Goal: Information Seeking & Learning: Learn about a topic

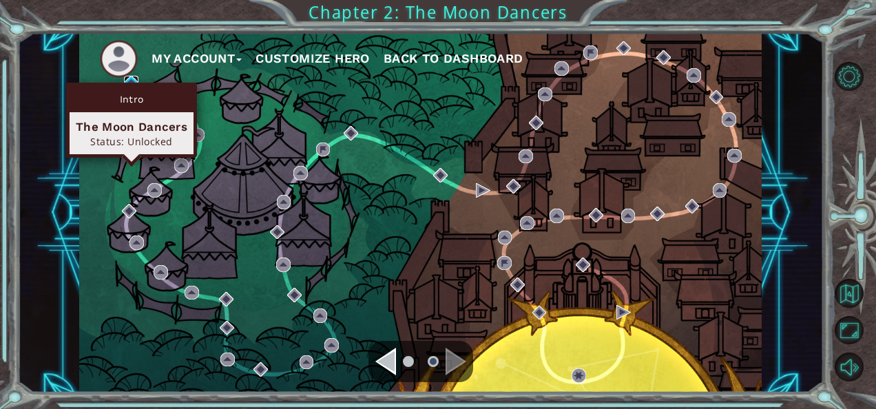
click at [132, 81] on img at bounding box center [131, 83] width 14 height 14
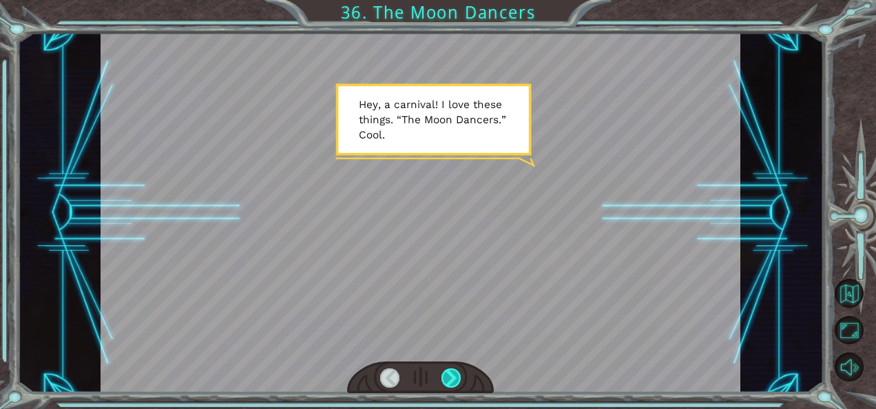
click at [454, 374] on div at bounding box center [450, 377] width 19 height 19
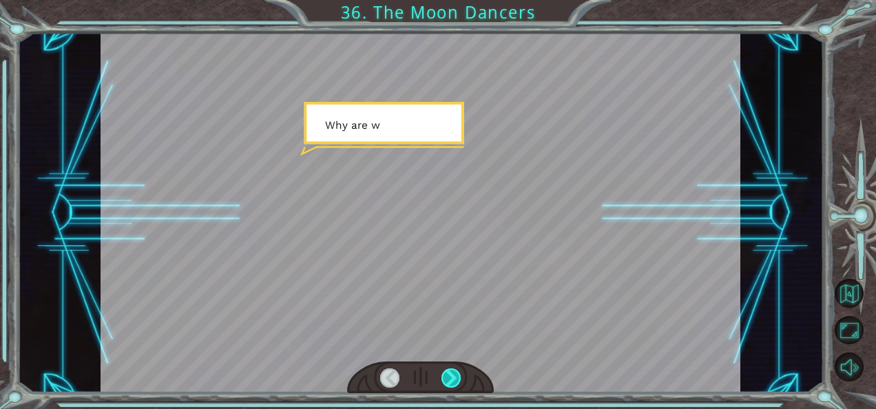
click at [454, 374] on div at bounding box center [450, 377] width 19 height 19
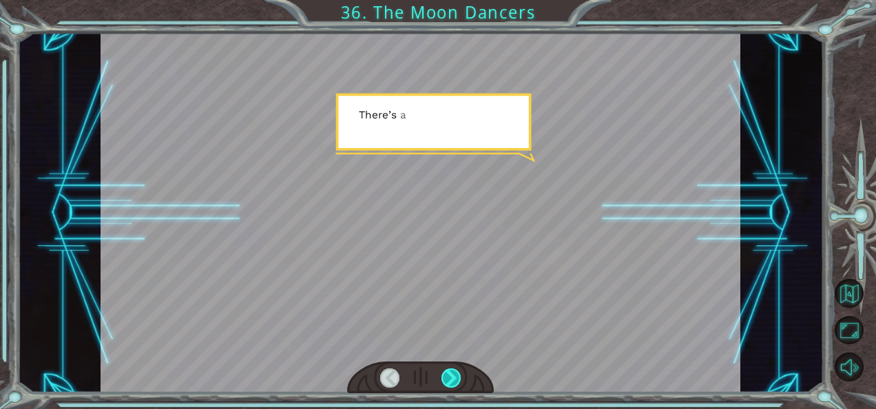
click at [454, 374] on div at bounding box center [450, 377] width 19 height 19
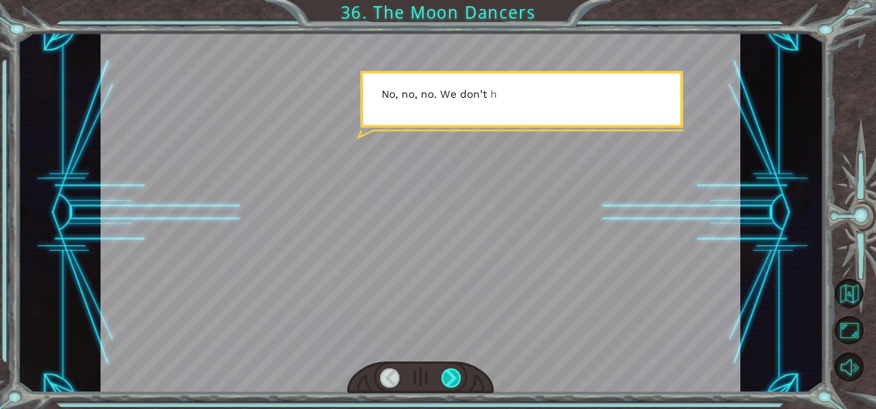
click at [454, 374] on div at bounding box center [450, 377] width 19 height 19
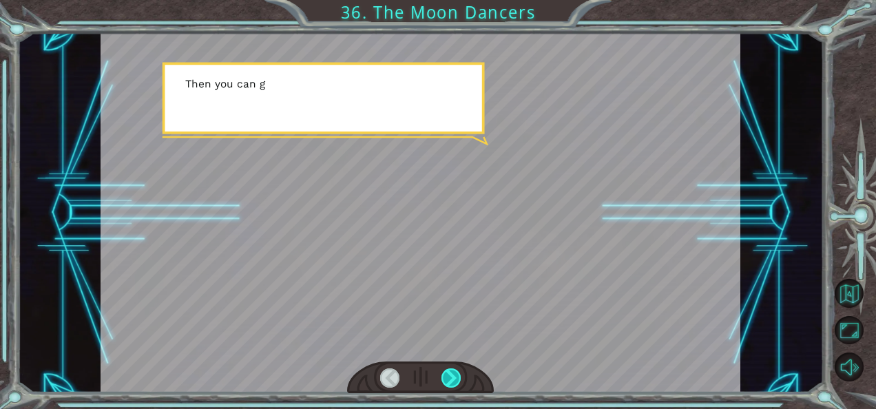
click at [454, 374] on div at bounding box center [450, 377] width 19 height 19
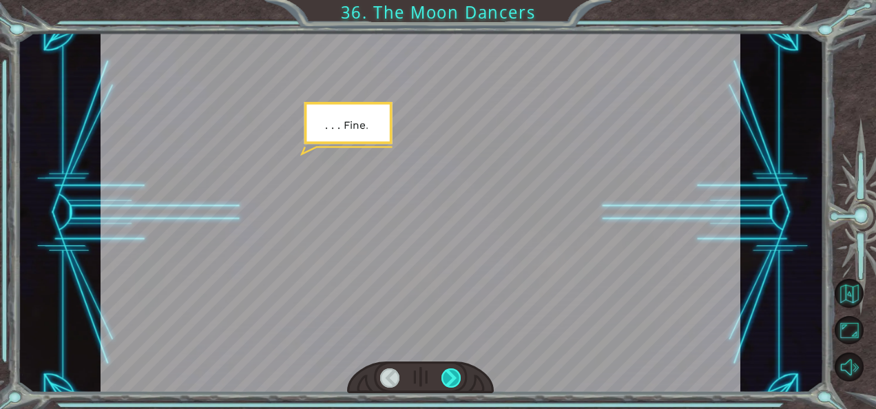
click at [454, 374] on div at bounding box center [450, 377] width 19 height 19
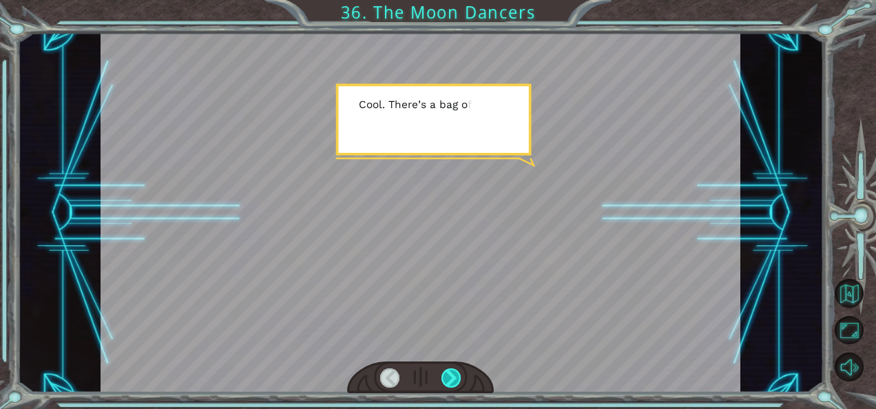
click at [454, 374] on div at bounding box center [450, 377] width 19 height 19
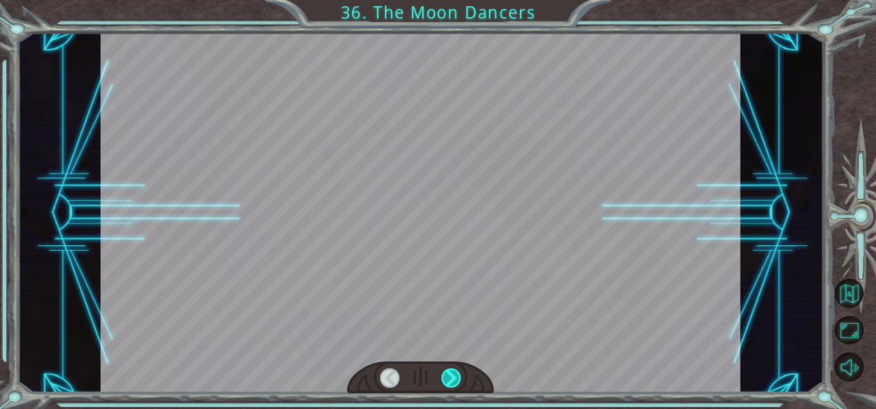
click at [454, 374] on div at bounding box center [450, 377] width 19 height 19
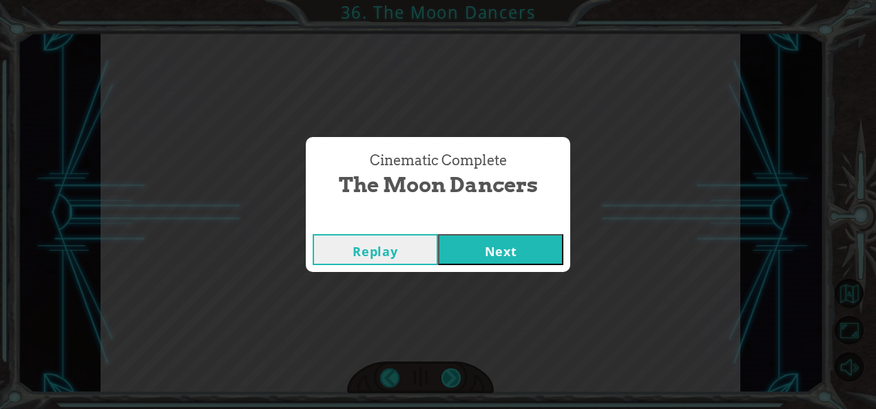
click at [454, 374] on div "Cinematic Complete The Moon Dancers Replay Next" at bounding box center [438, 204] width 876 height 409
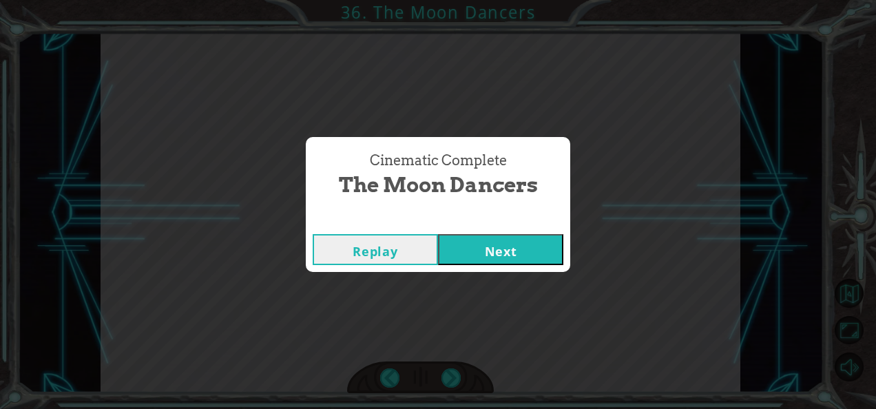
drag, startPoint x: 454, startPoint y: 374, endPoint x: 486, endPoint y: 244, distance: 134.1
click at [486, 244] on button "Next" at bounding box center [500, 249] width 125 height 31
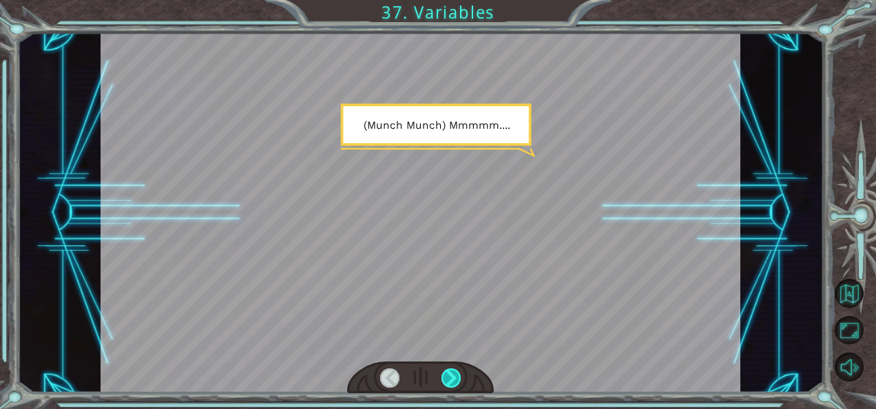
click at [452, 376] on div at bounding box center [450, 377] width 19 height 19
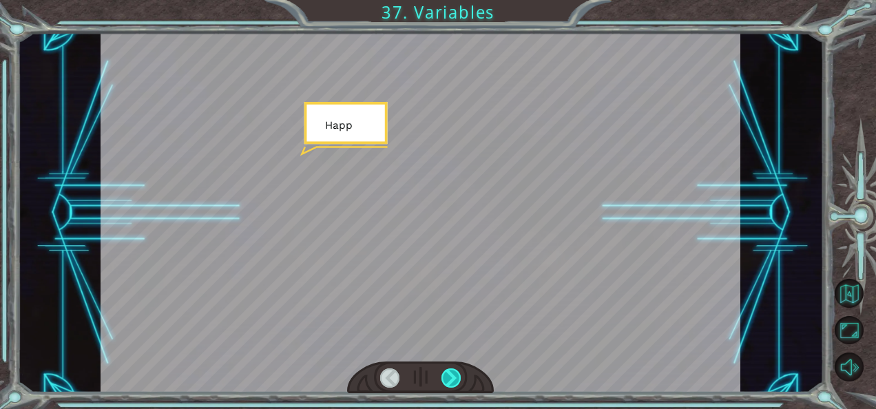
click at [452, 376] on div at bounding box center [450, 377] width 19 height 19
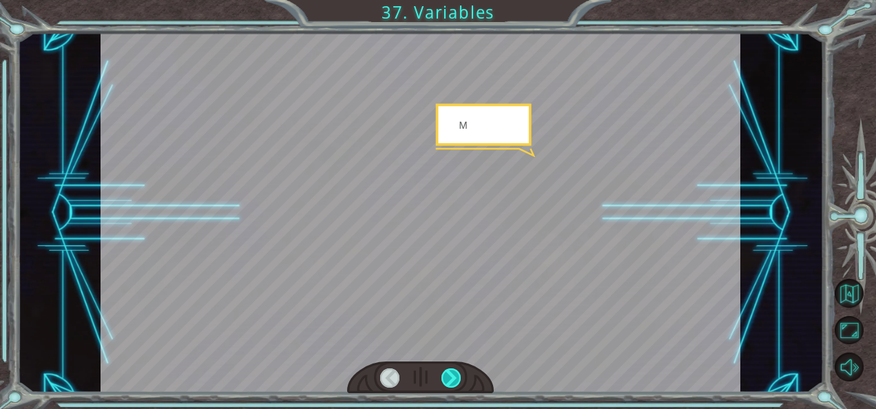
click at [452, 376] on div at bounding box center [450, 377] width 19 height 19
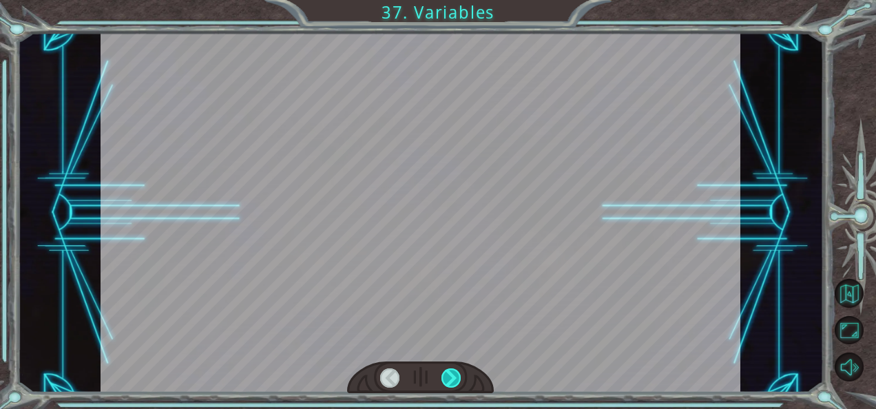
click at [452, 376] on div at bounding box center [450, 377] width 19 height 19
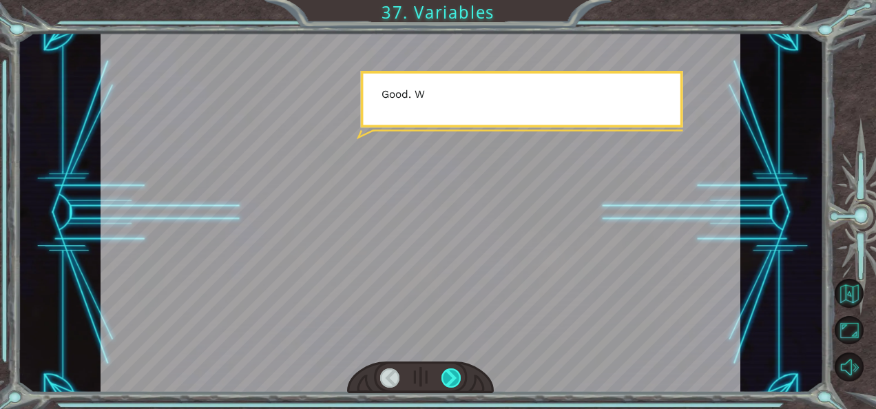
click at [452, 376] on div at bounding box center [450, 377] width 19 height 19
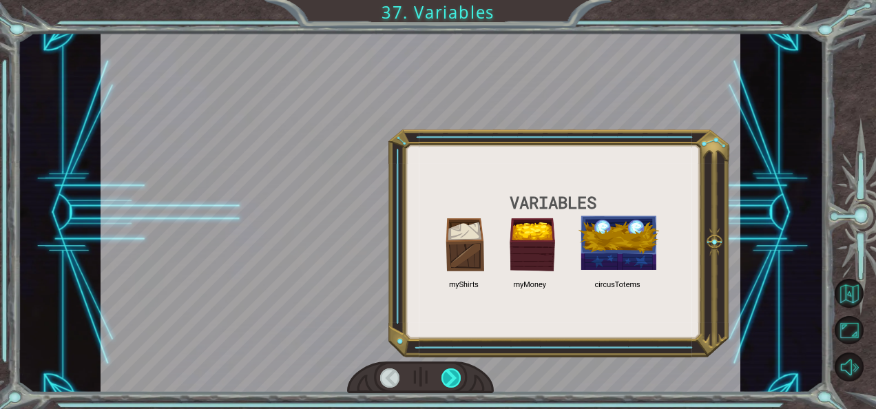
click at [452, 376] on div at bounding box center [450, 377] width 19 height 19
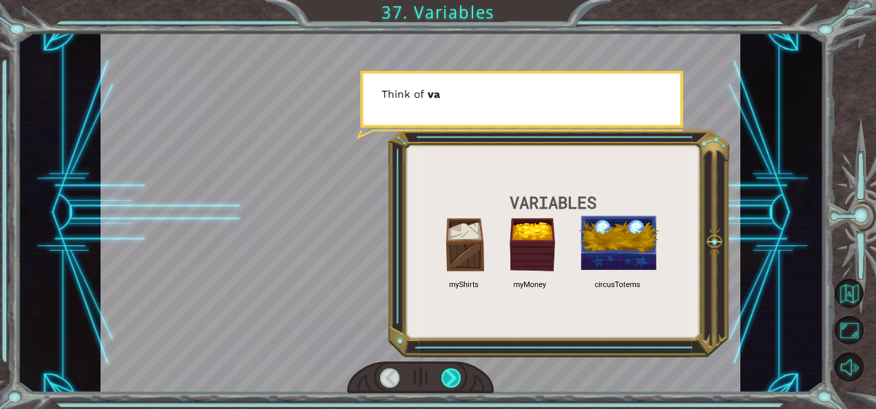
click at [452, 376] on div at bounding box center [450, 377] width 19 height 19
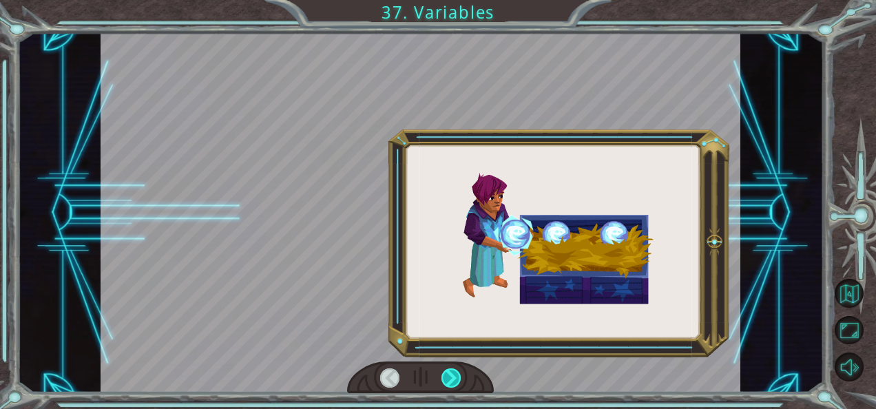
click at [452, 376] on div at bounding box center [450, 377] width 19 height 19
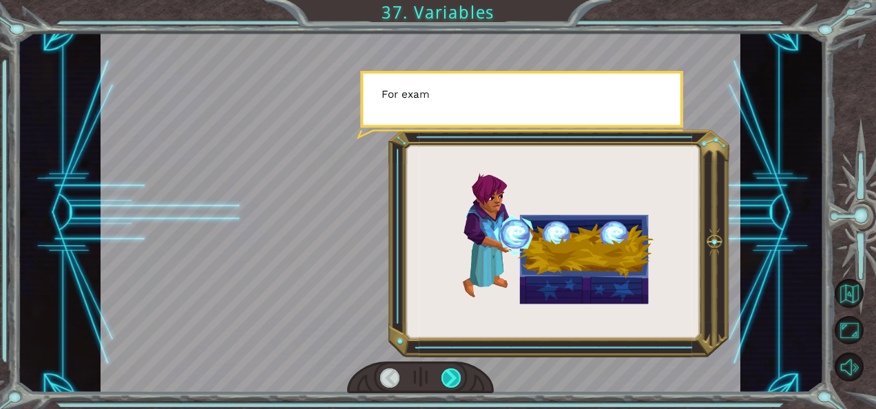
click at [452, 376] on div at bounding box center [450, 377] width 19 height 19
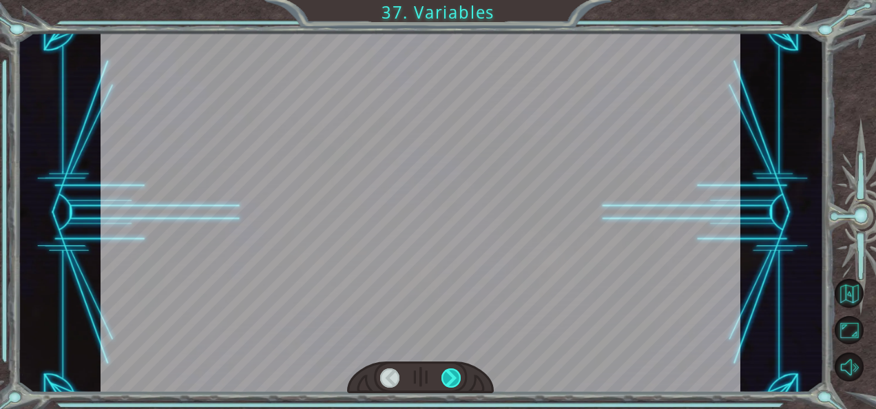
click at [452, 376] on div at bounding box center [450, 377] width 19 height 19
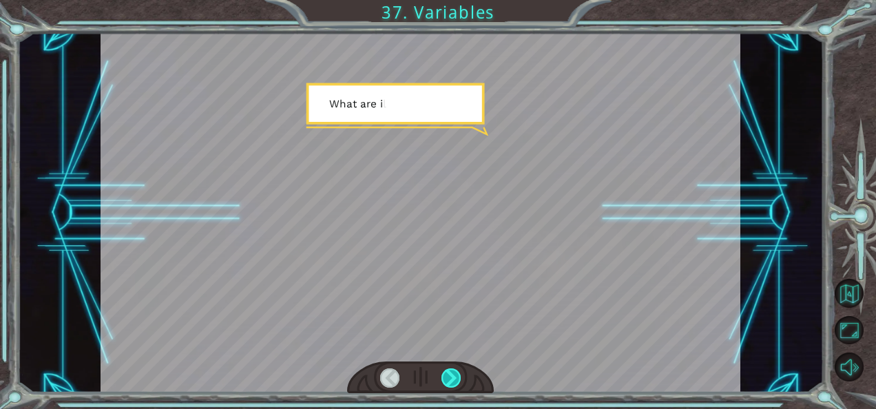
click at [452, 376] on div at bounding box center [450, 377] width 19 height 19
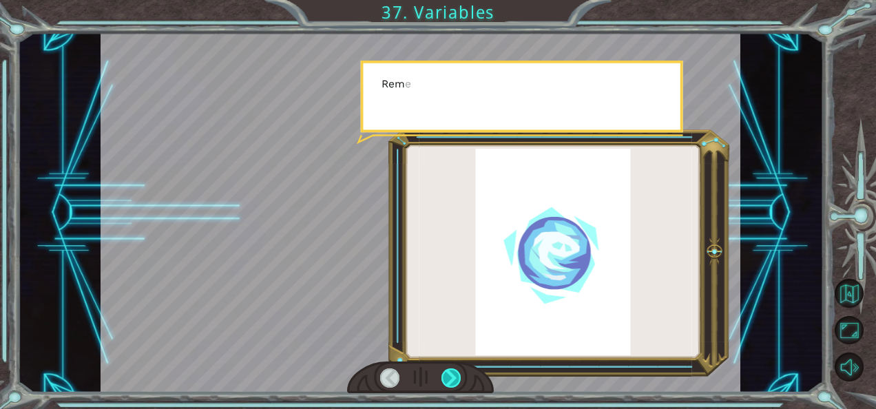
click at [452, 376] on div at bounding box center [450, 377] width 19 height 19
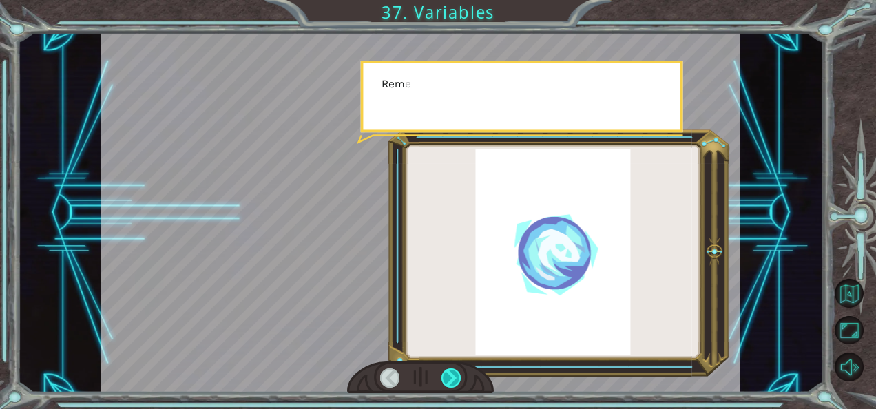
click at [452, 376] on div at bounding box center [450, 377] width 19 height 19
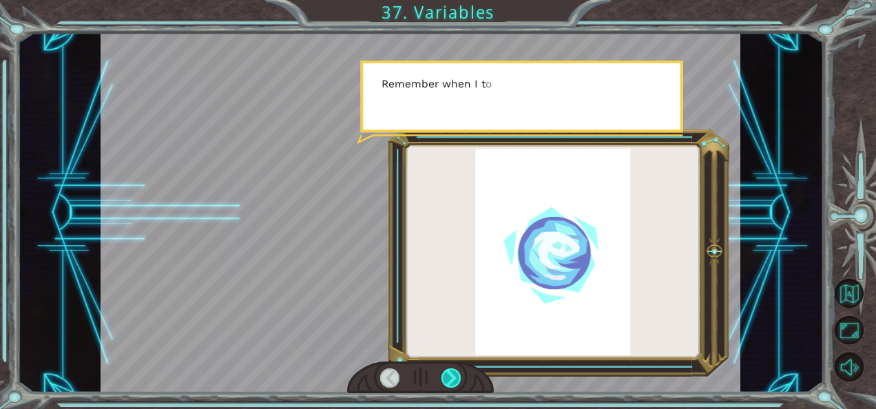
click at [452, 376] on div at bounding box center [450, 377] width 19 height 19
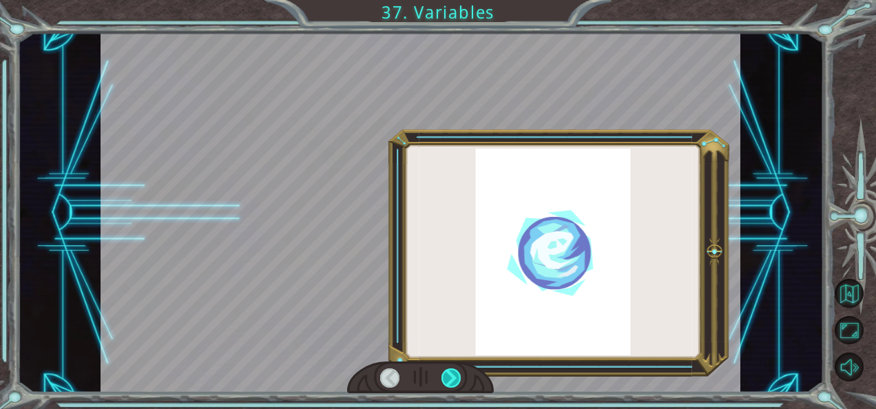
click at [452, 376] on div at bounding box center [450, 377] width 19 height 19
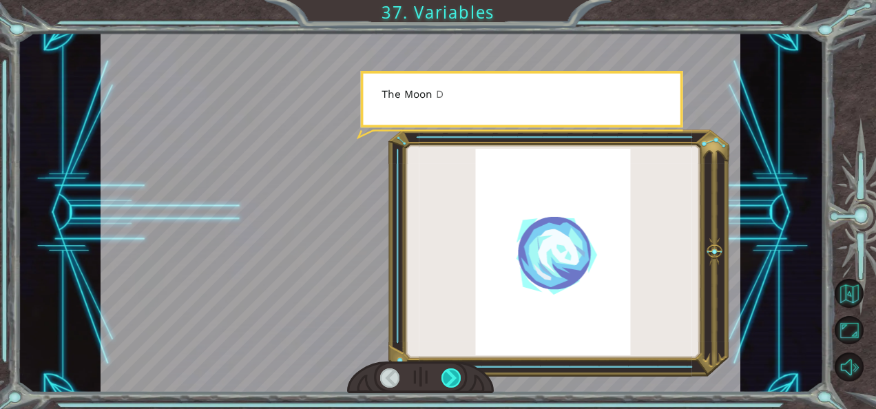
click at [452, 376] on div at bounding box center [450, 377] width 19 height 19
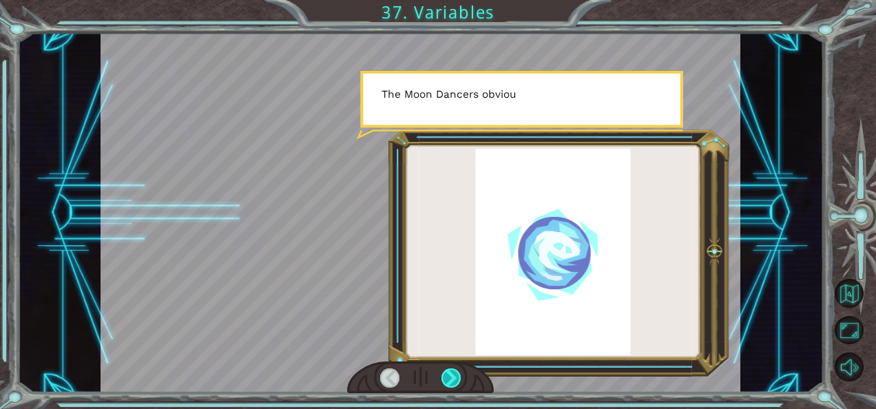
click at [452, 376] on div at bounding box center [450, 377] width 19 height 19
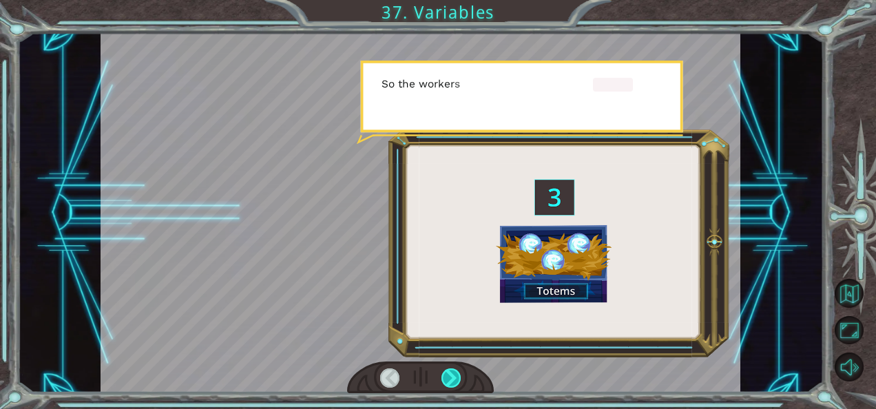
click at [452, 376] on div at bounding box center [450, 377] width 19 height 19
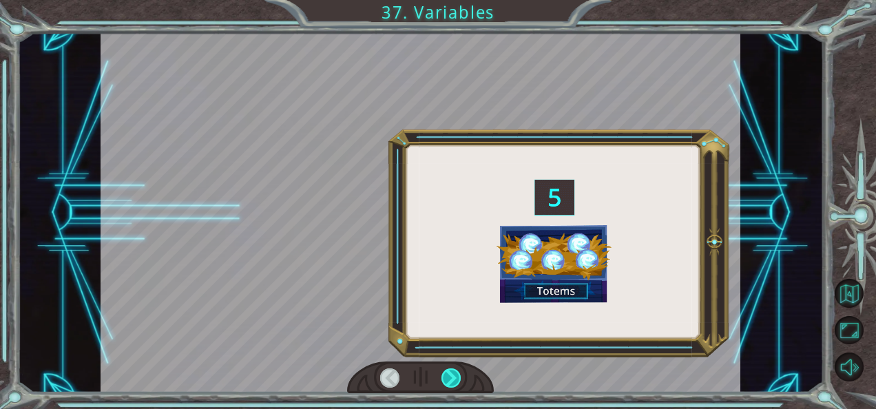
click at [452, 376] on div at bounding box center [450, 377] width 19 height 19
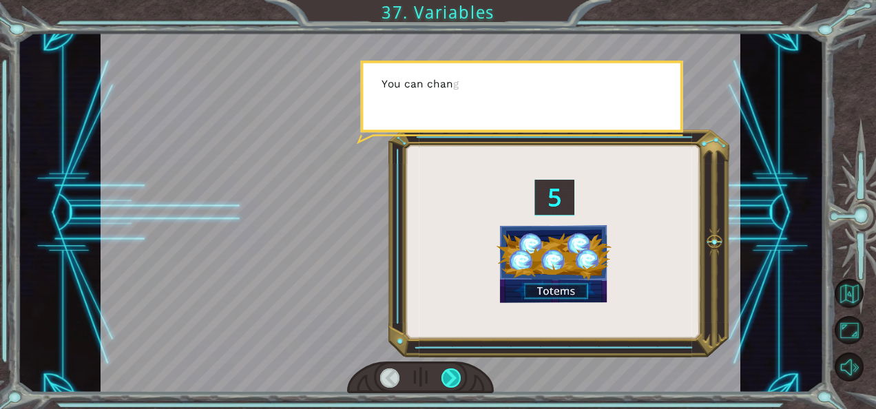
click at [452, 376] on div at bounding box center [450, 377] width 19 height 19
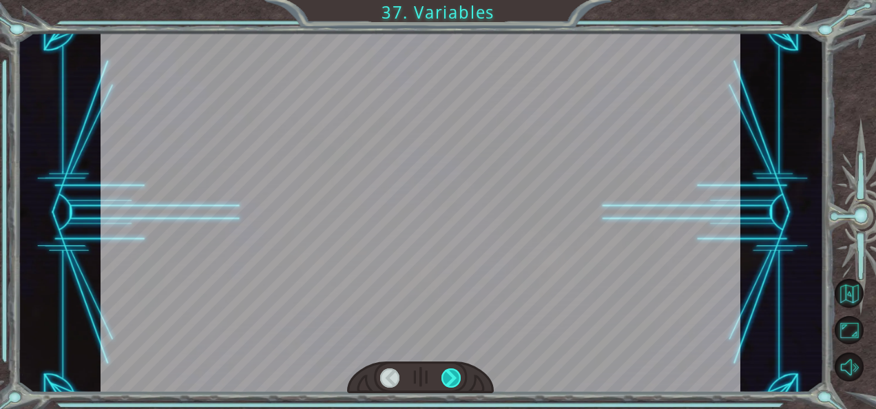
click at [452, 376] on div at bounding box center [450, 377] width 19 height 19
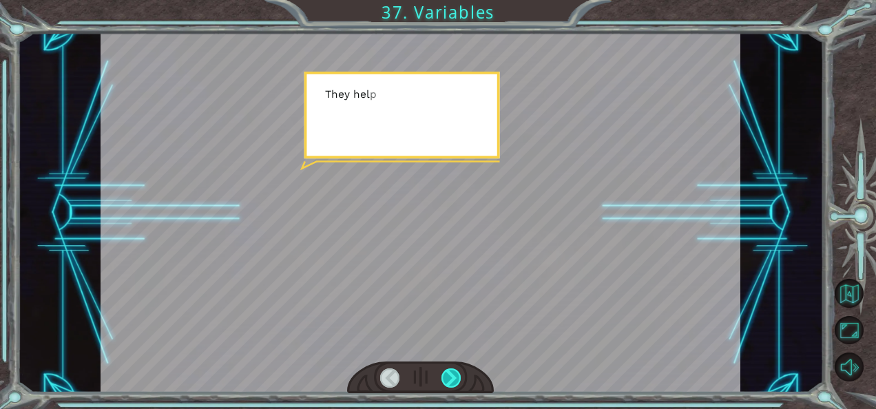
click at [452, 376] on div at bounding box center [450, 377] width 19 height 19
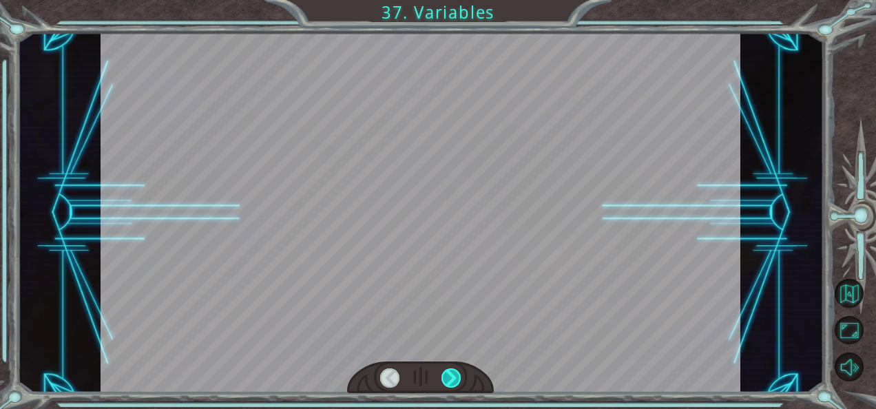
click at [452, 376] on div at bounding box center [450, 377] width 19 height 19
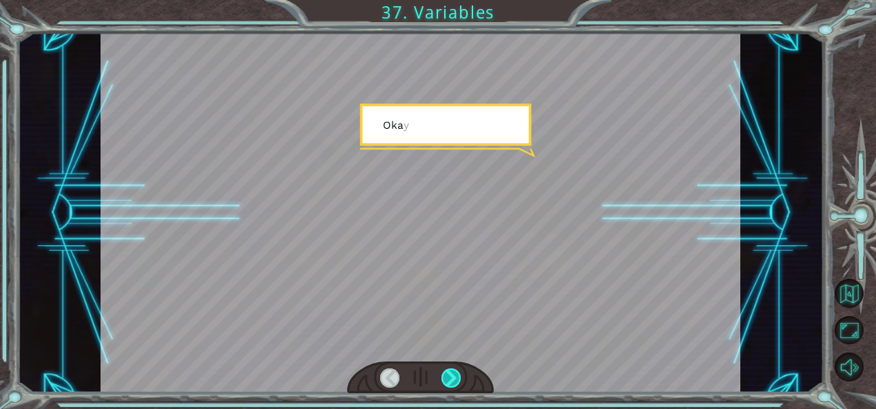
click at [452, 376] on div at bounding box center [450, 377] width 19 height 19
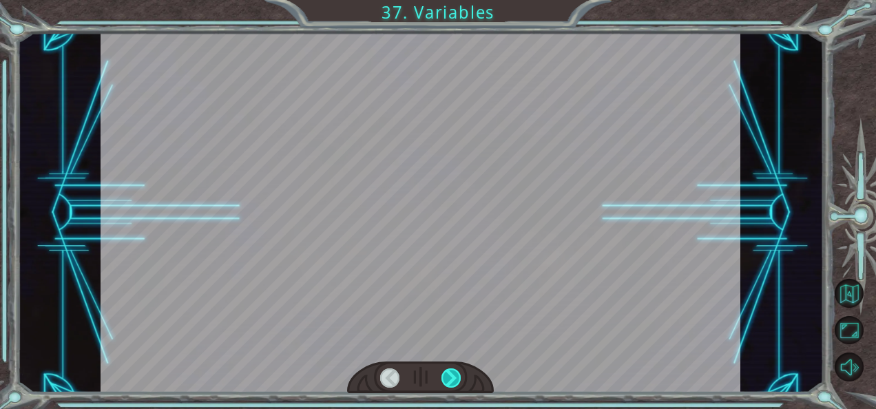
click at [452, 376] on div at bounding box center [450, 377] width 19 height 19
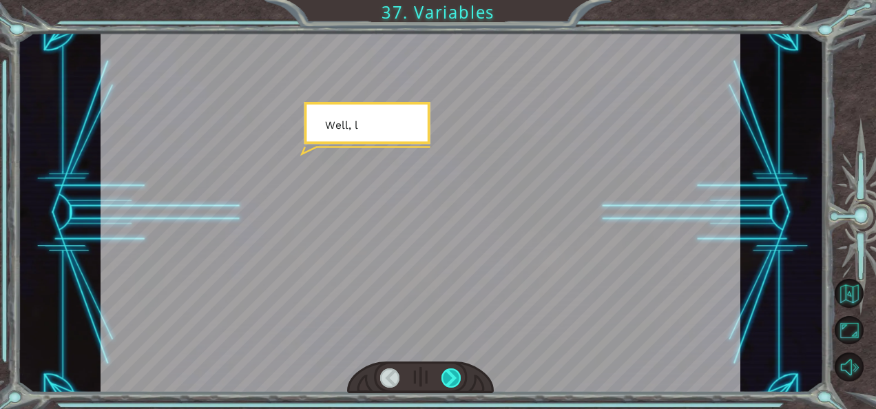
click at [452, 376] on div at bounding box center [450, 377] width 19 height 19
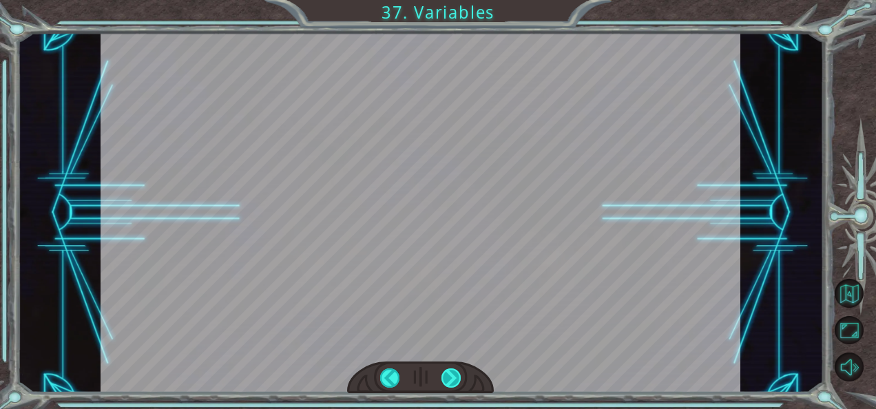
click at [452, 376] on div at bounding box center [450, 377] width 19 height 19
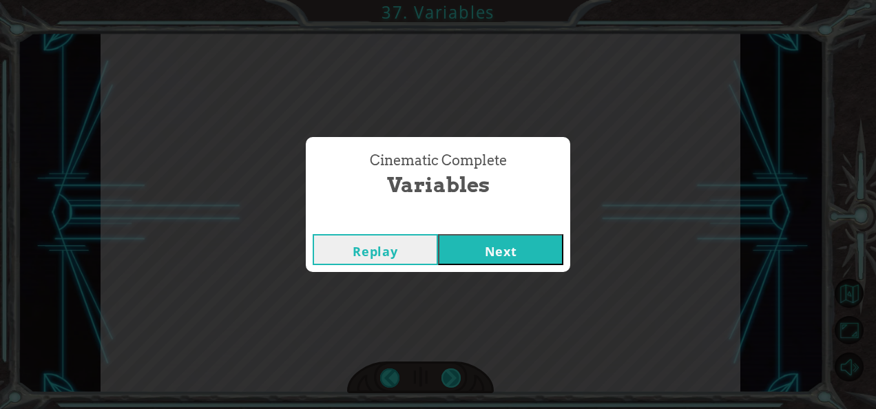
click at [452, 376] on div "Cinematic Complete Variables Replay Next" at bounding box center [438, 204] width 876 height 409
drag, startPoint x: 452, startPoint y: 376, endPoint x: 494, endPoint y: 251, distance: 131.3
click at [494, 251] on button "Next" at bounding box center [500, 249] width 125 height 31
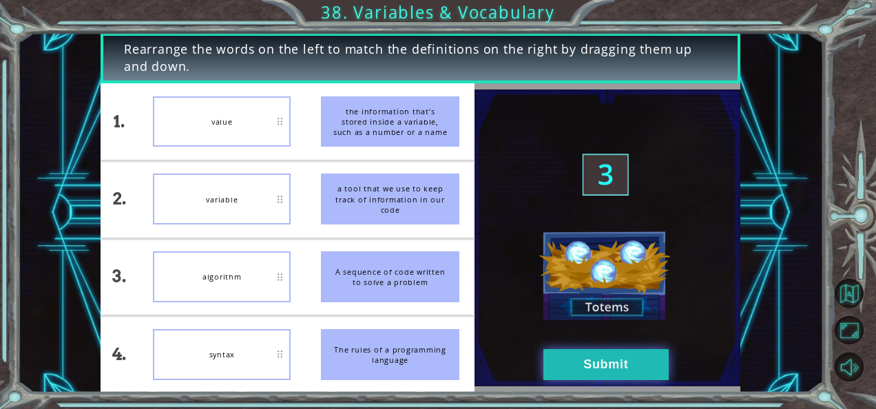
click at [614, 372] on button "Submit" at bounding box center [605, 364] width 125 height 31
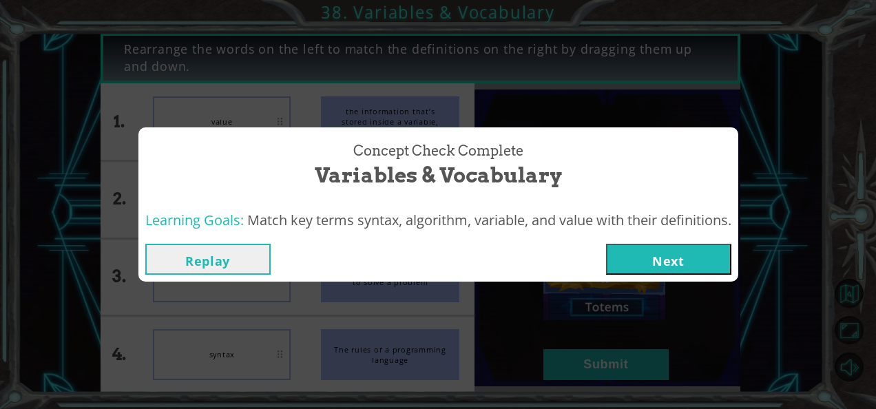
click at [664, 262] on button "Next" at bounding box center [668, 259] width 125 height 31
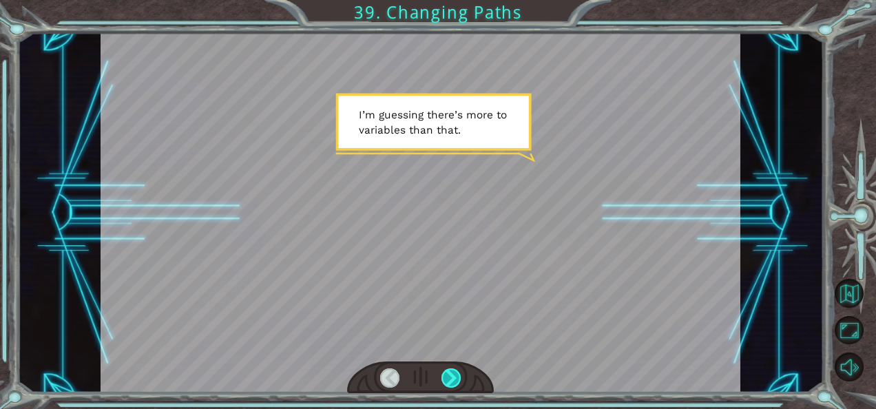
click at [448, 375] on div at bounding box center [450, 377] width 19 height 19
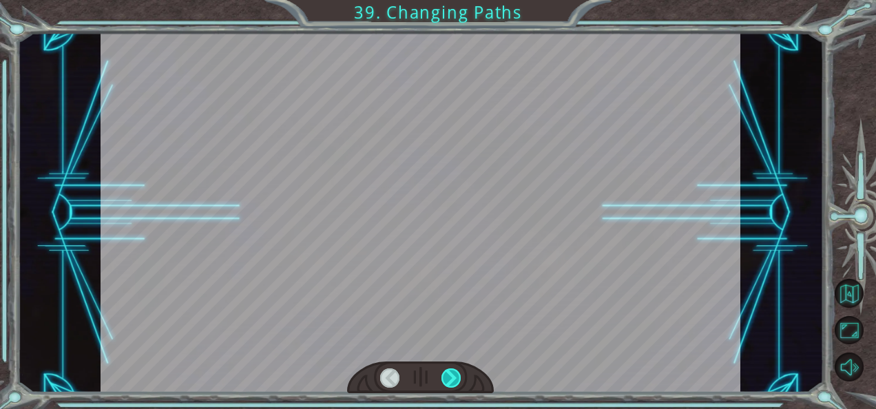
click at [448, 375] on div at bounding box center [450, 377] width 19 height 19
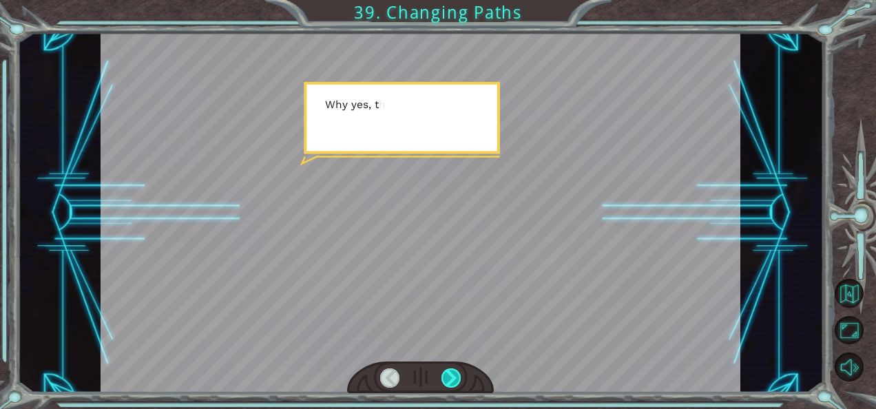
click at [448, 375] on div at bounding box center [450, 377] width 19 height 19
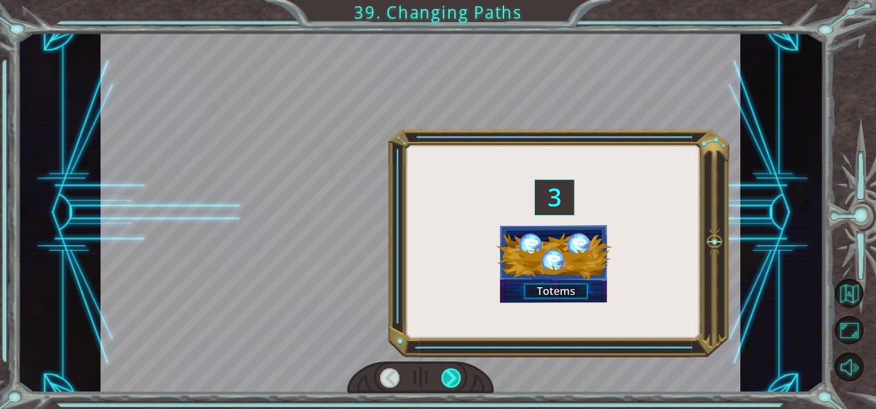
click at [448, 375] on div at bounding box center [450, 377] width 19 height 19
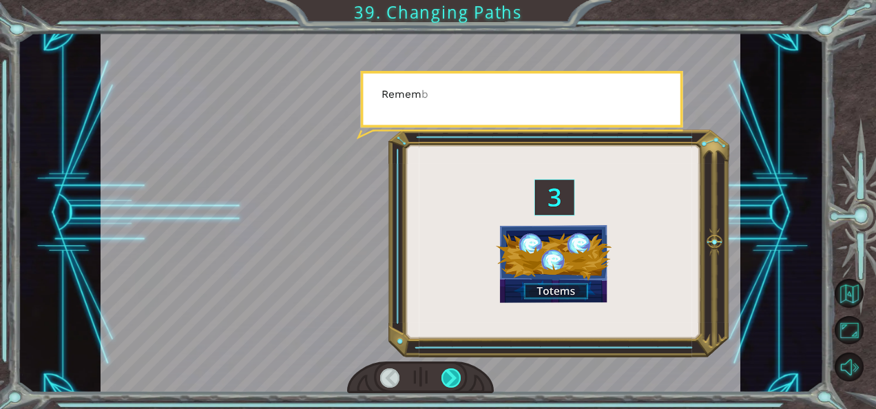
click at [448, 375] on div at bounding box center [450, 377] width 19 height 19
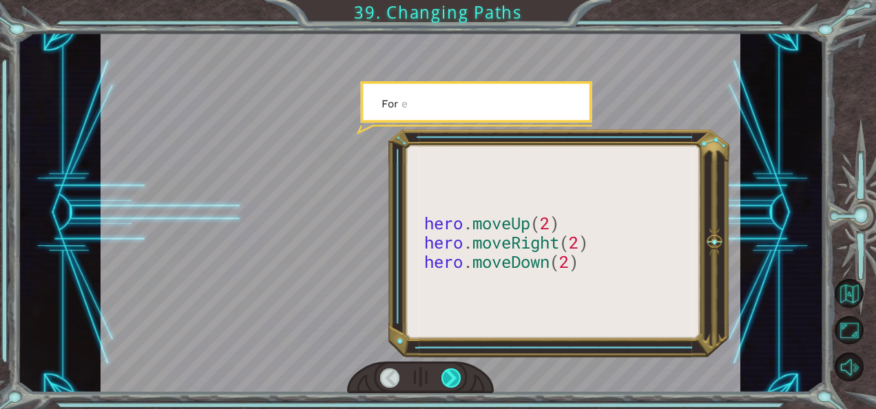
click at [448, 375] on div at bounding box center [450, 377] width 19 height 19
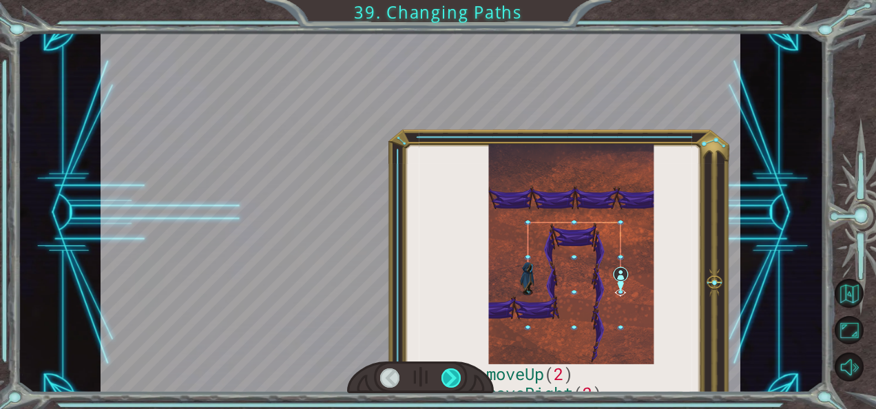
click at [448, 375] on div at bounding box center [450, 377] width 19 height 19
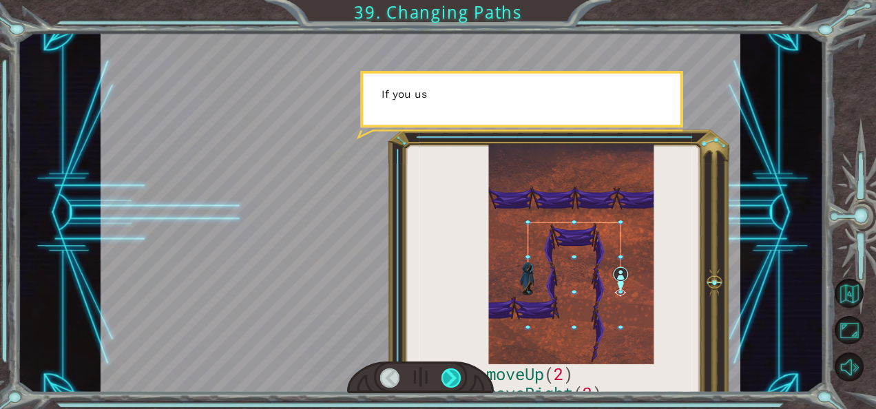
click at [448, 375] on div at bounding box center [450, 377] width 19 height 19
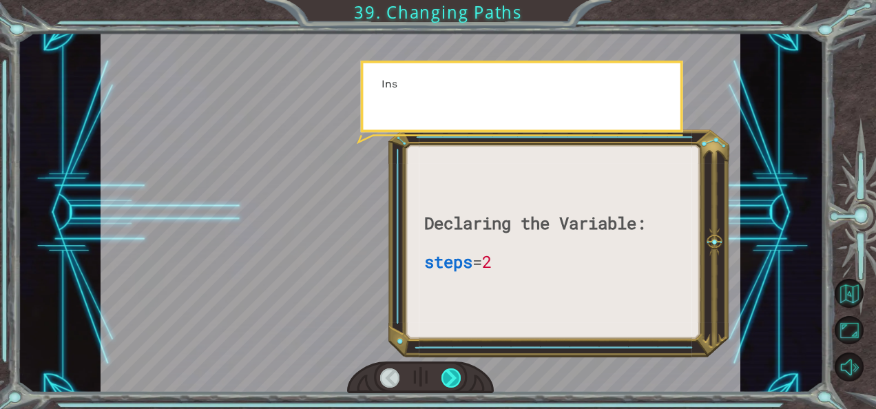
click at [448, 375] on div at bounding box center [450, 377] width 19 height 19
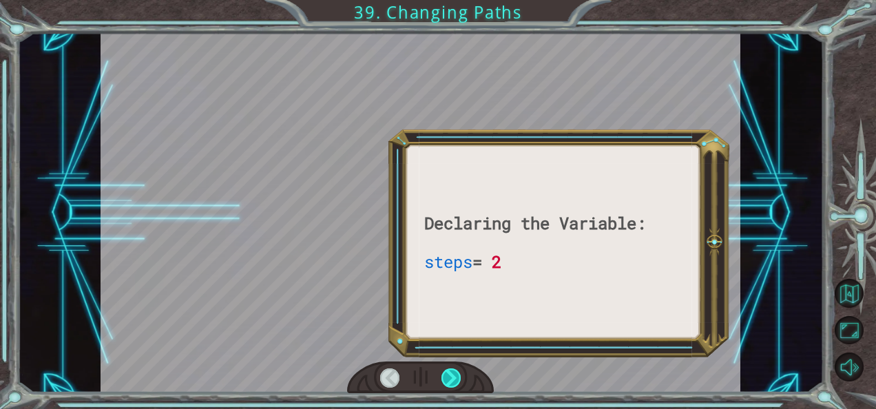
click at [448, 375] on div at bounding box center [450, 377] width 19 height 19
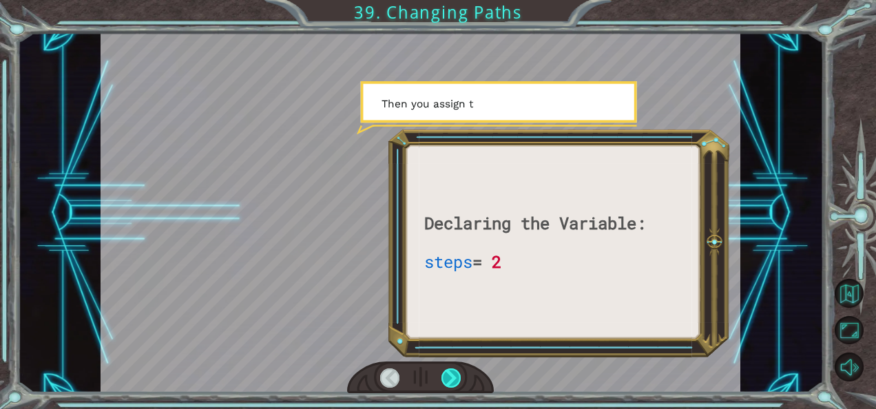
click at [448, 375] on div at bounding box center [450, 377] width 19 height 19
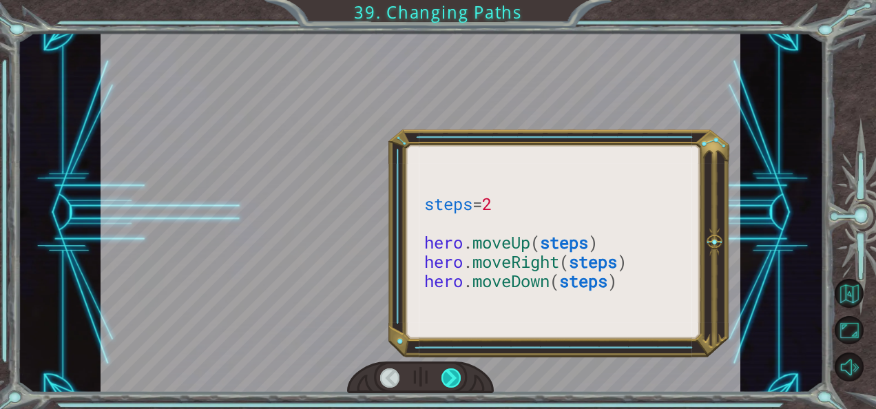
click at [448, 375] on div at bounding box center [450, 377] width 19 height 19
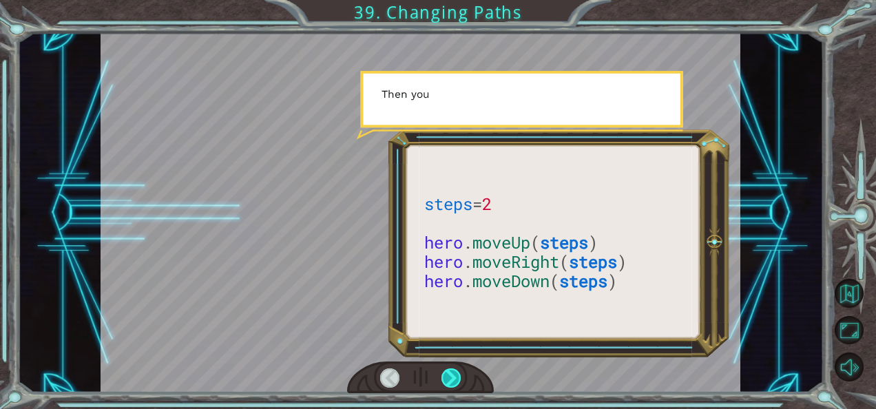
click at [448, 375] on div at bounding box center [450, 377] width 19 height 19
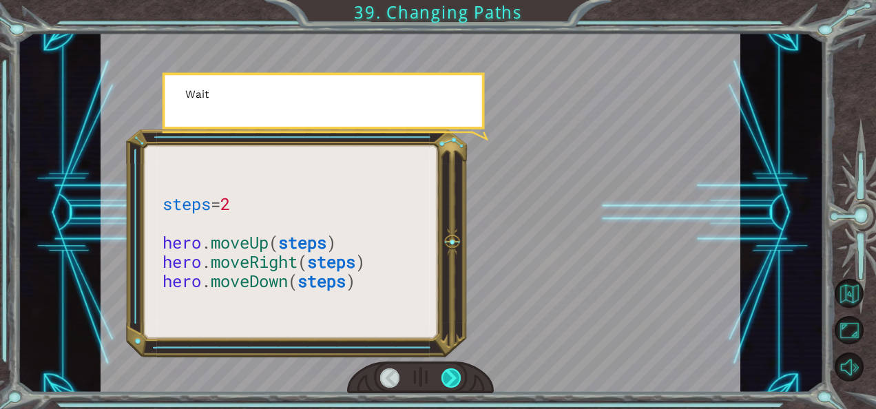
click at [448, 375] on div at bounding box center [450, 377] width 19 height 19
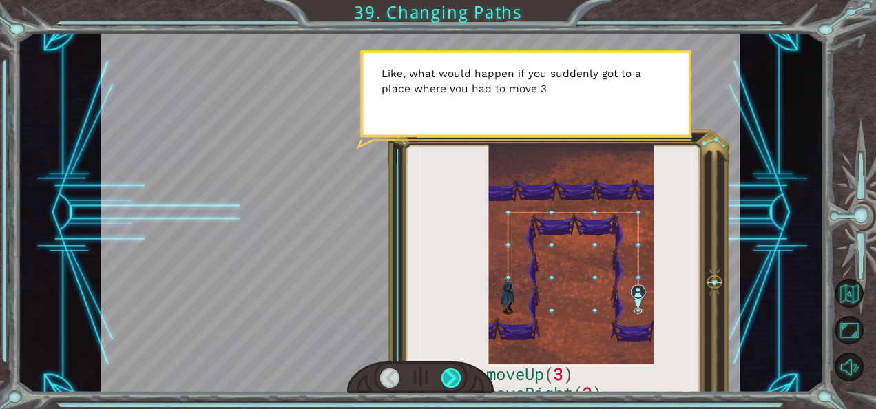
click at [448, 375] on div at bounding box center [450, 377] width 19 height 19
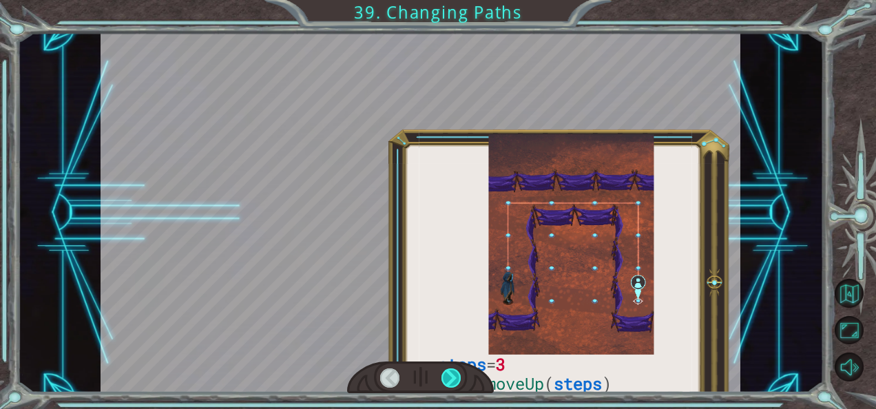
click at [448, 375] on div at bounding box center [450, 377] width 19 height 19
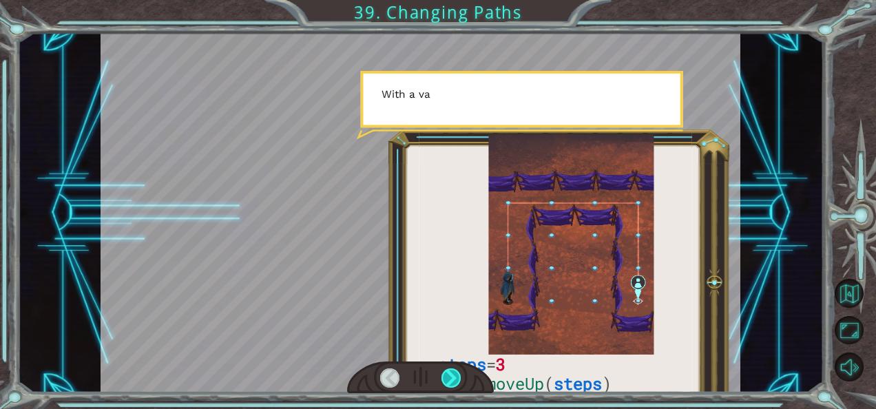
click at [448, 375] on div at bounding box center [450, 377] width 19 height 19
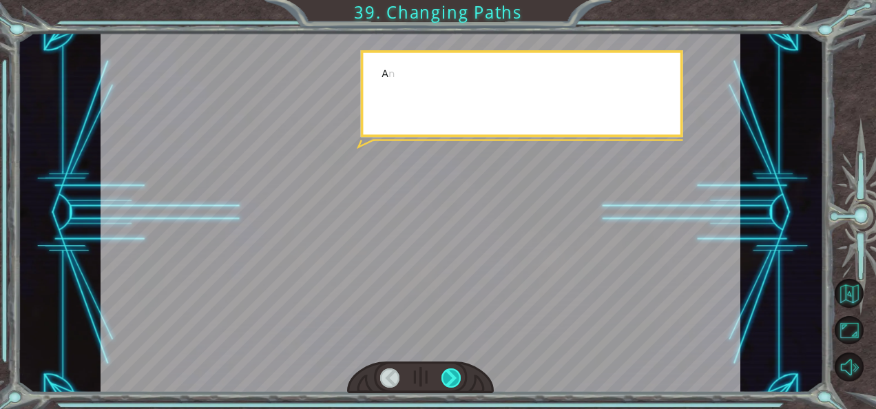
click at [448, 375] on div at bounding box center [450, 377] width 19 height 19
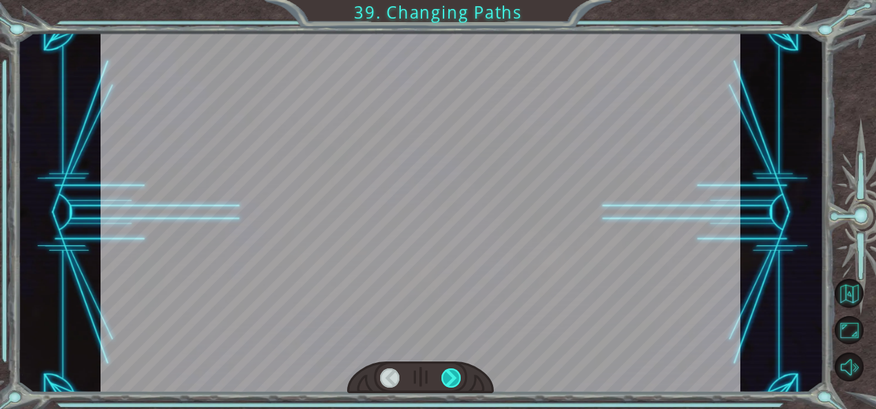
click at [448, 375] on div at bounding box center [450, 377] width 19 height 19
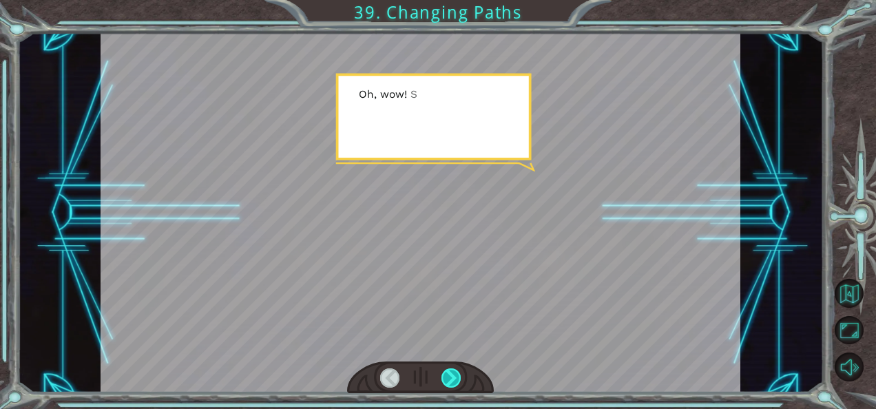
click at [448, 375] on div at bounding box center [450, 377] width 19 height 19
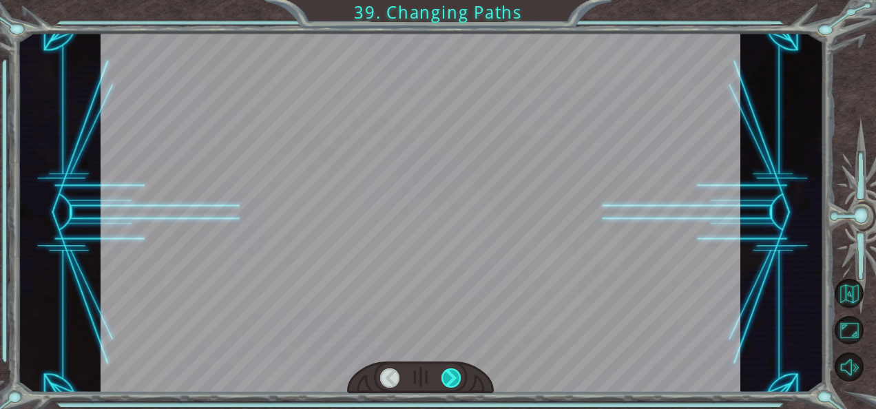
click at [448, 375] on div at bounding box center [450, 377] width 19 height 19
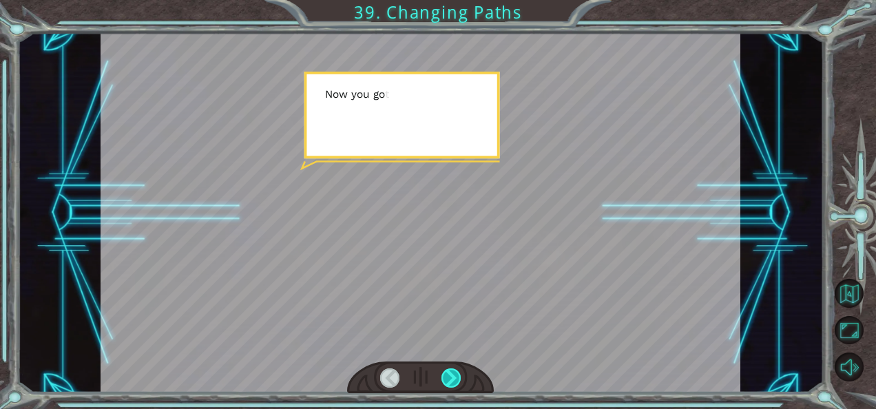
click at [448, 375] on div at bounding box center [450, 377] width 19 height 19
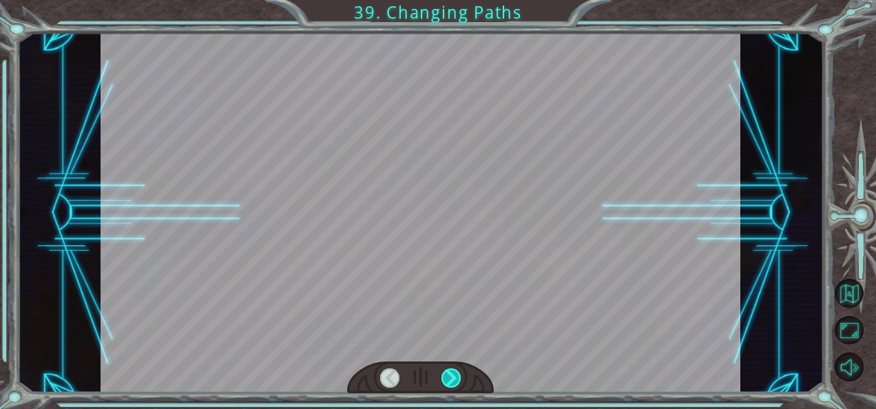
click at [448, 375] on div at bounding box center [450, 377] width 19 height 19
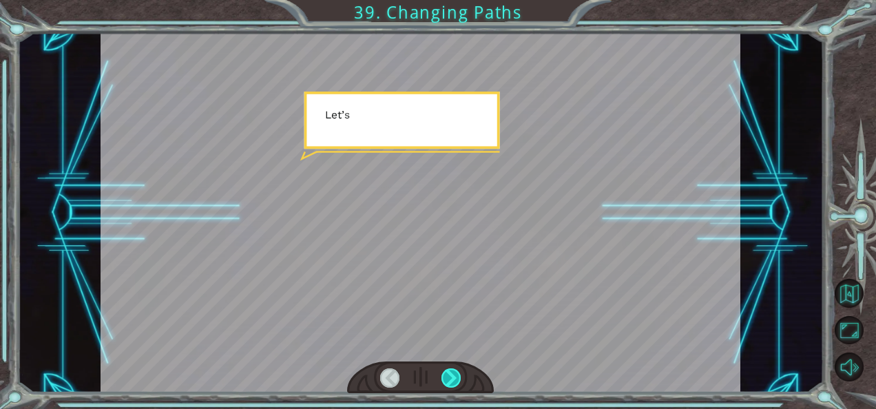
click at [448, 375] on div at bounding box center [450, 377] width 19 height 19
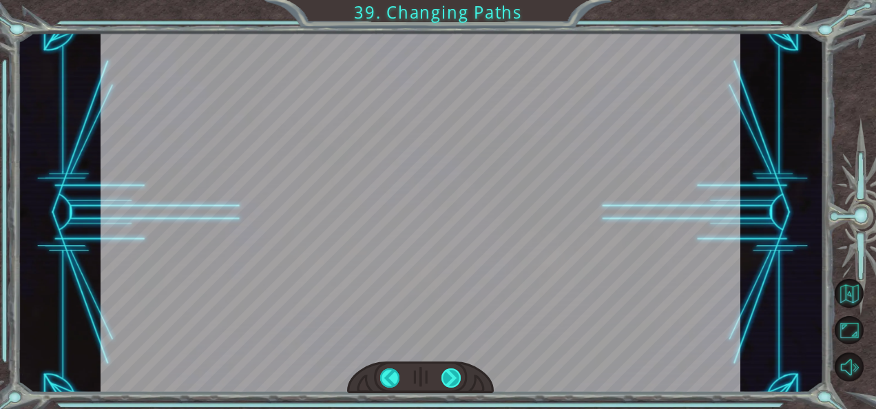
click at [448, 375] on div at bounding box center [450, 377] width 19 height 19
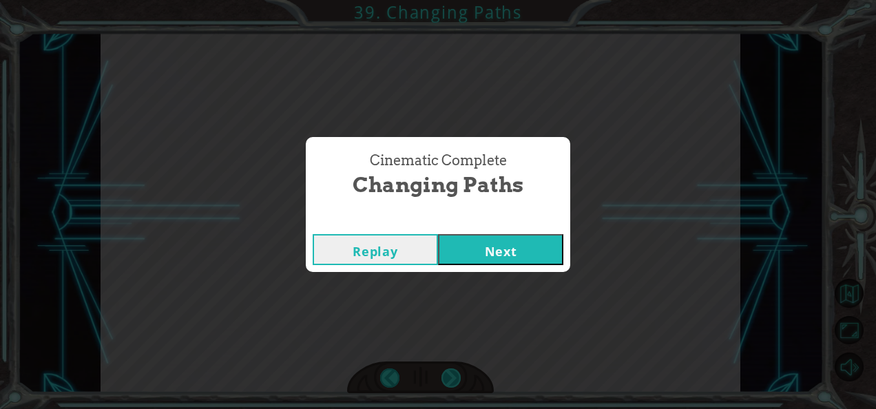
click at [448, 0] on div "steps = 3 hero . moveUp ( steps ) hero . moveRight ( steps ) hero . moveDown ( …" at bounding box center [438, 0] width 876 height 0
click at [448, 375] on div "Cinematic Complete Changing Paths Replay Next" at bounding box center [438, 204] width 876 height 409
drag, startPoint x: 448, startPoint y: 375, endPoint x: 528, endPoint y: 262, distance: 138.5
click at [528, 262] on button "Next" at bounding box center [500, 249] width 125 height 31
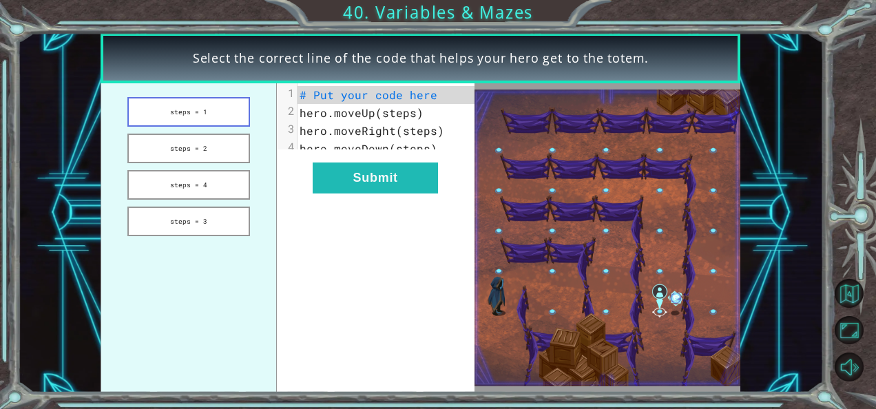
click at [218, 112] on button "steps = 1" at bounding box center [188, 112] width 123 height 30
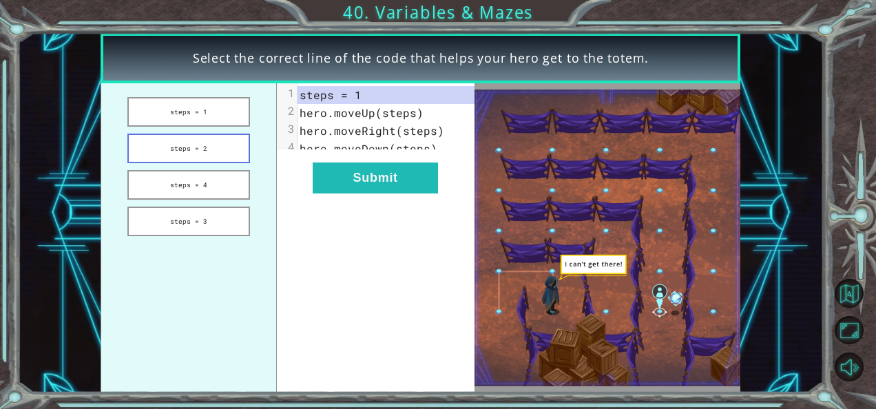
click at [229, 157] on button "steps = 2" at bounding box center [188, 149] width 123 height 30
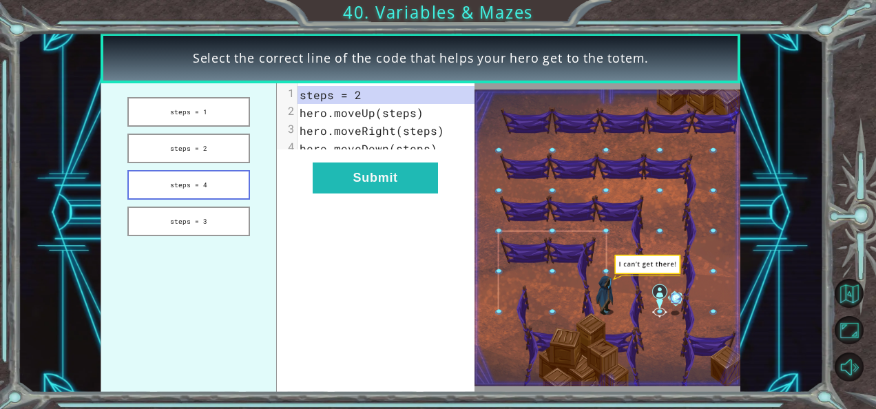
click at [233, 185] on button "steps = 4" at bounding box center [188, 185] width 123 height 30
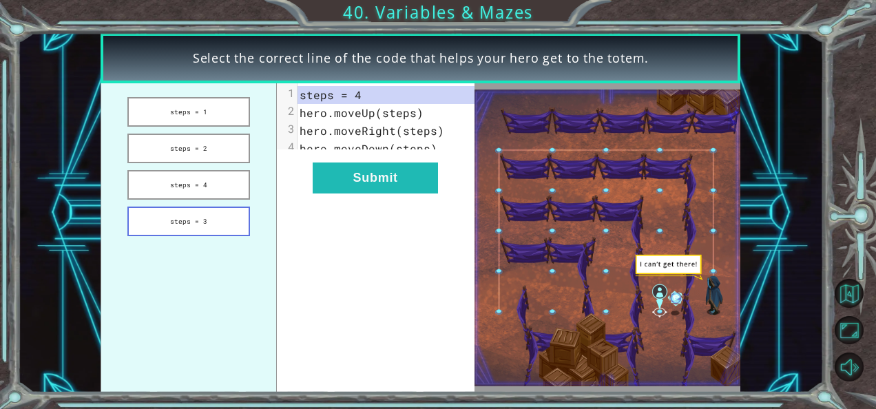
click at [222, 227] on button "steps = 3" at bounding box center [188, 222] width 123 height 30
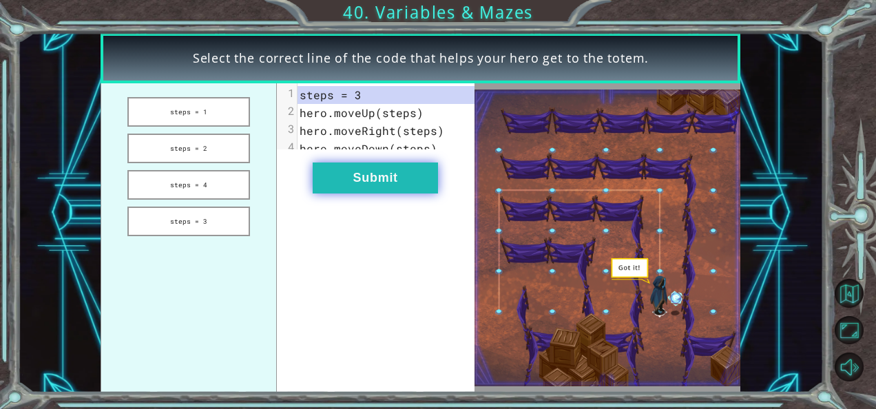
click at [404, 189] on button "Submit" at bounding box center [375, 178] width 125 height 31
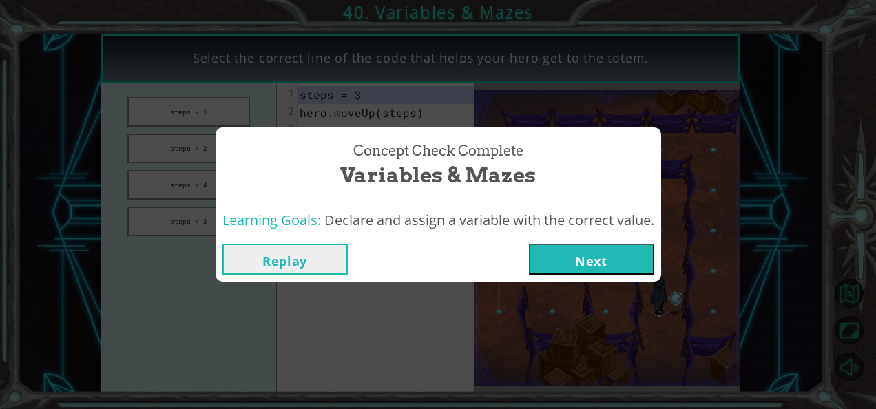
click at [569, 252] on button "Next" at bounding box center [591, 259] width 125 height 31
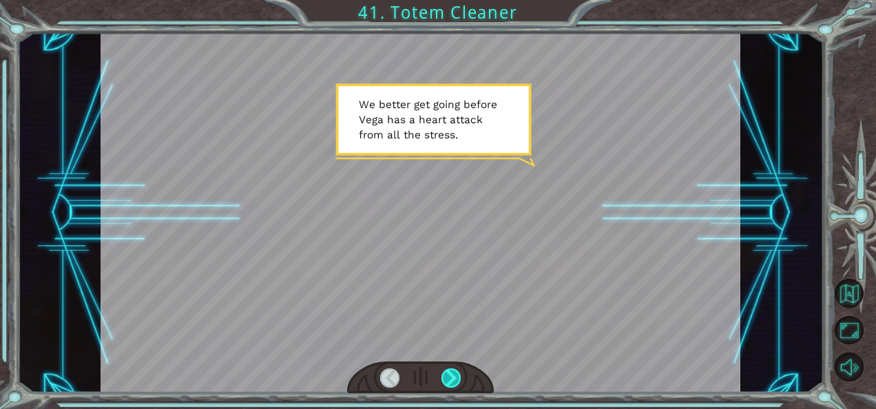
click at [456, 378] on div at bounding box center [450, 377] width 19 height 19
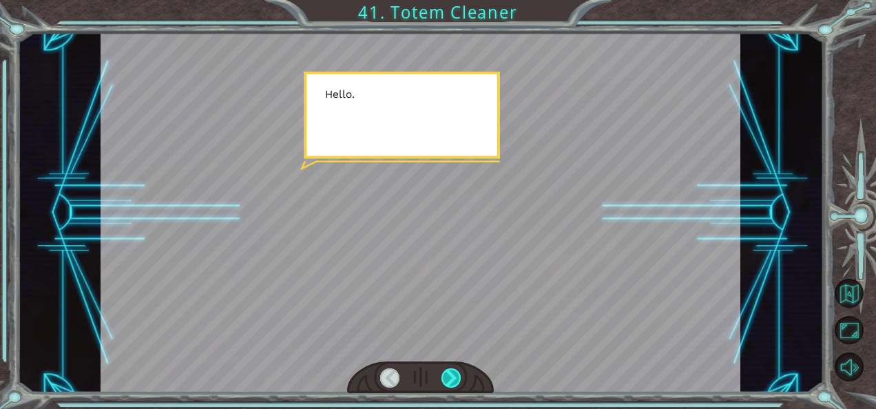
click at [456, 378] on div at bounding box center [450, 377] width 19 height 19
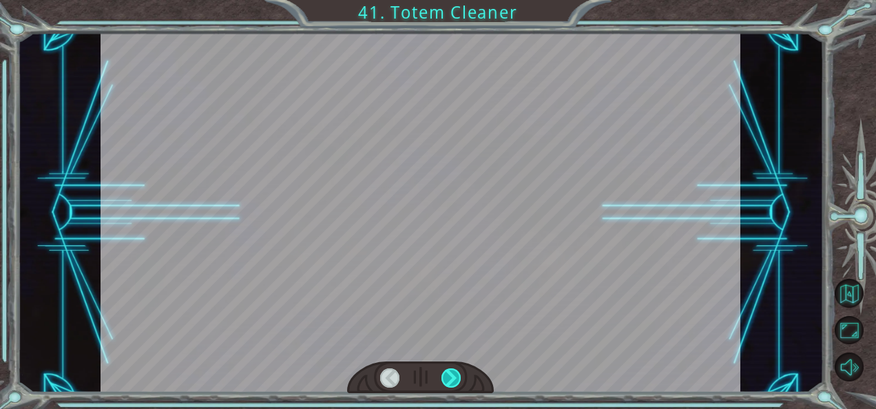
click at [456, 378] on div at bounding box center [450, 377] width 19 height 19
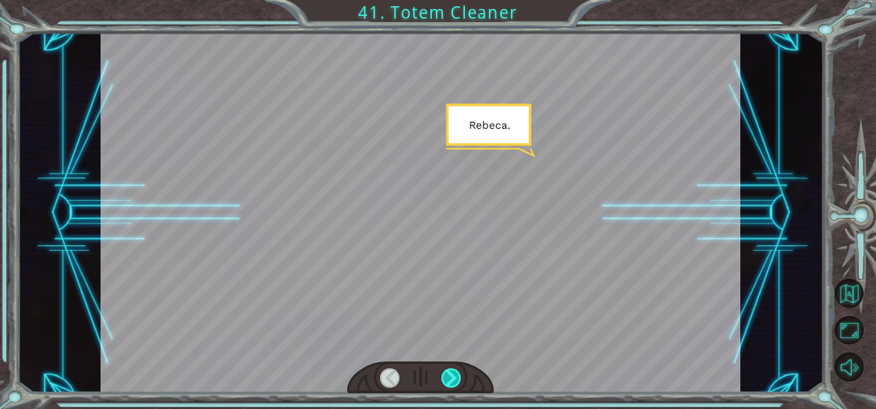
click at [456, 378] on div at bounding box center [450, 377] width 19 height 19
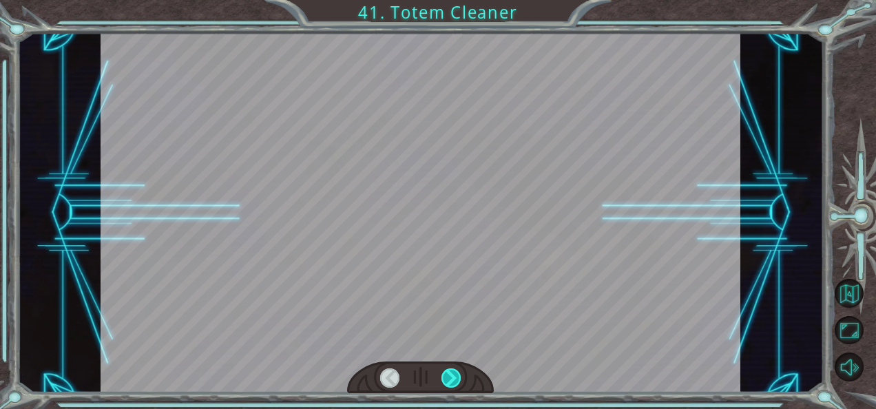
click at [456, 378] on div at bounding box center [450, 377] width 19 height 19
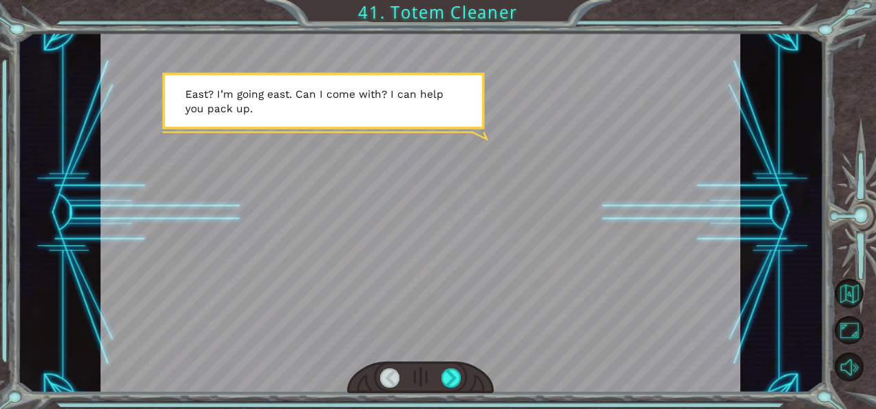
click at [461, 383] on div at bounding box center [420, 378] width 147 height 32
click at [446, 378] on div at bounding box center [450, 377] width 19 height 19
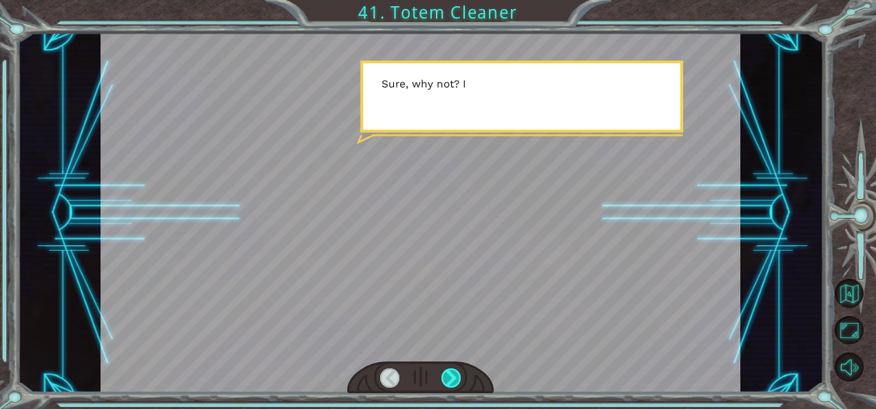
click at [450, 379] on div at bounding box center [450, 377] width 19 height 19
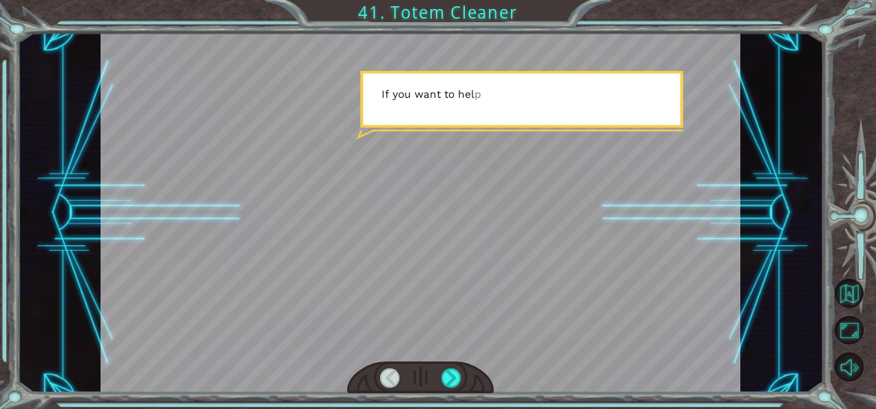
click at [463, 384] on div at bounding box center [420, 378] width 147 height 32
click at [450, 377] on div at bounding box center [450, 377] width 19 height 19
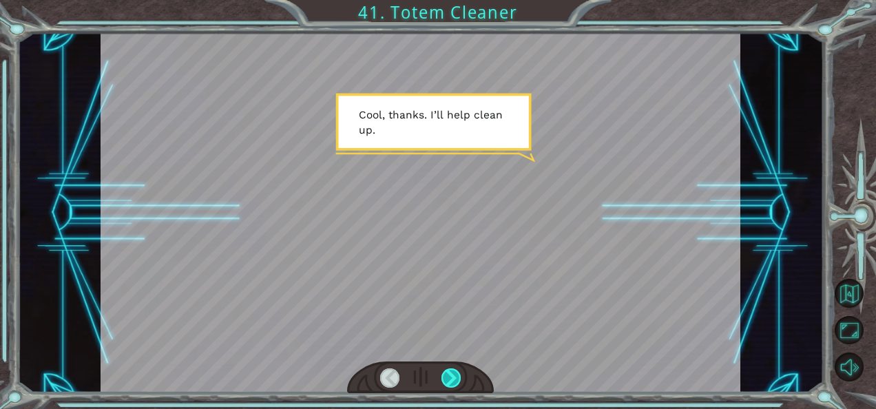
click at [450, 377] on div at bounding box center [450, 377] width 19 height 19
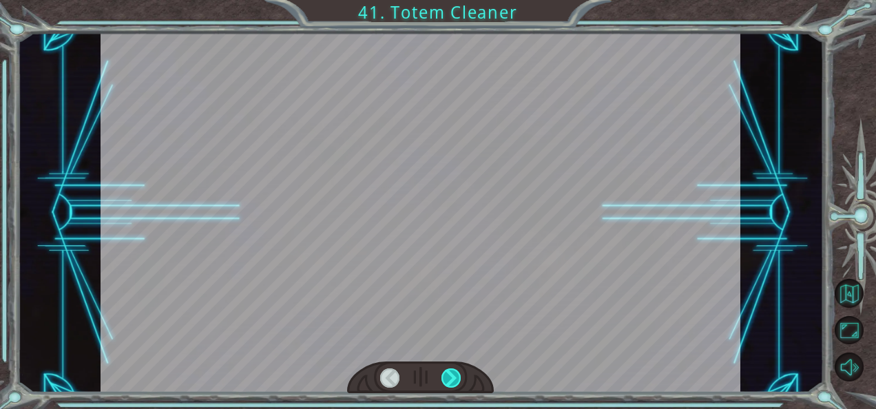
click at [450, 377] on div at bounding box center [450, 377] width 19 height 19
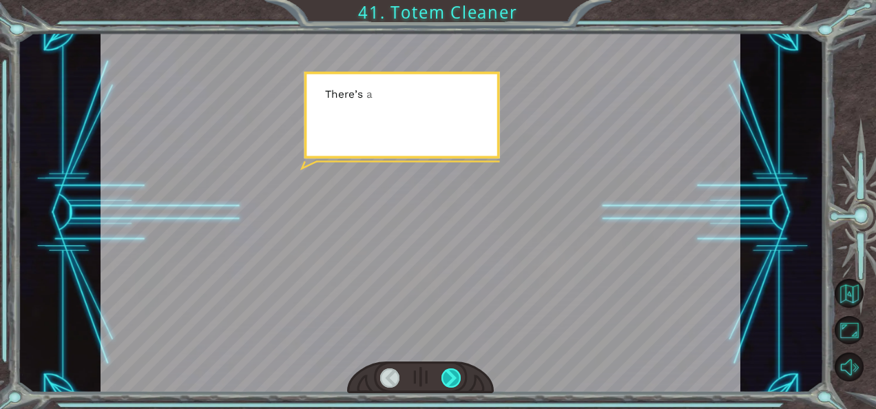
click at [450, 377] on div at bounding box center [450, 377] width 19 height 19
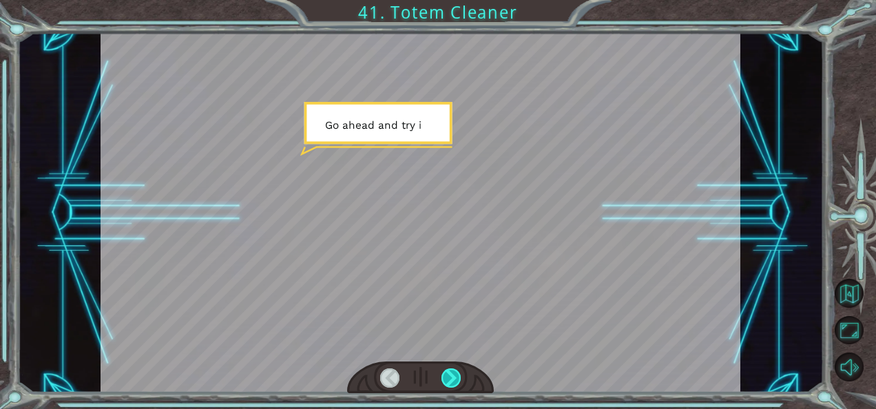
click at [450, 377] on div at bounding box center [450, 377] width 19 height 19
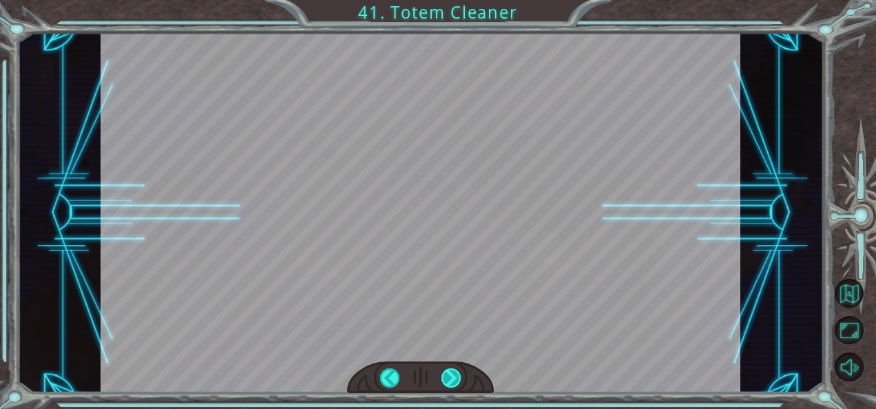
click at [450, 377] on div at bounding box center [450, 377] width 19 height 19
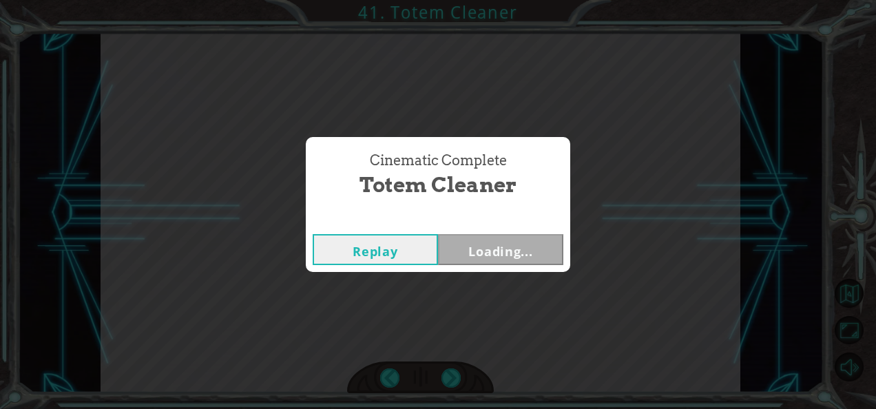
click at [452, 377] on div "Cinematic Complete Totem Cleaner Replay Loading..." at bounding box center [438, 204] width 876 height 409
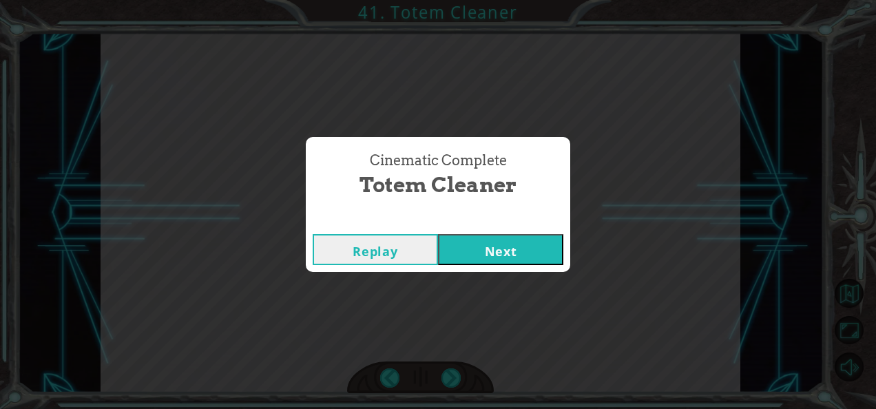
click at [452, 377] on div "Cinematic Complete Totem Cleaner Replay Next" at bounding box center [438, 204] width 876 height 409
drag, startPoint x: 452, startPoint y: 377, endPoint x: 547, endPoint y: 247, distance: 161.2
click at [547, 247] on button "Next" at bounding box center [500, 249] width 125 height 31
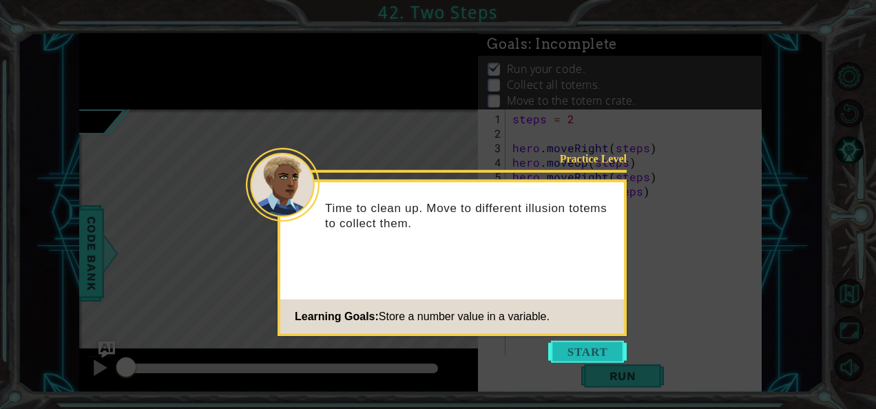
click at [571, 359] on button "Start" at bounding box center [587, 352] width 79 height 22
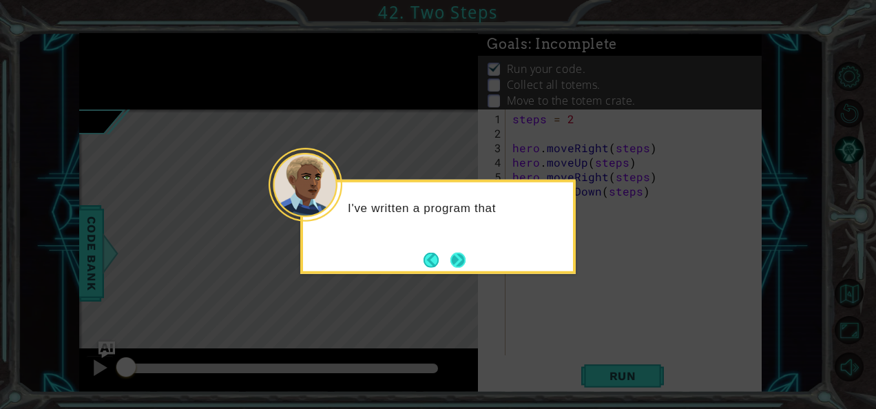
click at [456, 263] on button "Next" at bounding box center [458, 260] width 16 height 16
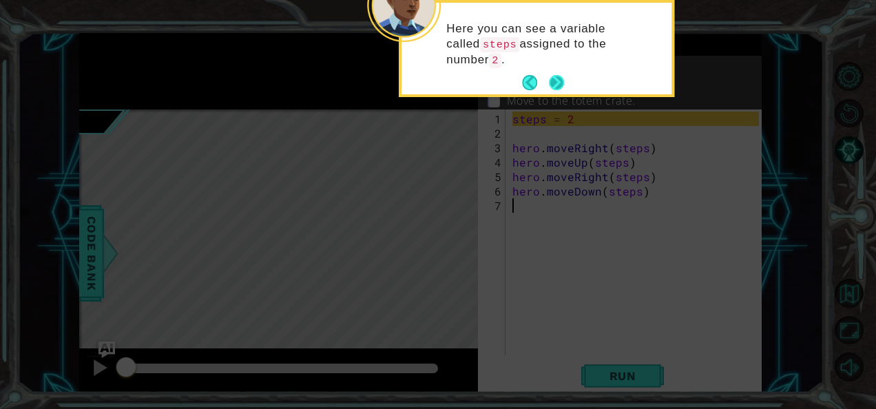
click at [548, 83] on button "Next" at bounding box center [556, 82] width 17 height 17
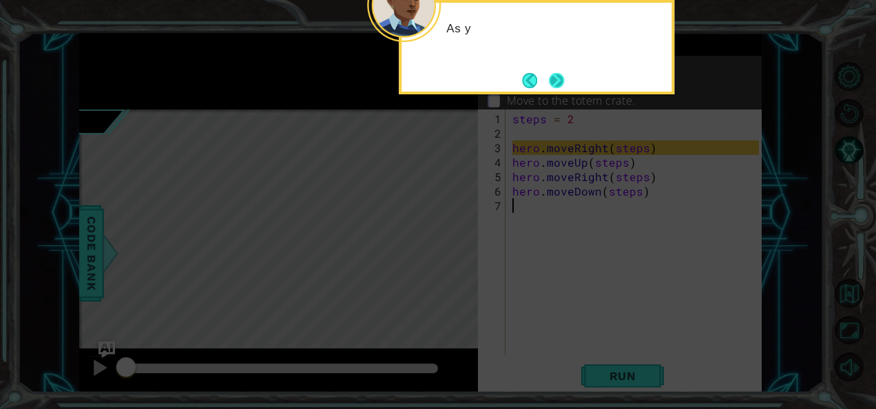
click at [558, 87] on button "Next" at bounding box center [556, 80] width 17 height 17
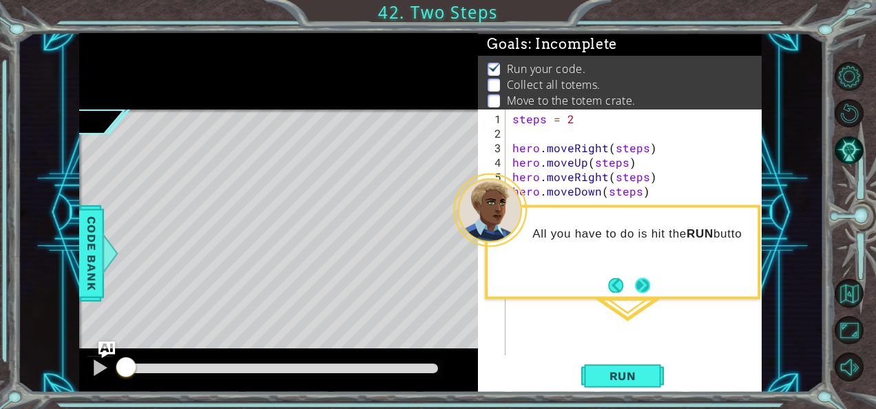
click at [634, 282] on button "Next" at bounding box center [642, 284] width 23 height 23
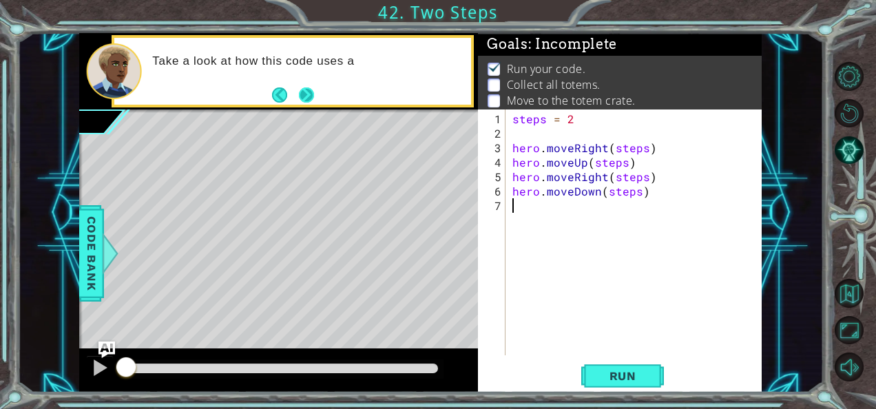
click at [306, 100] on button "Next" at bounding box center [306, 95] width 19 height 19
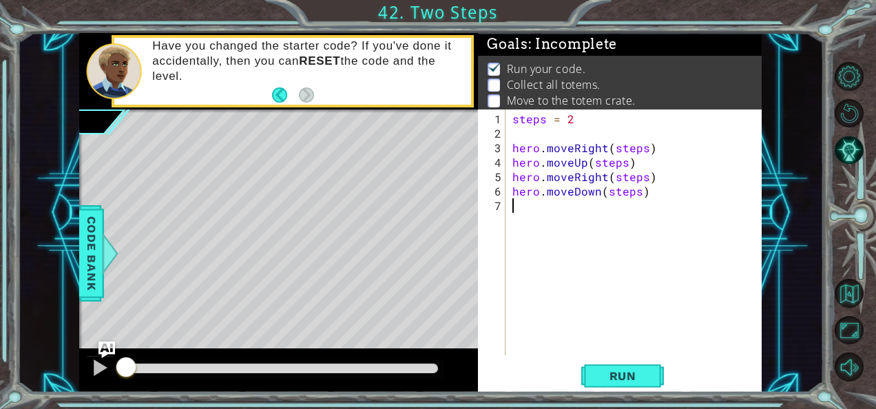
click at [636, 149] on div "steps = 2 hero . moveRight ( steps ) hero . moveUp ( steps ) hero . moveRight (…" at bounding box center [638, 249] width 256 height 275
click at [610, 165] on div "steps = 2 hero . moveRight ( 2 ) hero . moveUp ( steps ) hero . moveRight ( ste…" at bounding box center [638, 249] width 256 height 275
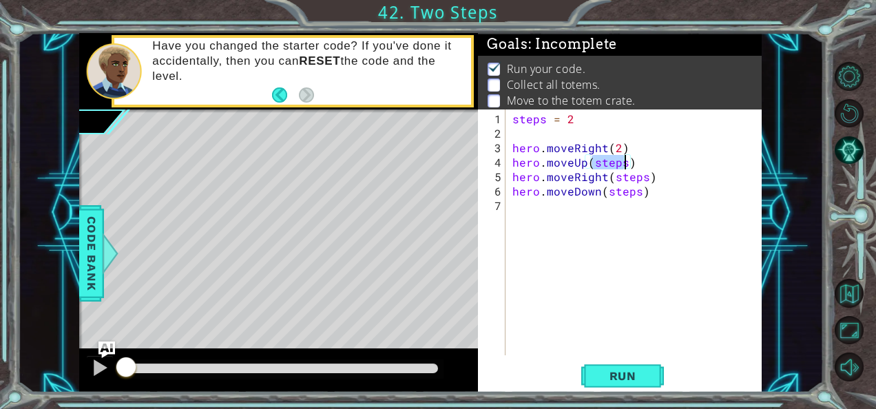
type textarea "hero.moveUp(2)"
click at [605, 163] on div "steps = 2 hero . moveRight ( 2 ) hero . moveUp ( 2 ) hero . moveRight ( steps )…" at bounding box center [638, 249] width 256 height 275
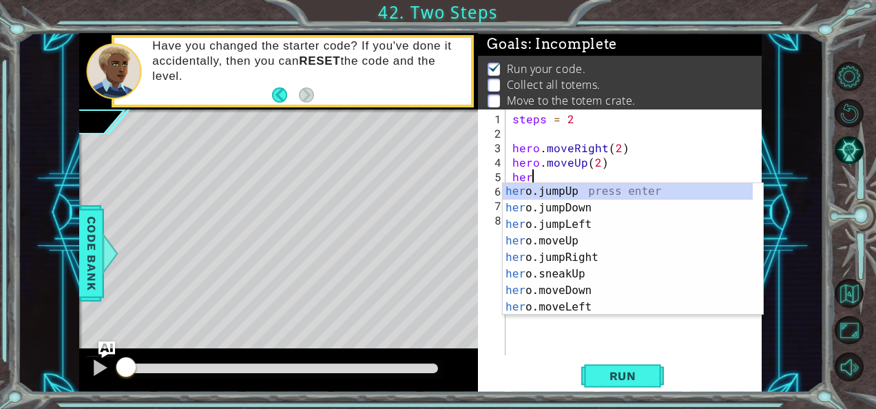
scroll to position [0, 0]
type textarea "h"
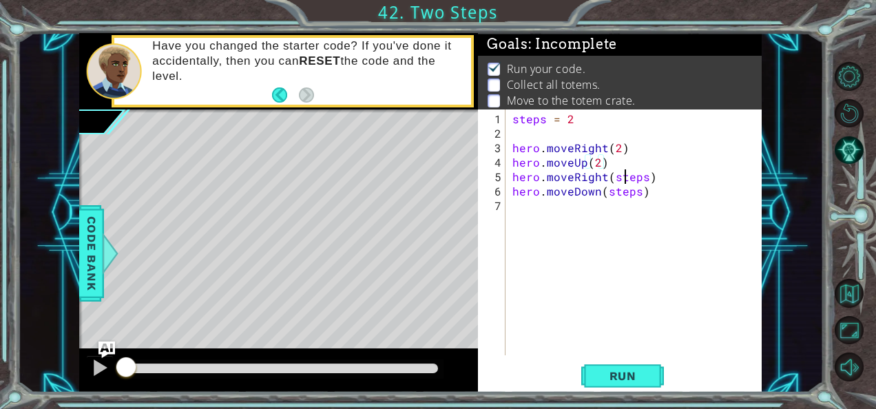
click at [627, 178] on div "steps = 2 hero . moveRight ( 2 ) hero . moveUp ( 2 ) hero . moveRight ( steps )…" at bounding box center [638, 249] width 256 height 275
click at [621, 191] on div "steps = 2 hero . moveRight ( 2 ) hero . moveUp ( 2 ) hero . moveRight ( 2 ) her…" at bounding box center [638, 249] width 256 height 275
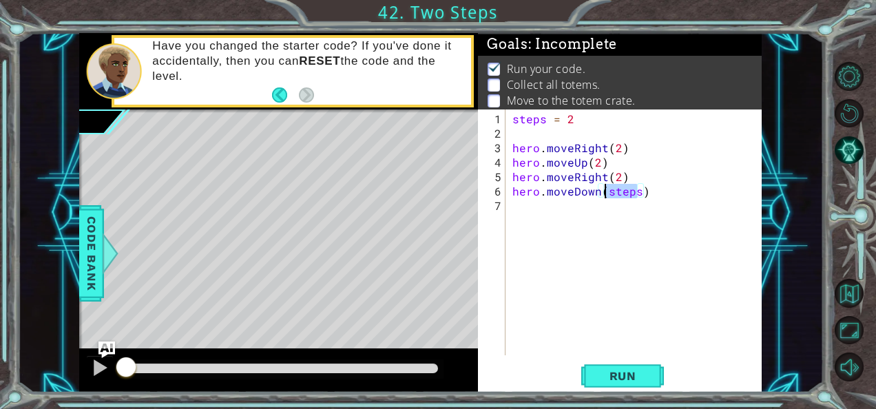
type textarea "hero.moveDown(2)"
click at [534, 136] on div "steps = 2 hero . moveRight ( 2 ) hero . moveUp ( 2 ) hero . moveRight ( 2 ) her…" at bounding box center [638, 249] width 256 height 275
type textarea "¡"
type textarea "s"
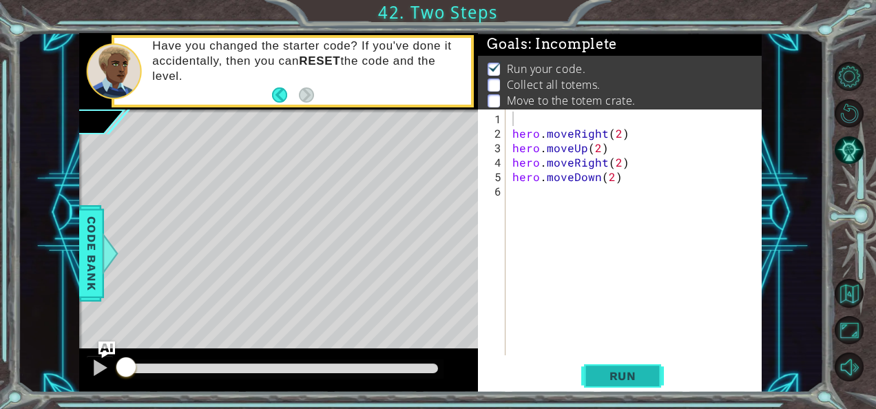
click at [602, 379] on span "Run" at bounding box center [623, 376] width 54 height 14
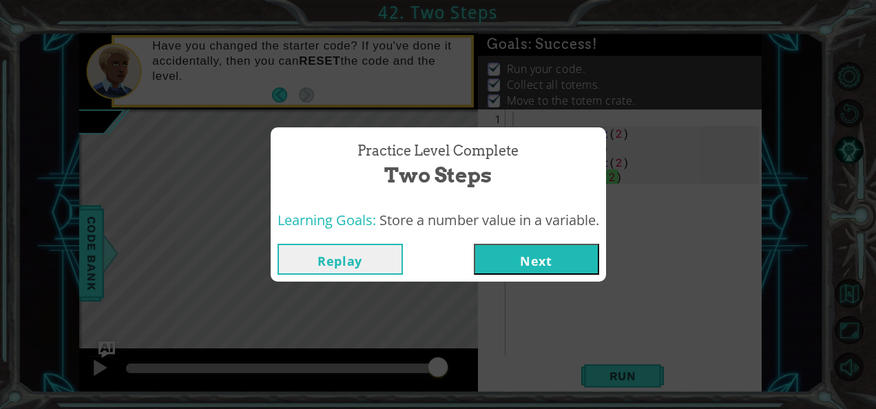
click at [546, 248] on button "Next" at bounding box center [536, 259] width 125 height 31
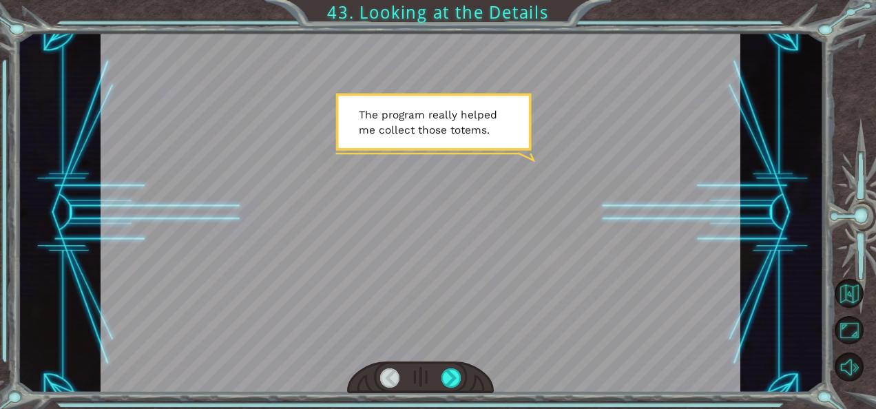
drag, startPoint x: 431, startPoint y: 8, endPoint x: 361, endPoint y: 10, distance: 70.3
click at [361, 10] on div "Temporary Text T h e p r o g r a m r e a l l y h e l p e d m e c o l l e c t t …" at bounding box center [438, 204] width 876 height 409
click at [455, 372] on div at bounding box center [450, 377] width 19 height 19
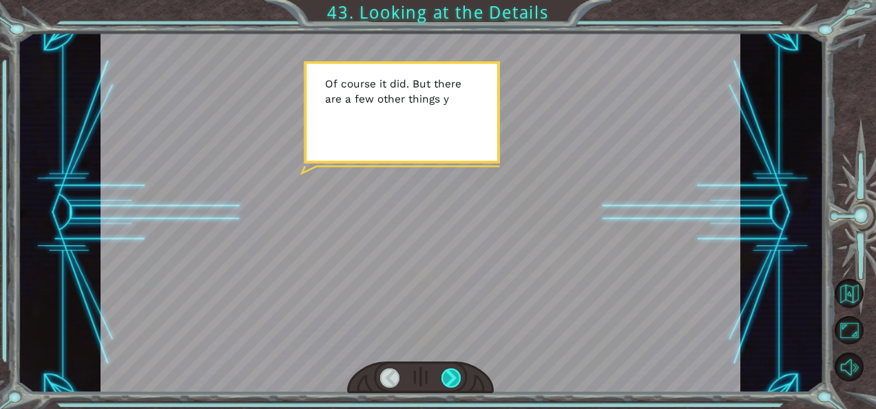
click at [451, 373] on div at bounding box center [450, 377] width 19 height 19
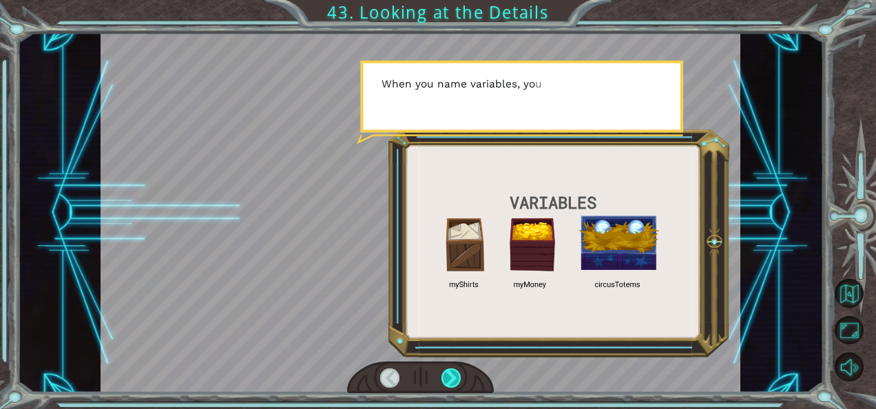
click at [451, 373] on div at bounding box center [450, 377] width 19 height 19
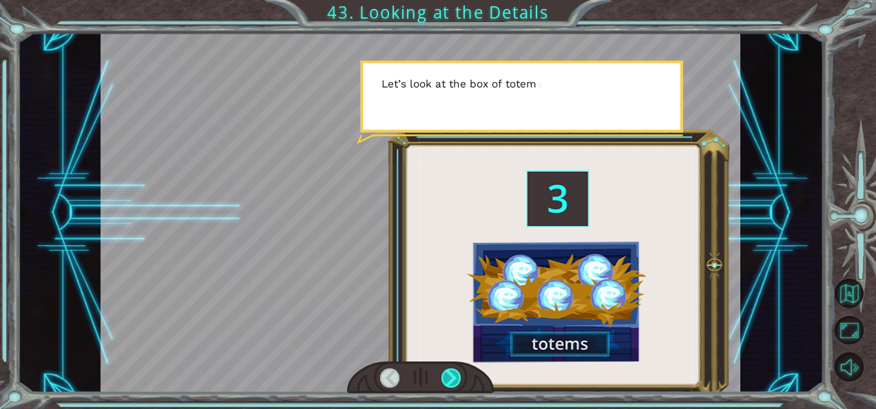
click at [451, 373] on div at bounding box center [450, 377] width 19 height 19
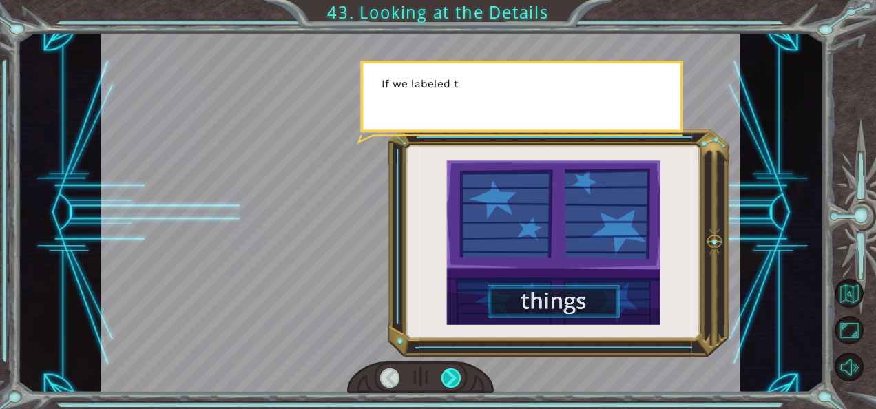
click at [451, 373] on div at bounding box center [450, 377] width 19 height 19
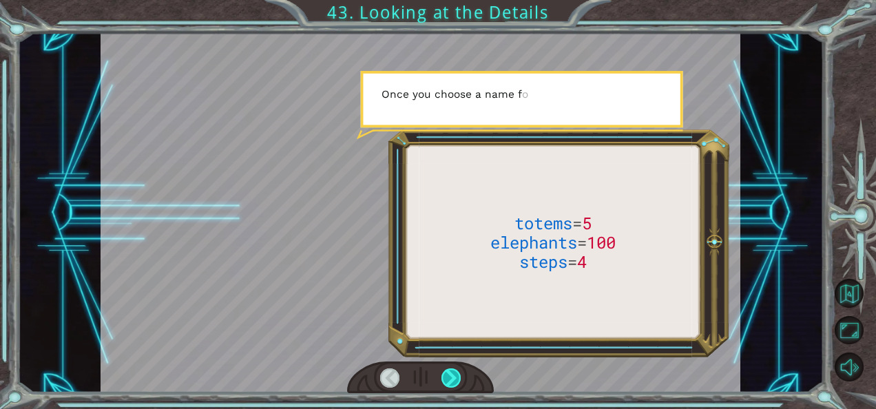
click at [451, 373] on div at bounding box center [450, 377] width 19 height 19
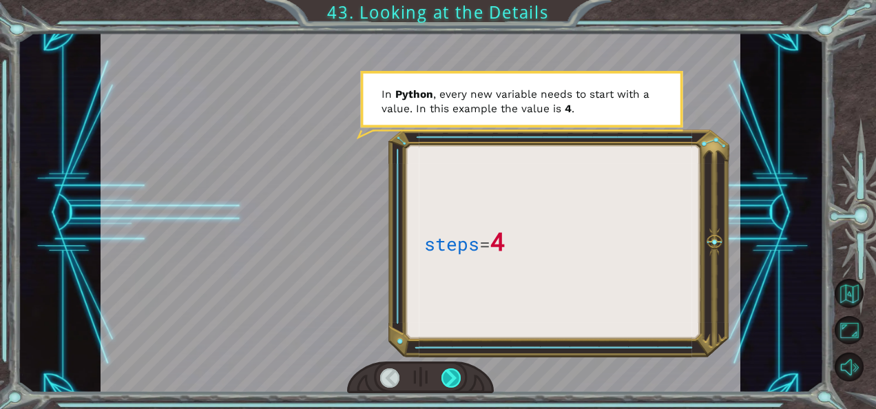
click at [452, 375] on div at bounding box center [450, 377] width 19 height 19
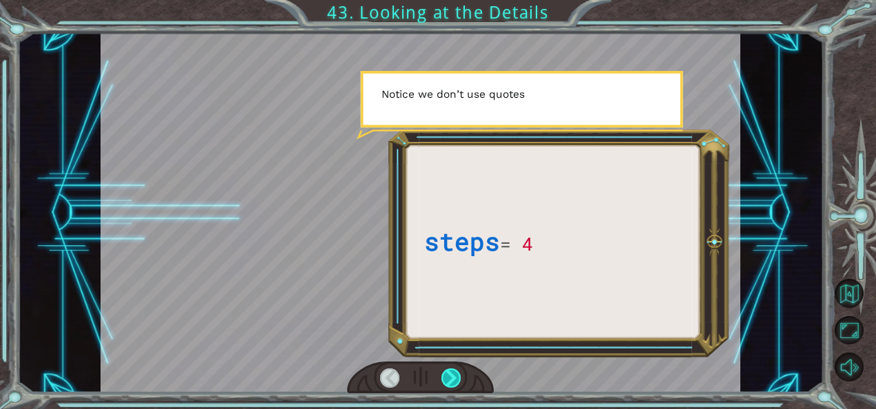
click at [452, 375] on div at bounding box center [450, 377] width 19 height 19
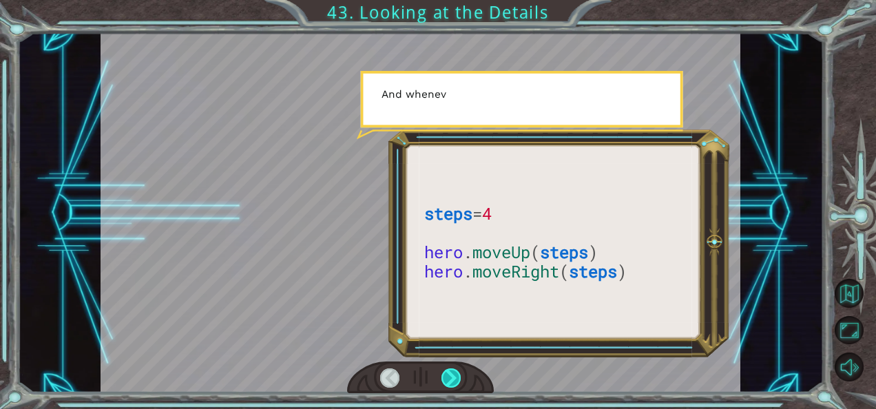
click at [452, 375] on div at bounding box center [450, 377] width 19 height 19
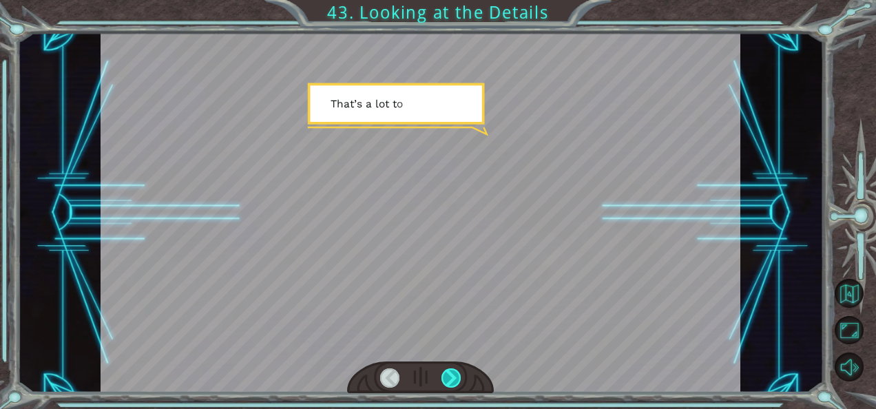
click at [452, 375] on div at bounding box center [450, 377] width 19 height 19
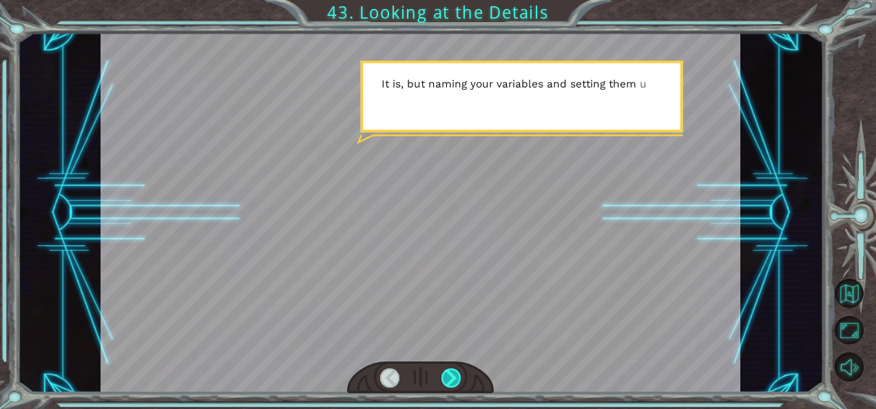
click at [452, 375] on div at bounding box center [450, 377] width 19 height 19
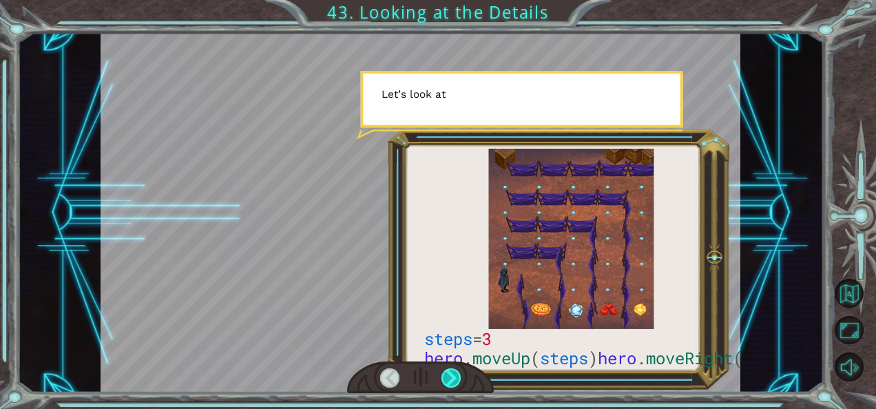
click at [452, 375] on div at bounding box center [450, 377] width 19 height 19
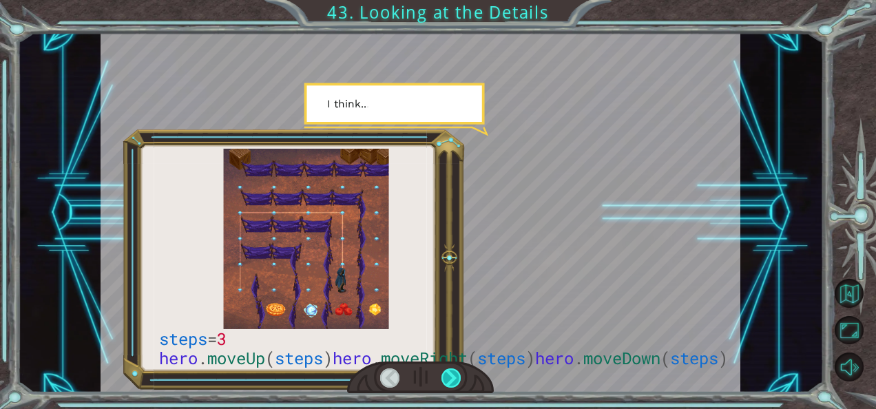
click at [452, 375] on div at bounding box center [450, 377] width 19 height 19
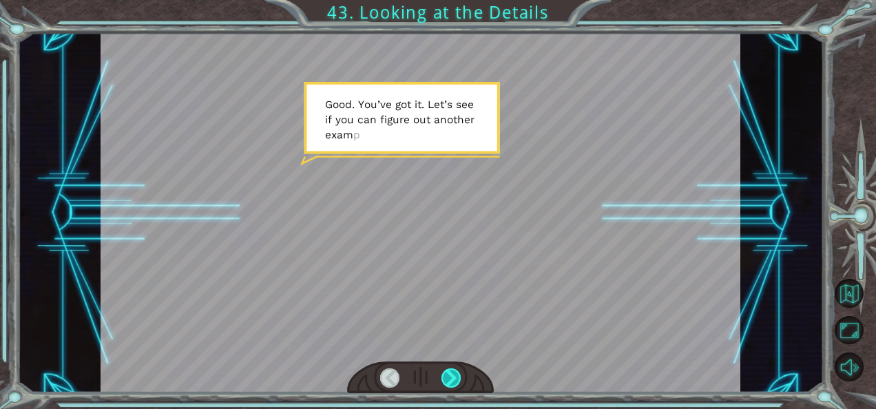
click at [452, 375] on div at bounding box center [450, 377] width 19 height 19
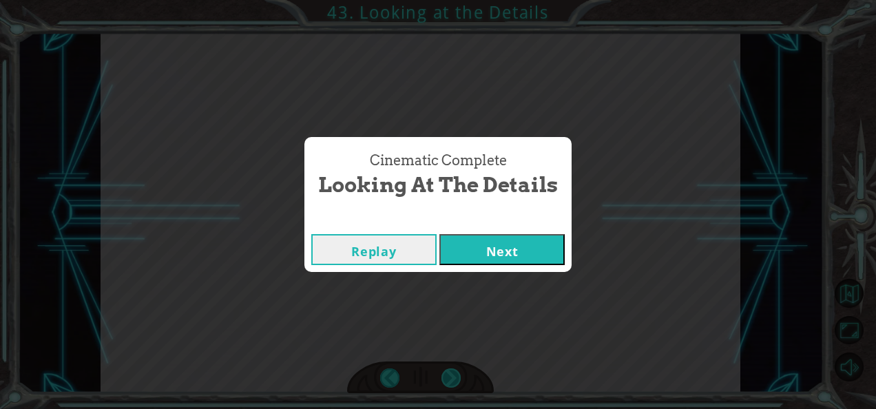
click at [452, 375] on div "Cinematic Complete Looking at the Details Replay Next" at bounding box center [438, 204] width 876 height 409
click at [516, 256] on button "Next" at bounding box center [501, 249] width 125 height 31
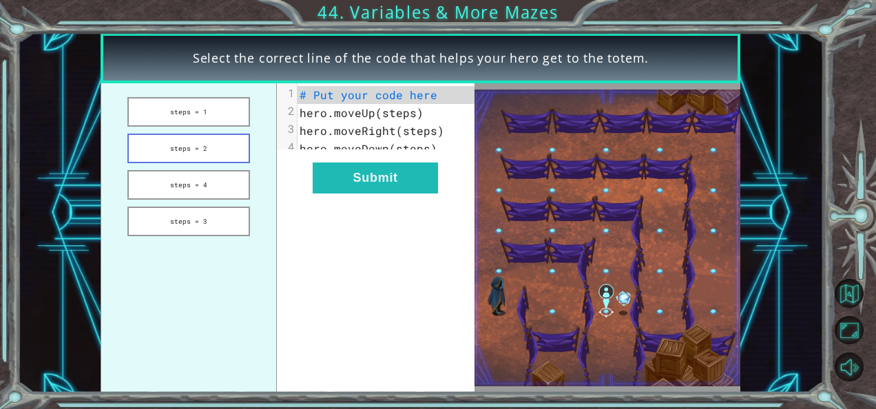
click at [200, 143] on button "steps = 2" at bounding box center [188, 149] width 123 height 30
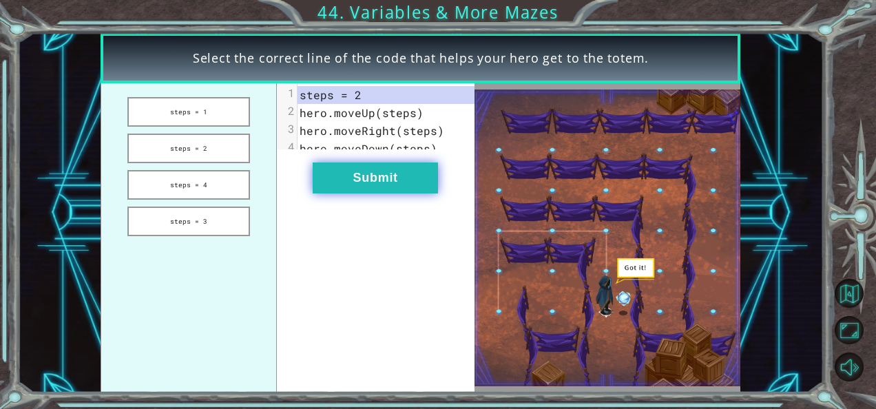
click at [333, 191] on button "Submit" at bounding box center [375, 178] width 125 height 31
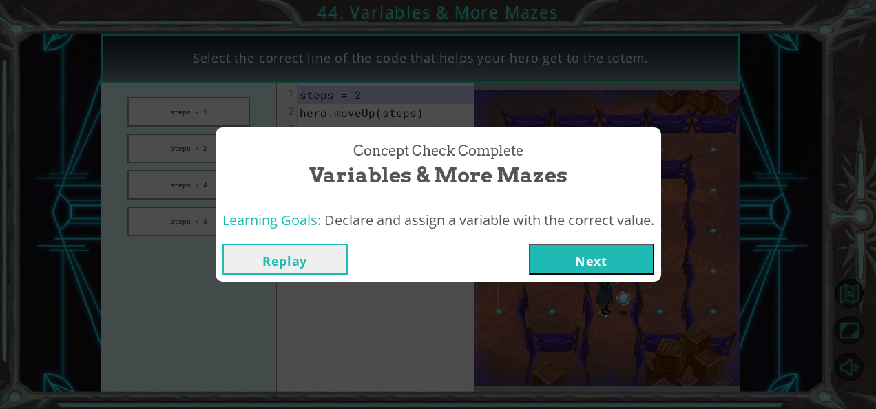
click at [577, 259] on button "Next" at bounding box center [591, 259] width 125 height 31
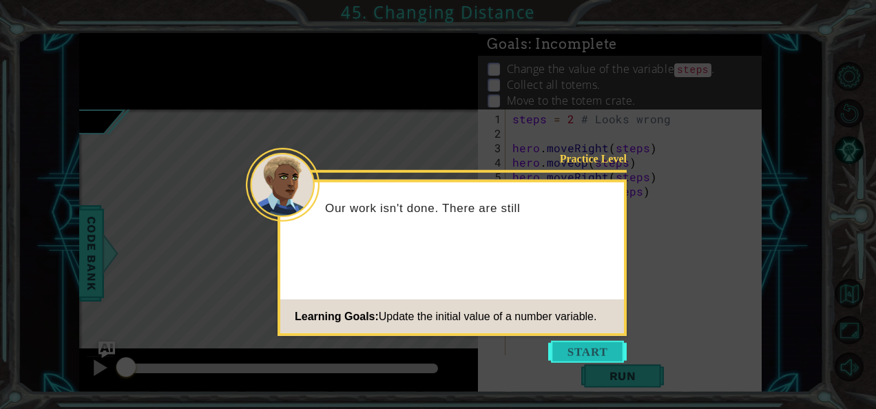
click at [582, 345] on button "Start" at bounding box center [587, 352] width 79 height 22
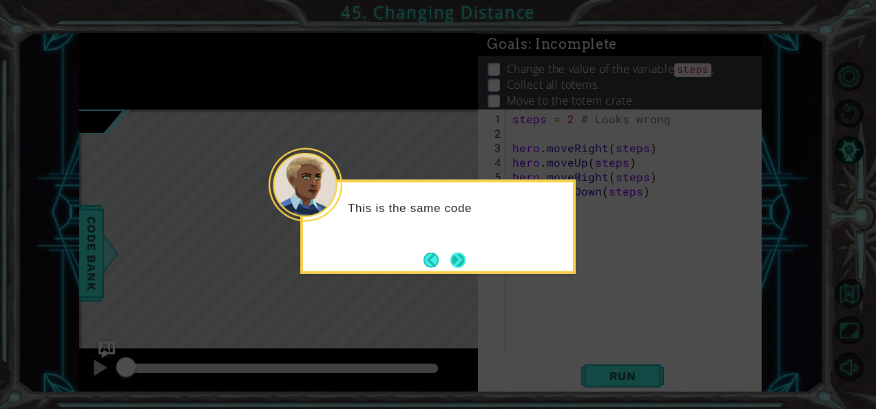
click at [457, 257] on button "Next" at bounding box center [458, 260] width 20 height 20
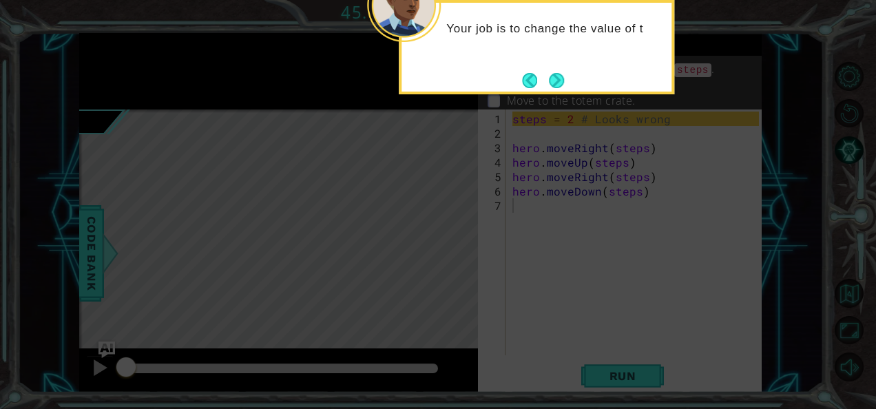
click at [572, 72] on div "Your job is to change the value of t" at bounding box center [536, 47] width 275 height 94
click at [567, 74] on div "Your job is to change the value of the steps variable so" at bounding box center [537, 43] width 270 height 70
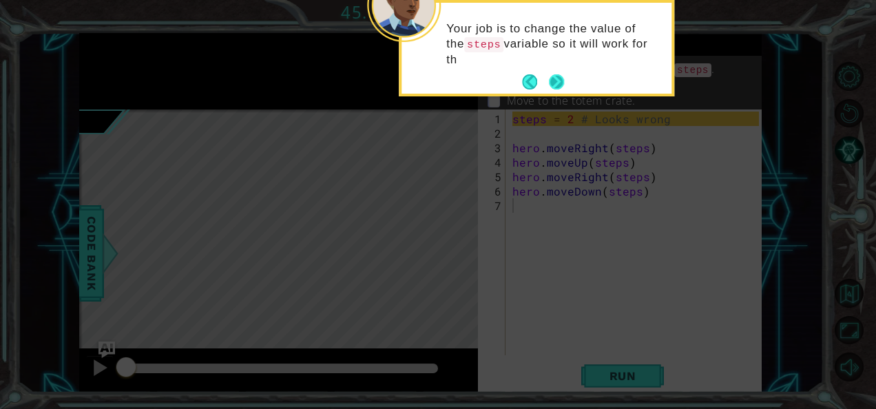
click at [559, 84] on button "Next" at bounding box center [556, 82] width 21 height 21
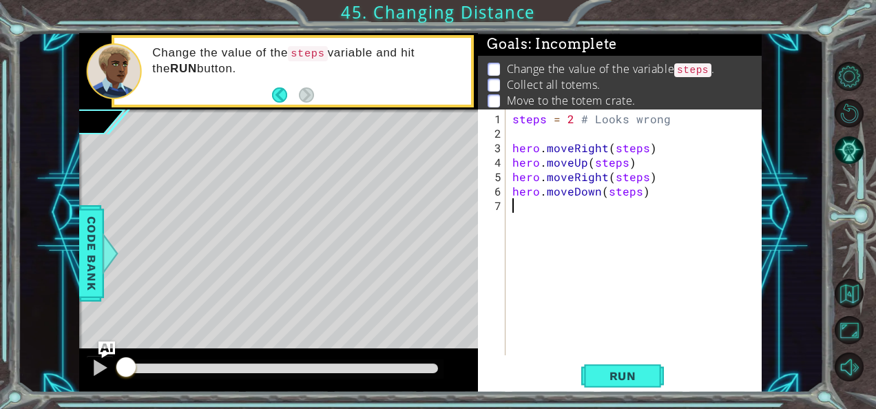
click at [629, 149] on div "steps = 2 # Looks wrong hero . moveRight ( steps ) hero . moveUp ( steps ) hero…" at bounding box center [638, 249] width 256 height 275
click at [612, 170] on div "steps = 2 # Looks wrong hero . moveRight ( 2 ) hero . moveUp ( steps ) hero . m…" at bounding box center [638, 249] width 256 height 275
click at [610, 163] on div "steps = 2 # Looks wrong hero . moveRight ( 2 ) hero . moveUp ( steps ) hero . m…" at bounding box center [638, 249] width 256 height 275
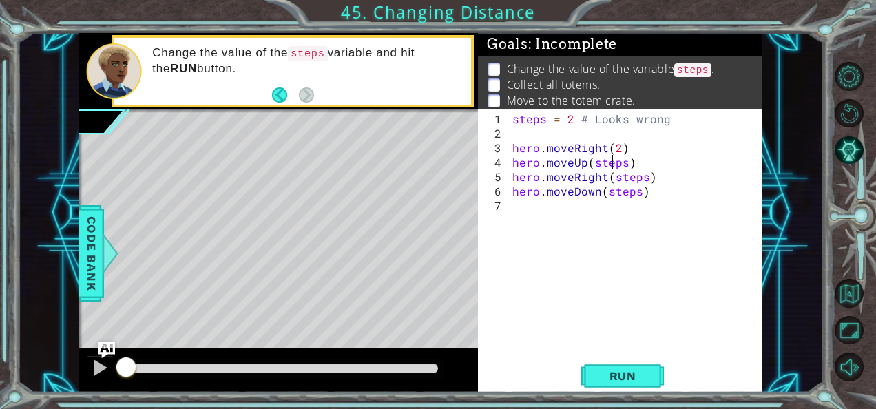
click at [610, 163] on div "steps = 2 # Looks wrong hero . moveRight ( 2 ) hero . moveUp ( steps ) hero . m…" at bounding box center [638, 249] width 256 height 275
click at [623, 179] on div "steps = 2 # Looks wrong hero . moveRight ( 2 ) hero . moveUp ( 2 ) hero . moveR…" at bounding box center [638, 249] width 256 height 275
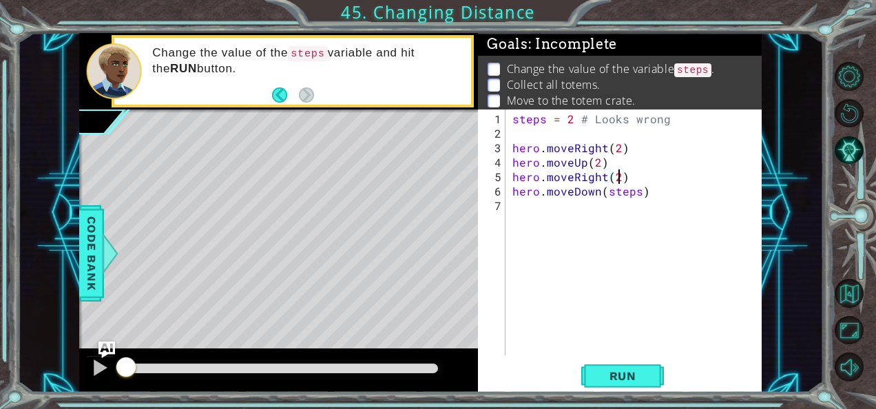
click at [594, 191] on div "steps = 2 # Looks wrong hero . moveRight ( 2 ) hero . moveUp ( 2 ) hero . moveR…" at bounding box center [638, 249] width 256 height 275
click at [598, 193] on div "steps = 2 # Looks wrong hero . moveRight ( 2 ) hero . moveUp ( 2 ) hero . moveR…" at bounding box center [638, 249] width 256 height 275
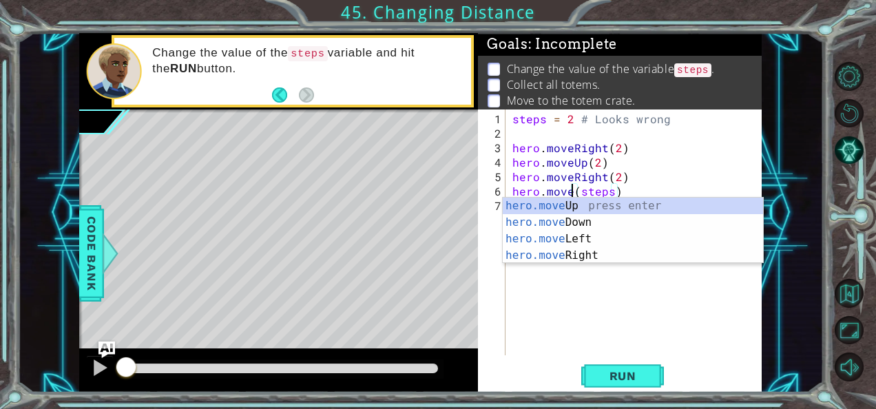
scroll to position [0, 4]
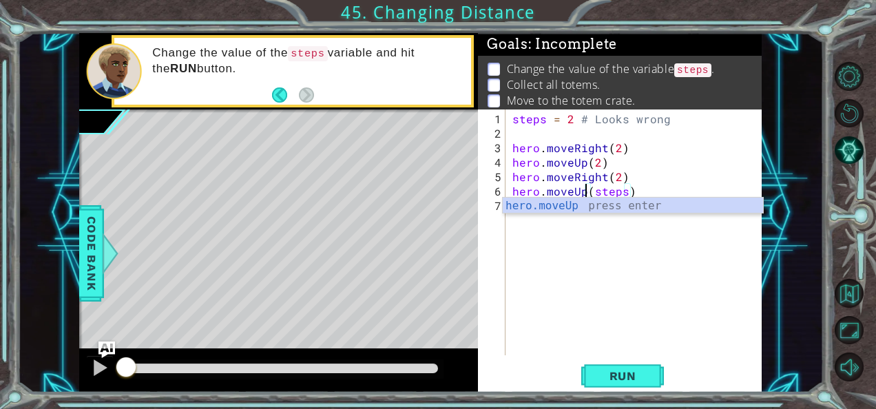
click at [609, 187] on div "steps = 2 # Looks wrong hero . moveRight ( 2 ) hero . moveUp ( 2 ) hero . moveR…" at bounding box center [638, 249] width 256 height 275
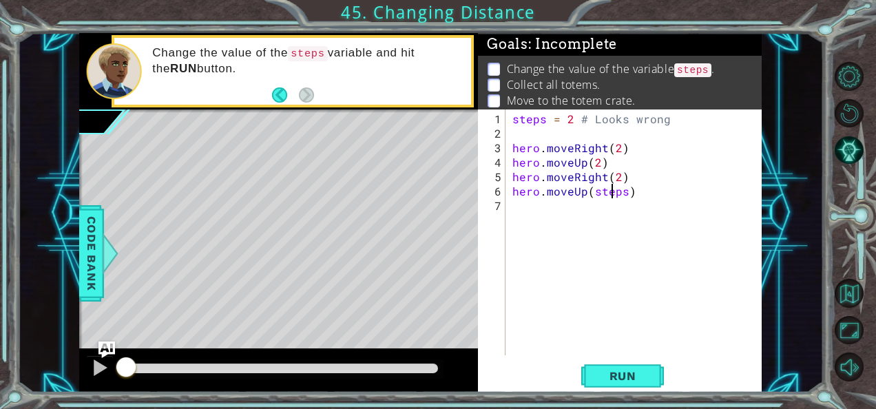
click at [609, 187] on div "steps = 2 # Looks wrong hero . moveRight ( 2 ) hero . moveUp ( 2 ) hero . moveR…" at bounding box center [638, 249] width 256 height 275
click at [609, 190] on div "steps = 2 # Looks wrong hero . moveRight ( 2 ) hero . moveUp ( 2 ) hero . moveR…" at bounding box center [638, 249] width 256 height 275
type textarea "hero.moveUp(1)"
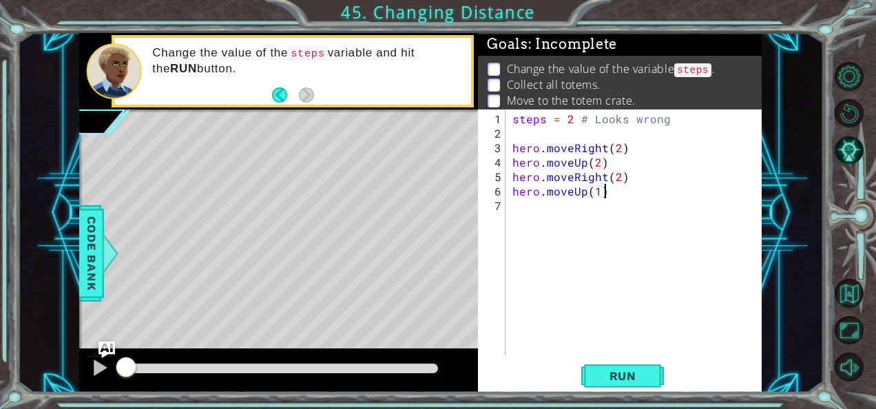
scroll to position [0, 0]
click at [616, 373] on span "Run" at bounding box center [623, 376] width 54 height 14
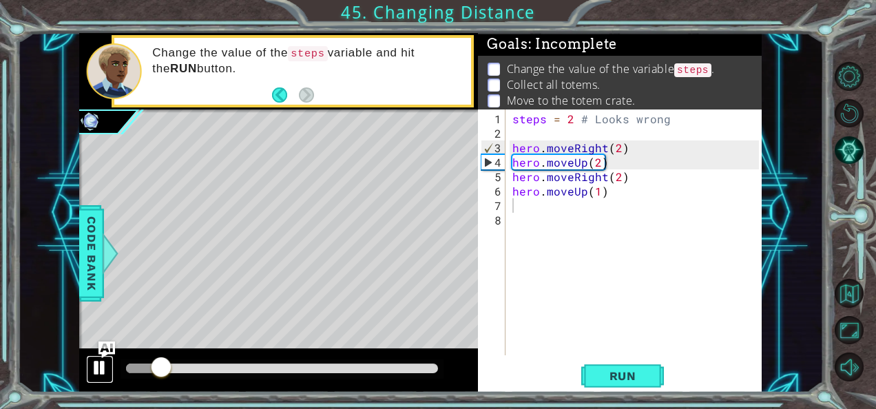
click at [103, 370] on div at bounding box center [100, 368] width 18 height 18
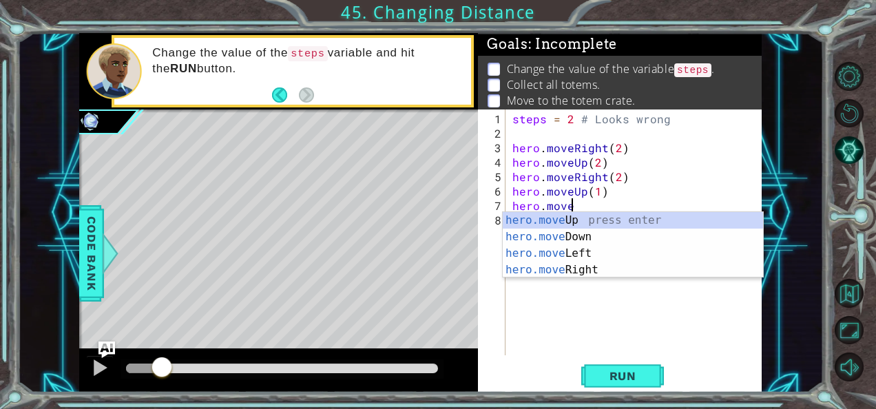
scroll to position [0, 3]
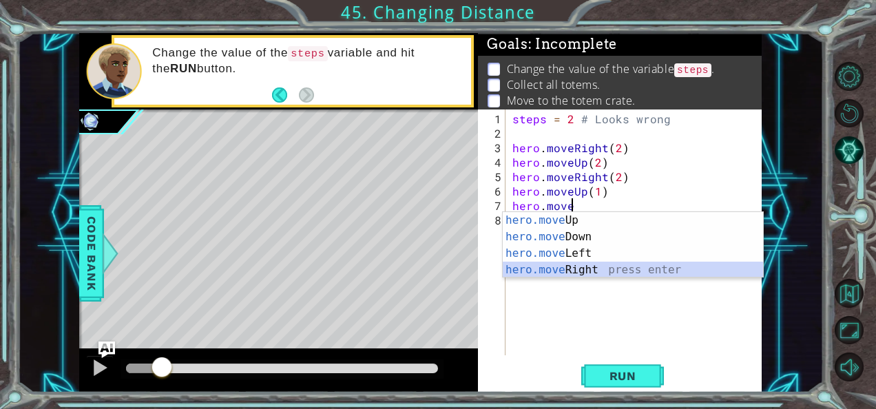
click at [585, 266] on div "hero.move Up press enter hero.move Down press enter hero.move Left press enter …" at bounding box center [633, 261] width 261 height 99
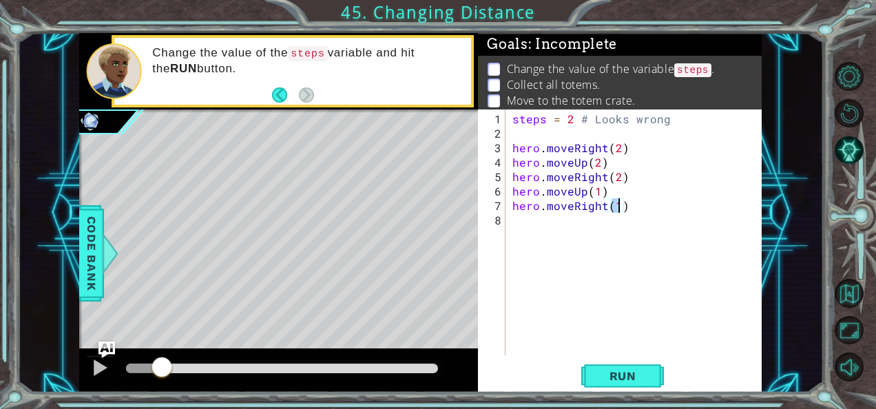
type textarea "hero.moveRight(2)"
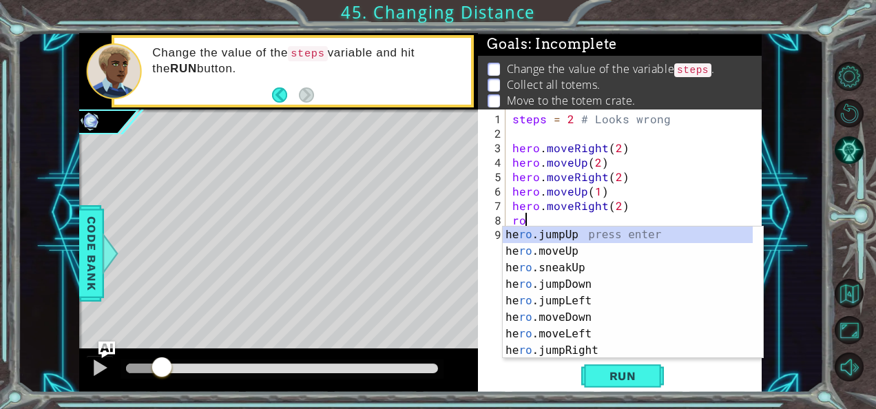
type textarea "r"
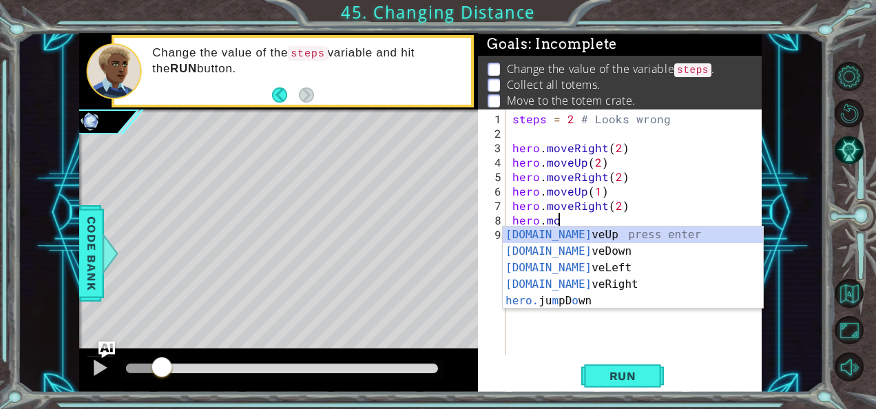
scroll to position [0, 3]
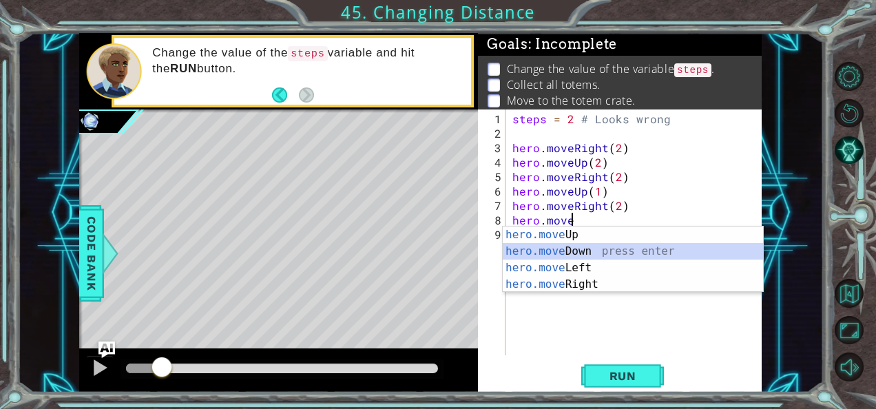
click at [576, 253] on div "hero.move Up press enter hero.move Down press enter hero.move Left press enter …" at bounding box center [633, 276] width 261 height 99
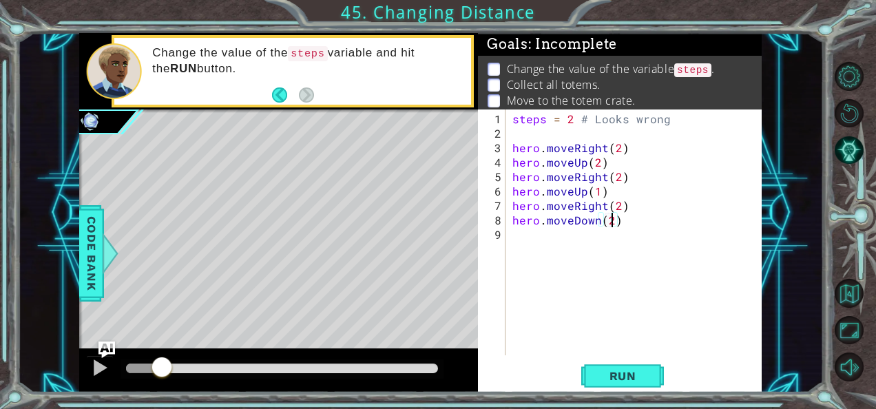
scroll to position [0, 6]
click at [621, 380] on span "Run" at bounding box center [623, 376] width 54 height 14
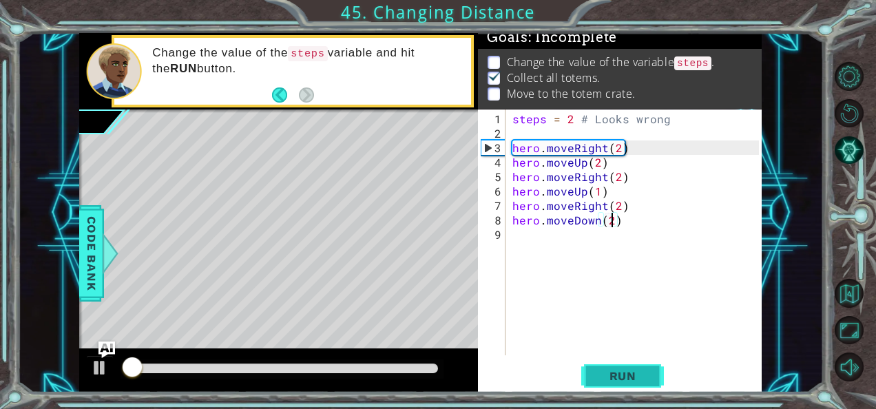
scroll to position [12, 0]
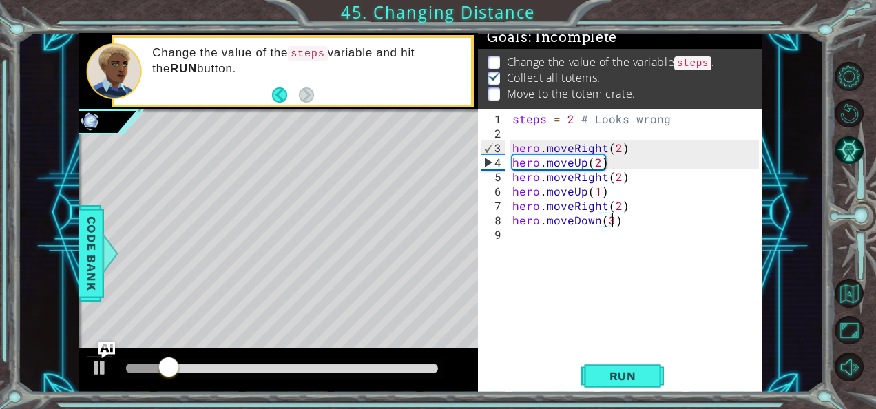
type textarea "hero.moveDown(3)"
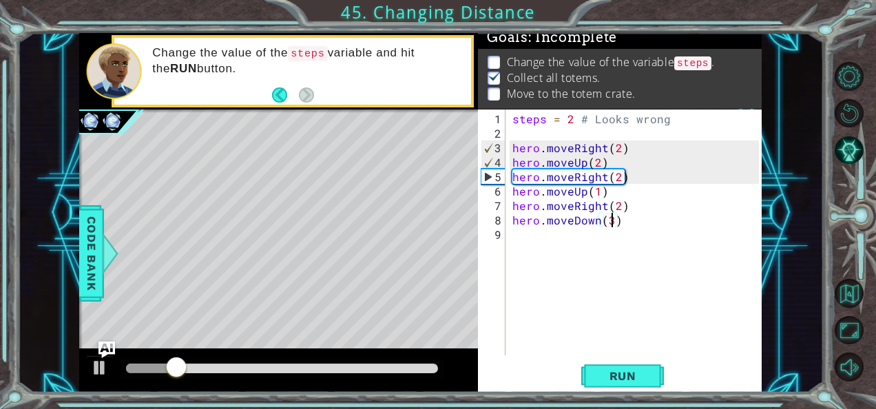
click at [619, 253] on div "steps = 2 # Looks wrong hero . moveRight ( 2 ) hero . moveUp ( 2 ) hero . moveR…" at bounding box center [638, 249] width 256 height 275
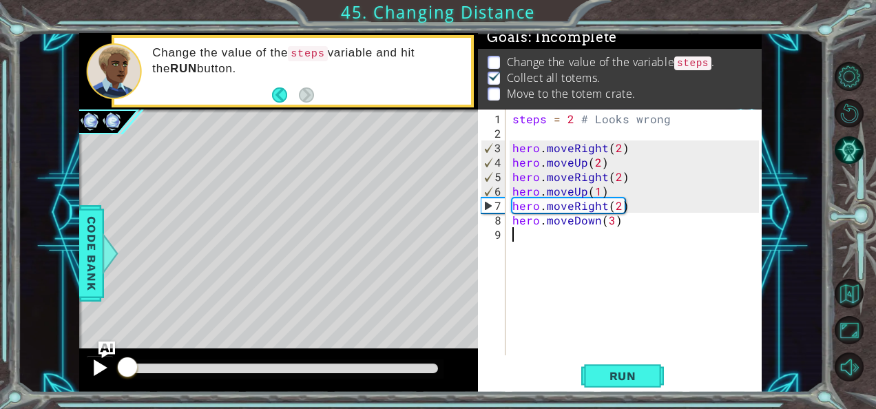
drag, startPoint x: 269, startPoint y: 368, endPoint x: 87, endPoint y: 365, distance: 181.8
click at [87, 365] on div at bounding box center [278, 370] width 399 height 44
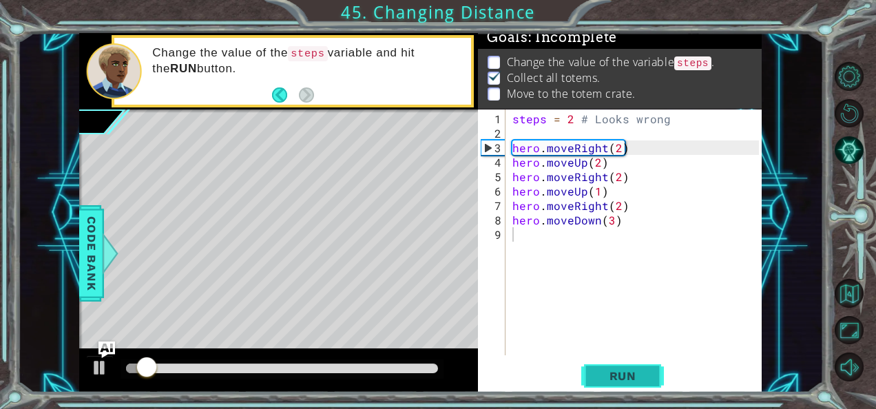
click at [618, 375] on span "Run" at bounding box center [623, 376] width 54 height 14
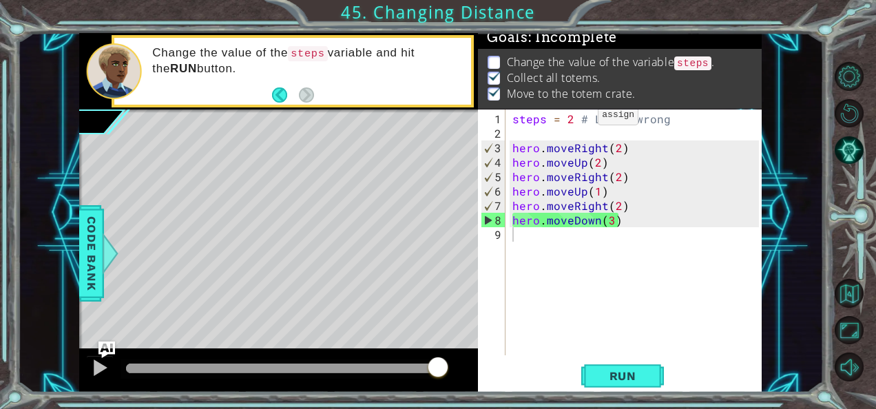
click at [574, 119] on div "steps = 2 # Looks wrong hero . moveRight ( 2 ) hero . moveUp ( 2 ) hero . moveR…" at bounding box center [638, 249] width 256 height 275
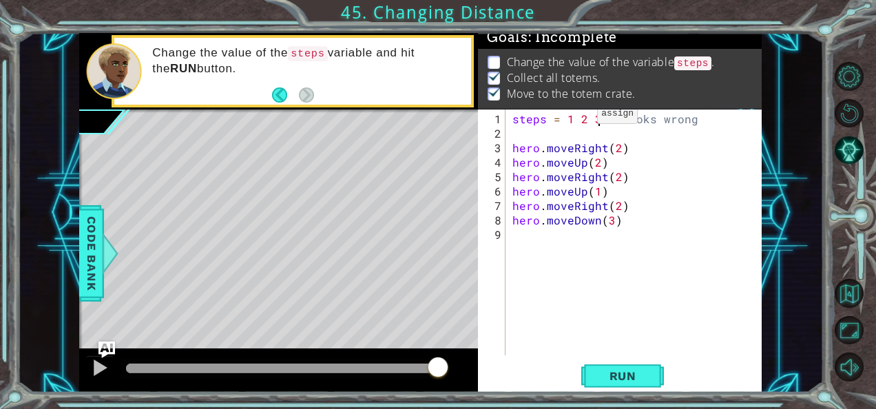
scroll to position [0, 6]
click at [609, 375] on span "Run" at bounding box center [623, 376] width 54 height 14
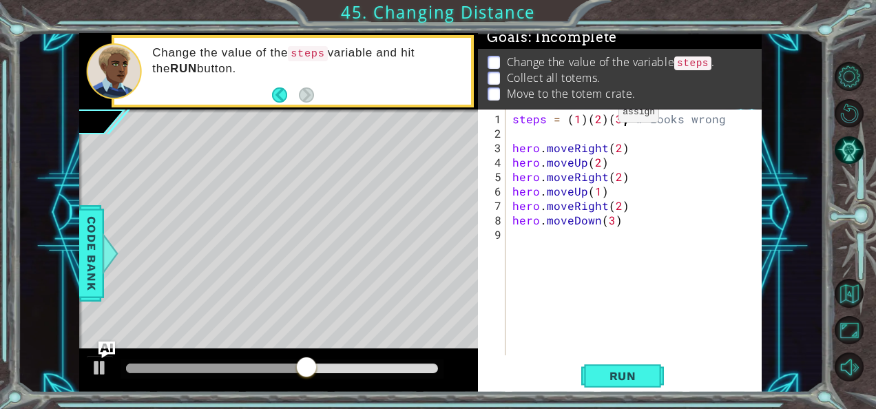
scroll to position [0, 7]
click at [602, 374] on span "Run" at bounding box center [623, 376] width 54 height 14
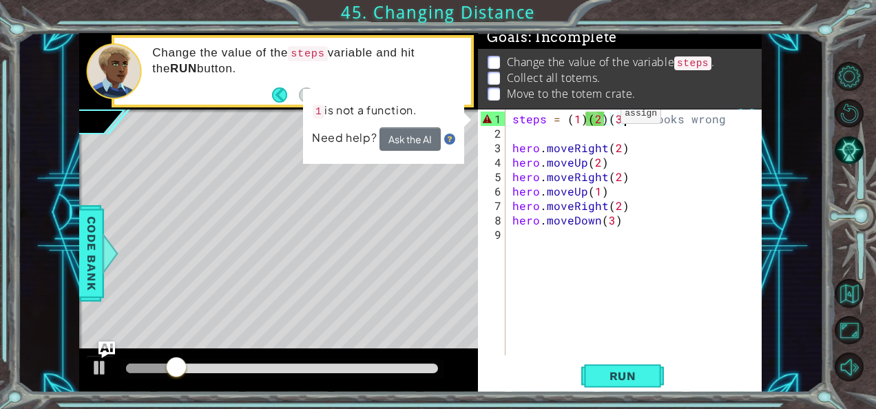
click at [592, 117] on div "steps = ( 1 ) ( 2 ) ( 3 ) # Looks wrong hero . moveRight ( 2 ) hero . moveUp ( …" at bounding box center [638, 249] width 256 height 275
click at [596, 113] on div "steps = ( 1 ) ( 2 ) ( 3 ) # Looks wrong hero . moveRight ( 2 ) hero . moveUp ( …" at bounding box center [638, 249] width 256 height 275
click at [605, 118] on div "steps = ( 1 ) ( 2 ) ( 3 ) # Looks wrong hero . moveRight ( 2 ) hero . moveUp ( …" at bounding box center [638, 249] width 256 height 275
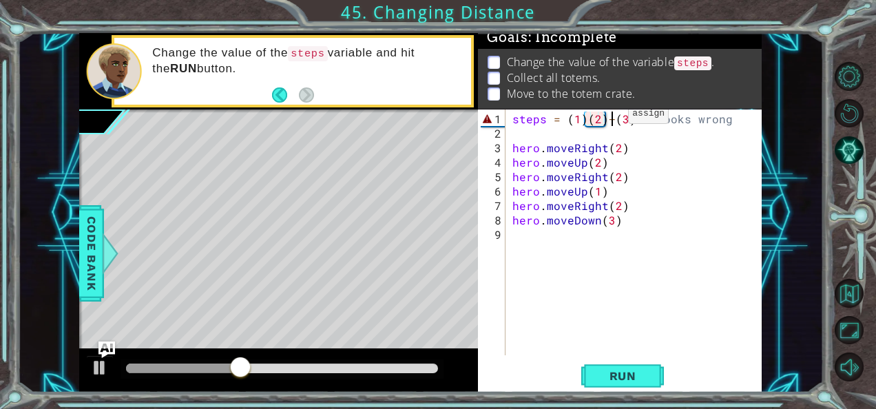
scroll to position [0, 6]
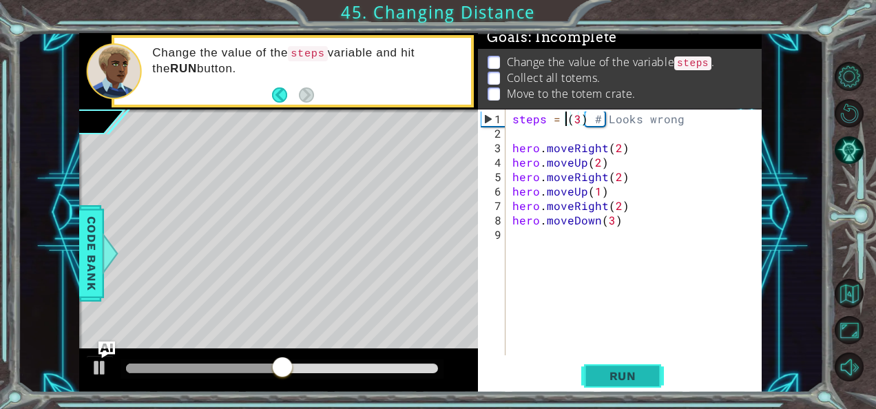
type textarea "steps = (3) # Looks wrong"
click at [605, 372] on span "Run" at bounding box center [623, 376] width 54 height 14
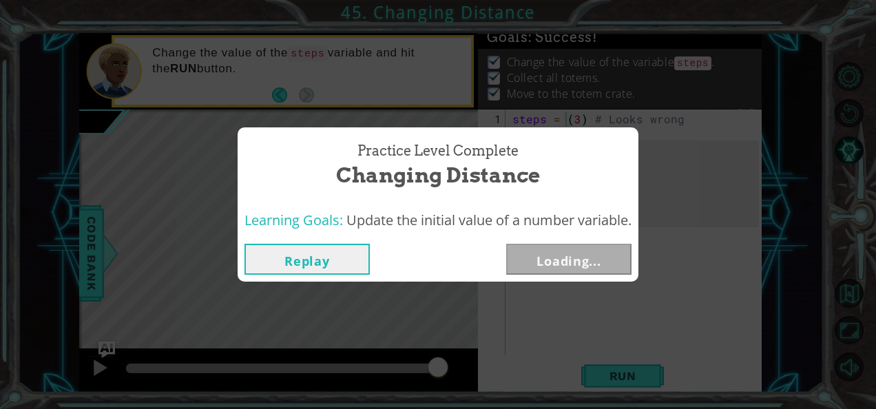
drag, startPoint x: 212, startPoint y: 363, endPoint x: 496, endPoint y: 371, distance: 283.8
click at [496, 371] on body "1 ההההההההההההההההההההההההההההההההההההההההההההההההההההההההההההההההההההההההההההה…" at bounding box center [438, 204] width 876 height 409
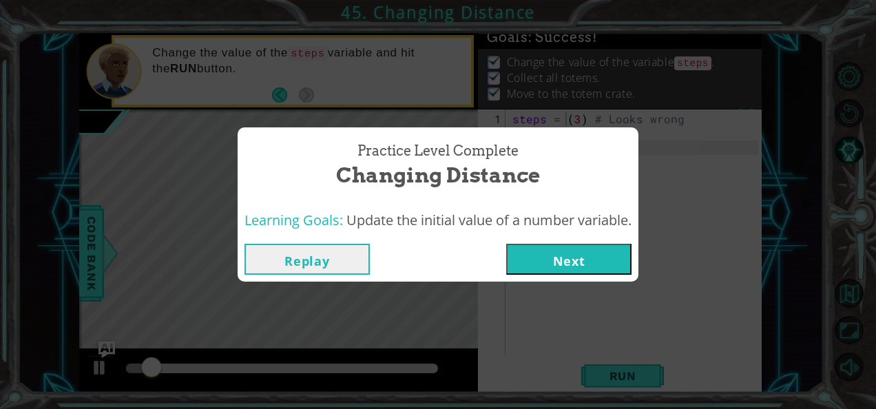
click at [548, 264] on button "Next" at bounding box center [568, 259] width 125 height 31
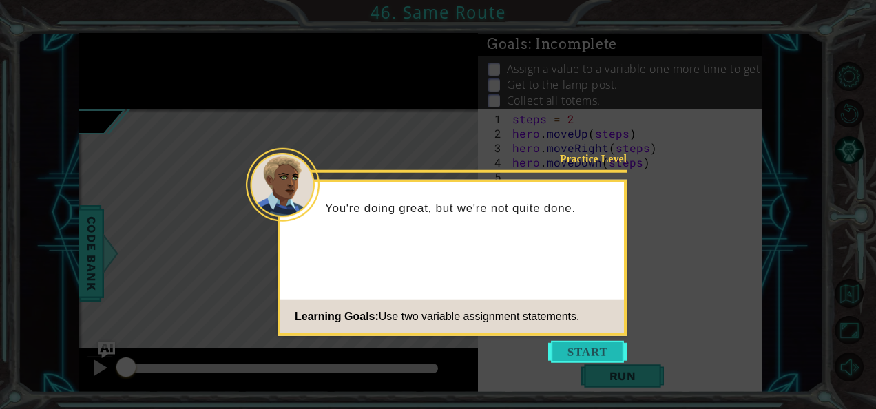
click at [572, 346] on button "Start" at bounding box center [587, 352] width 79 height 22
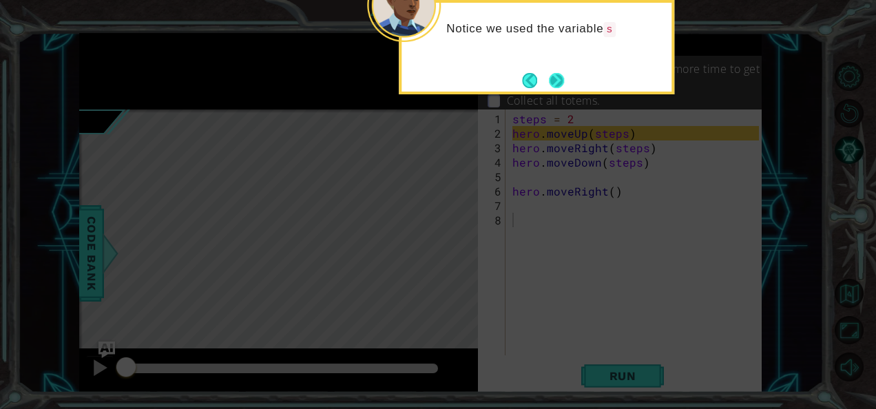
click at [550, 79] on button "Next" at bounding box center [557, 80] width 16 height 16
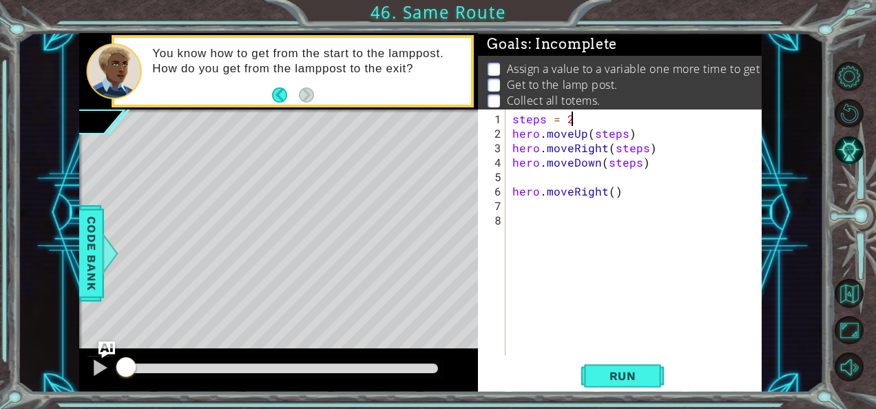
click at [574, 118] on div "steps = 2 hero . moveUp ( steps ) hero . moveRight ( steps ) hero . moveDown ( …" at bounding box center [638, 249] width 256 height 275
click at [612, 132] on div "steps = 2 hero . moveUp ( steps ) hero . moveRight ( steps ) hero . moveDown ( …" at bounding box center [638, 249] width 256 height 275
click at [629, 149] on div "steps = 2 hero . moveUp ( 2 ) hero . moveRight ( steps ) hero . moveDown ( step…" at bounding box center [638, 249] width 256 height 275
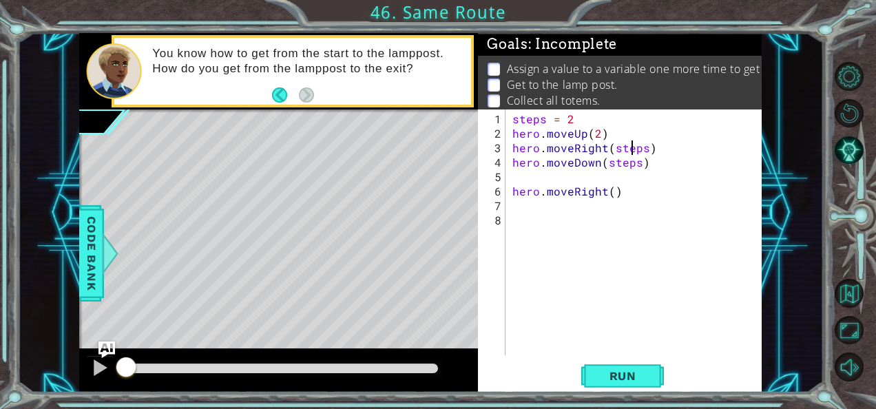
click at [629, 149] on div "steps = 2 hero . moveUp ( 2 ) hero . moveRight ( steps ) hero . moveDown ( step…" at bounding box center [638, 249] width 256 height 275
click at [623, 161] on div "steps = 2 hero . moveUp ( 2 ) hero . moveRight ( 2 ) hero . moveDown ( steps ) …" at bounding box center [638, 249] width 256 height 275
click at [623, 161] on div "steps = 2 hero . moveUp ( 2 ) hero . moveRight ( 2 ) hero . moveDown ( steps ) …" at bounding box center [634, 233] width 249 height 246
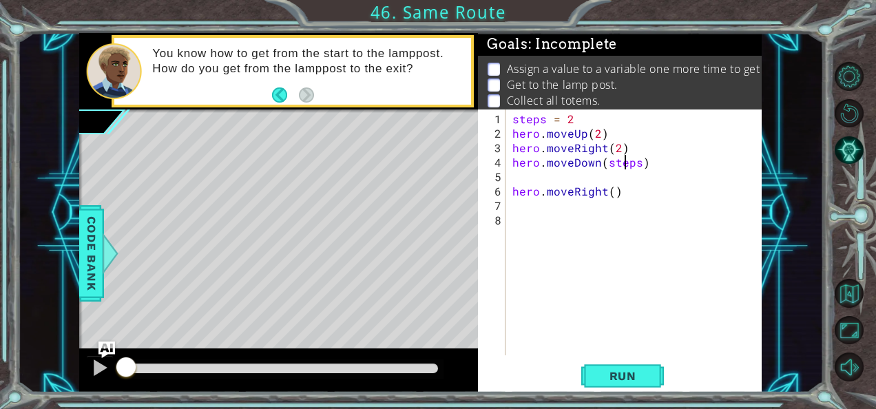
click at [623, 161] on div "steps = 2 hero . moveUp ( 2 ) hero . moveRight ( 2 ) hero . moveDown ( steps ) …" at bounding box center [638, 249] width 256 height 275
click at [612, 192] on div "steps = 2 hero . moveUp ( 2 ) hero . moveRight ( 2 ) hero . moveDown ( 3 ) hero…" at bounding box center [638, 249] width 256 height 275
click at [511, 190] on div "steps = 2 hero . moveUp ( 2 ) hero . moveRight ( 2 ) hero . moveDown ( 3 ) hero…" at bounding box center [638, 249] width 256 height 275
type textarea "hero.moveRight(1)"
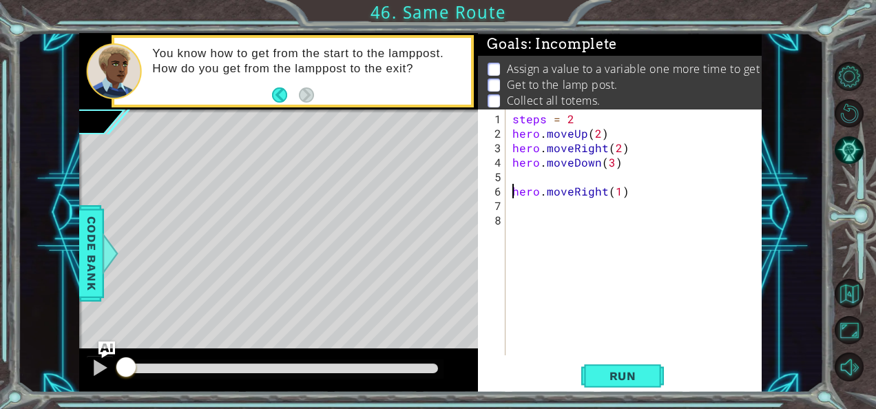
scroll to position [0, 0]
click at [631, 172] on div "steps = 2 hero . moveUp ( 2 ) hero . moveRight ( 2 ) hero . moveDown ( 3 ) hero…" at bounding box center [638, 249] width 256 height 275
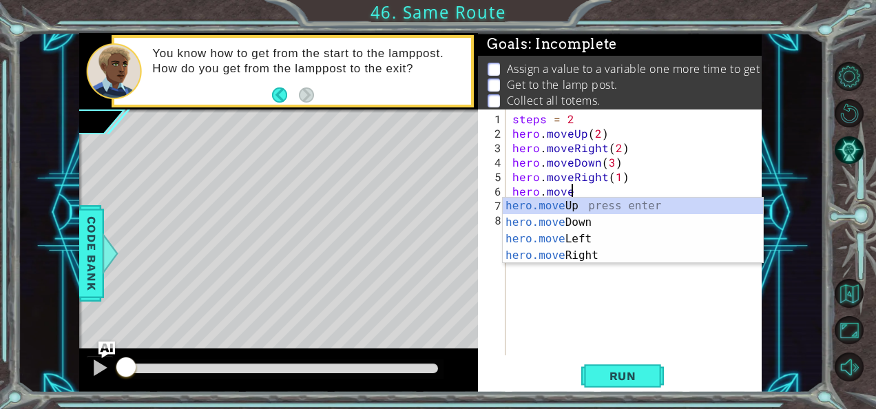
scroll to position [0, 3]
type textarea "hero.moveU"
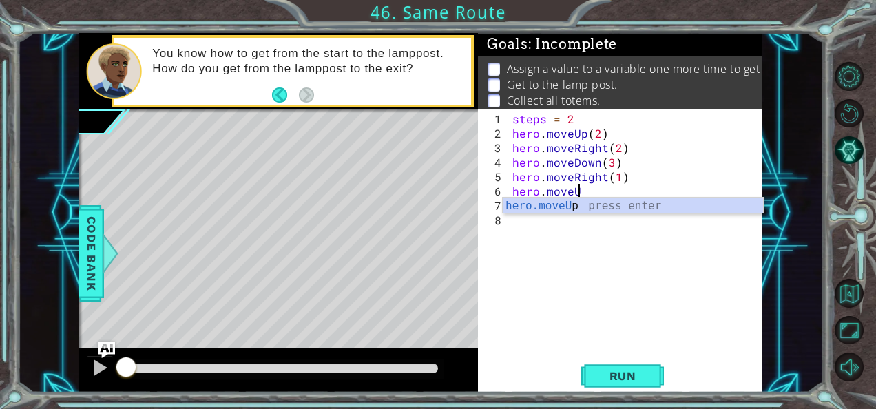
click at [574, 218] on div "steps = 2 hero . moveUp ( 2 ) hero . moveRight ( 2 ) hero . moveDown ( 3 ) hero…" at bounding box center [638, 249] width 256 height 275
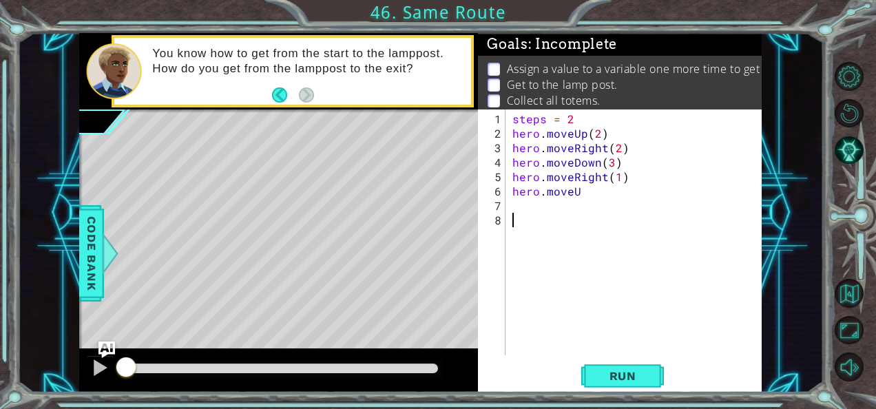
scroll to position [0, 0]
click at [583, 190] on div "steps = 2 hero . moveUp ( 2 ) hero . moveRight ( 2 ) hero . moveDown ( 3 ) hero…" at bounding box center [638, 249] width 256 height 275
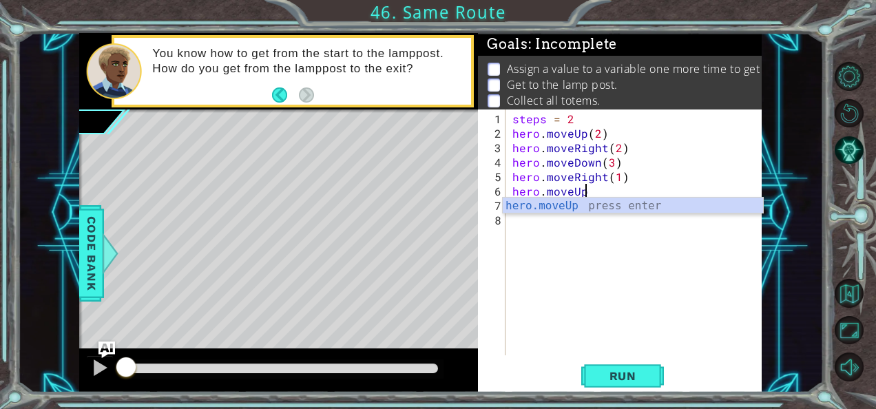
scroll to position [0, 3]
click at [575, 202] on div "hero.moveUp press enter" at bounding box center [633, 223] width 261 height 50
type textarea "hero.moveUp(1)"
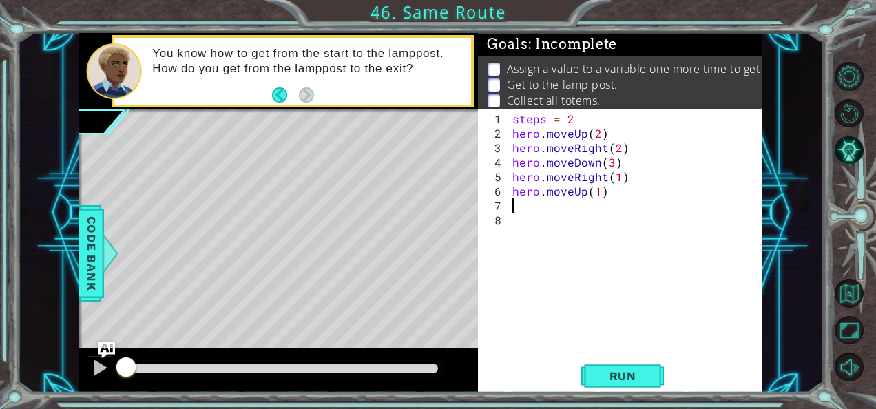
click at [575, 202] on div "steps = 2 hero . moveUp ( 2 ) hero . moveRight ( 2 ) hero . moveDown ( 3 ) hero…" at bounding box center [638, 249] width 256 height 275
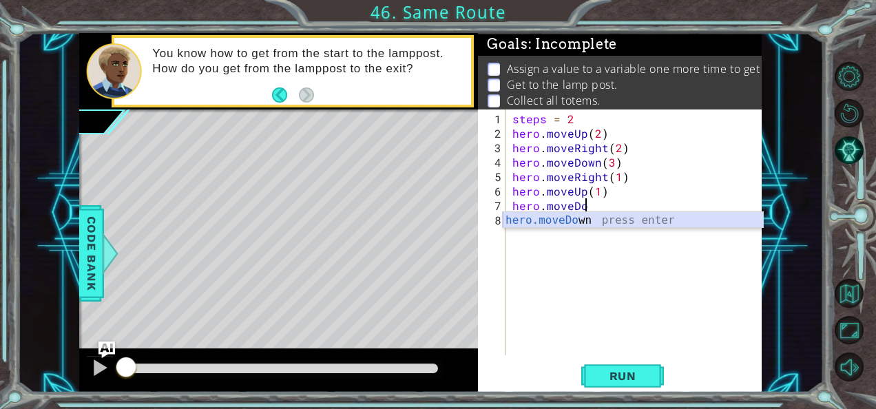
click at [572, 220] on div "hero.moveDo wn press enter" at bounding box center [633, 237] width 261 height 50
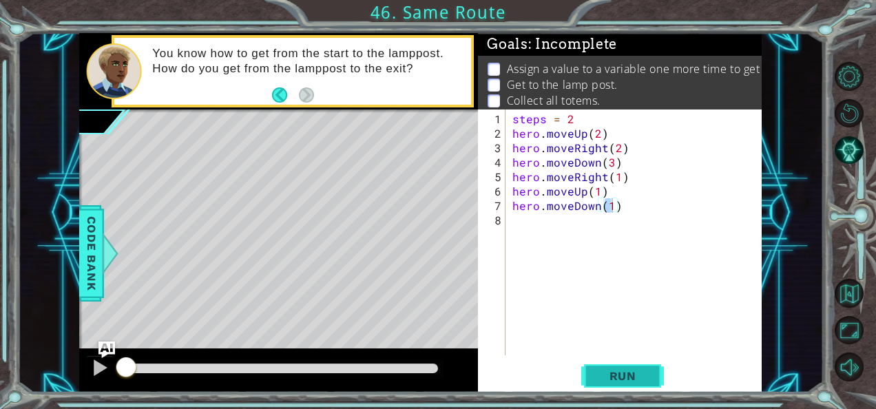
click at [607, 379] on span "Run" at bounding box center [623, 376] width 54 height 14
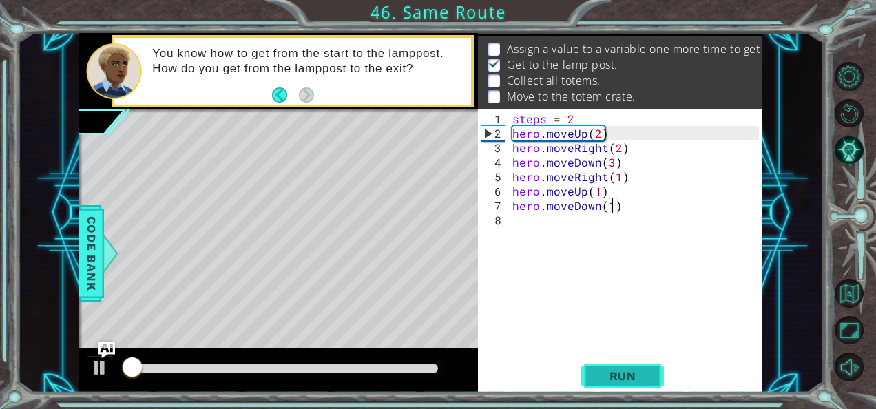
scroll to position [20, 0]
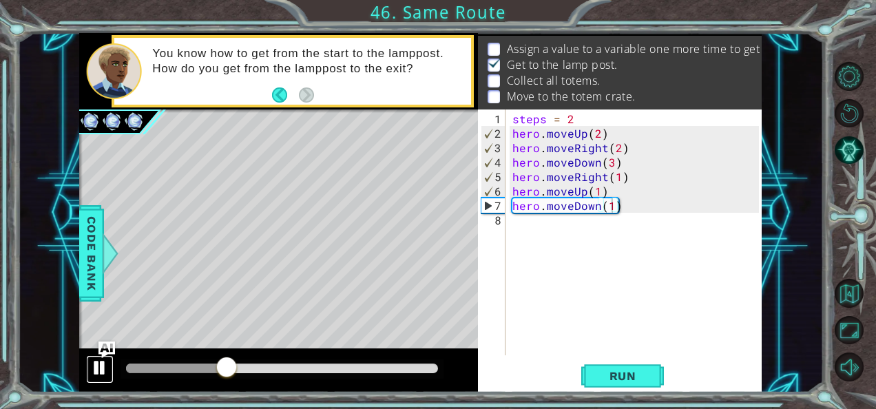
click at [94, 366] on div at bounding box center [100, 368] width 18 height 18
click at [609, 160] on div "steps = 2 hero . moveUp ( 2 ) hero . moveRight ( 2 ) hero . moveDown ( 3 ) hero…" at bounding box center [638, 249] width 256 height 275
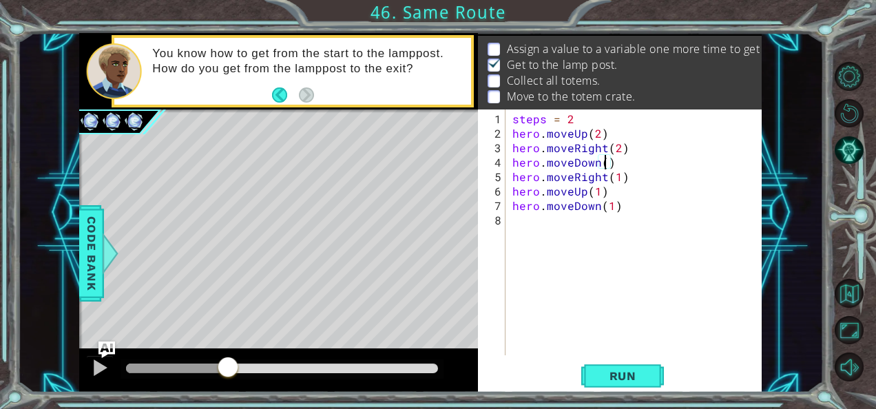
scroll to position [0, 6]
drag, startPoint x: 618, startPoint y: 205, endPoint x: 507, endPoint y: 207, distance: 111.6
click at [507, 207] on div "hero.moveDown(2) 1 2 3 4 5 6 7 8 steps = 2 hero . moveUp ( 2 ) hero . moveRight…" at bounding box center [618, 233] width 281 height 246
type textarea "hero.moveDown(1)"
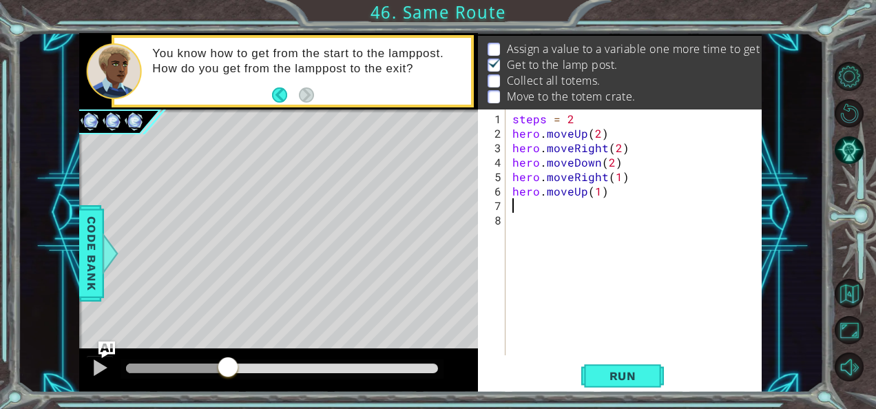
click at [598, 190] on div "steps = 2 hero . moveUp ( 2 ) hero . moveRight ( 2 ) hero . moveDown ( 2 ) hero…" at bounding box center [638, 249] width 256 height 275
type textarea "hero.moveUp(3)"
click at [514, 213] on div "steps = 2 hero . moveUp ( 2 ) hero . moveRight ( 2 ) hero . moveDown ( 2 ) hero…" at bounding box center [638, 249] width 256 height 275
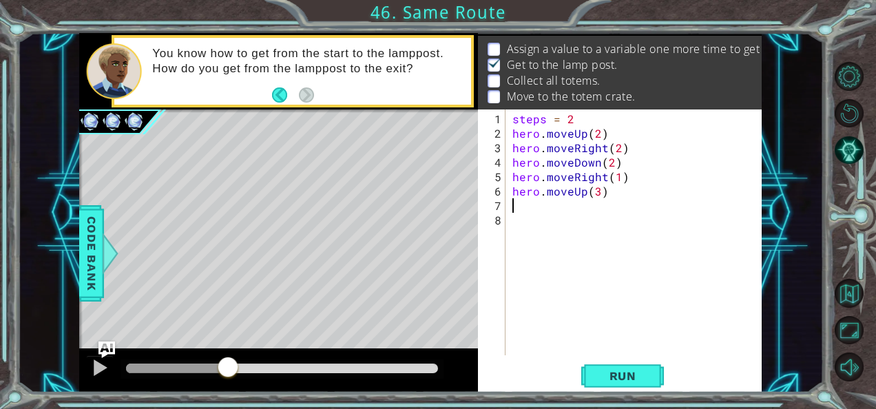
click at [514, 207] on div "steps = 2 hero . moveUp ( 2 ) hero . moveRight ( 2 ) hero . moveDown ( 2 ) hero…" at bounding box center [638, 249] width 256 height 275
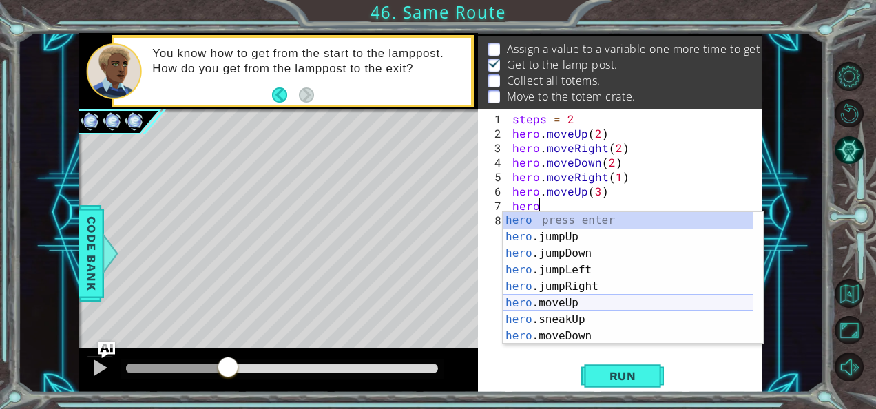
scroll to position [0, 1]
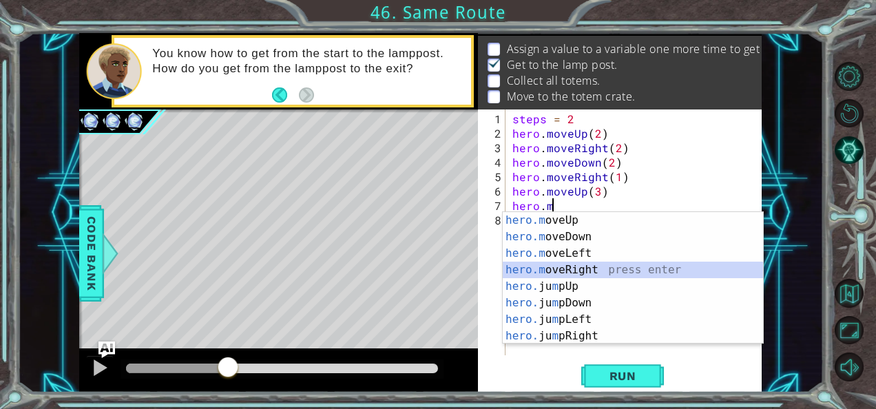
click at [565, 269] on div "hero.m oveUp press enter hero.m oveDown press enter hero.m oveLeft press enter …" at bounding box center [633, 294] width 261 height 165
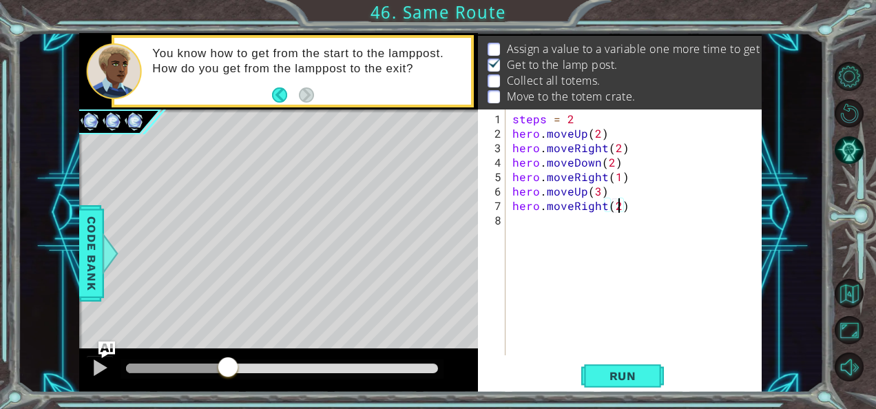
scroll to position [0, 6]
click at [565, 114] on div "steps = 2 hero . moveUp ( 2 ) hero . moveRight ( 2 ) hero . moveDown ( 2 ) hero…" at bounding box center [638, 249] width 256 height 275
click at [567, 117] on div "steps = 2 hero . moveUp ( 2 ) hero . moveRight ( 2 ) hero . moveDown ( 2 ) hero…" at bounding box center [638, 249] width 256 height 275
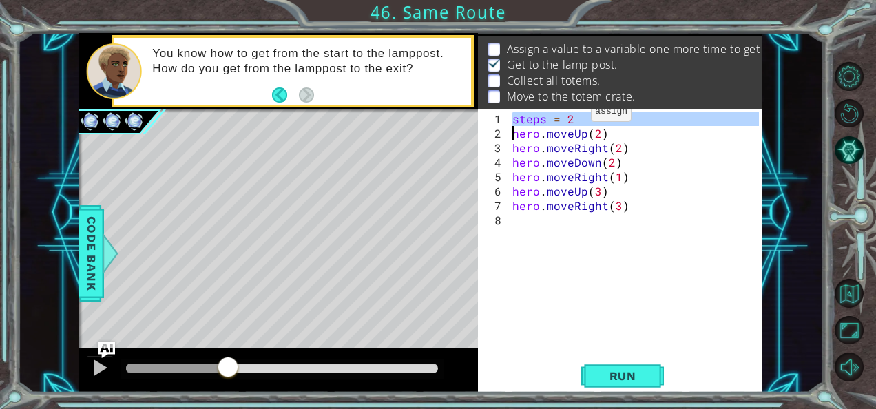
click at [567, 117] on div "steps = 2 hero . moveUp ( 2 ) hero . moveRight ( 2 ) hero . moveDown ( 2 ) hero…" at bounding box center [638, 249] width 256 height 275
click at [567, 117] on div "steps = 2 hero . moveUp ( 2 ) hero . moveRight ( 2 ) hero . moveDown ( 2 ) hero…" at bounding box center [634, 233] width 249 height 246
click at [568, 118] on div "steps = 2 hero . moveUp ( 2 ) hero . moveRight ( 2 ) hero . moveDown ( 2 ) hero…" at bounding box center [638, 249] width 256 height 275
type textarea "steps = 3"
click at [547, 224] on div "steps = 3 hero . moveUp ( 2 ) hero . moveRight ( 2 ) hero . moveDown ( 2 ) hero…" at bounding box center [638, 249] width 256 height 275
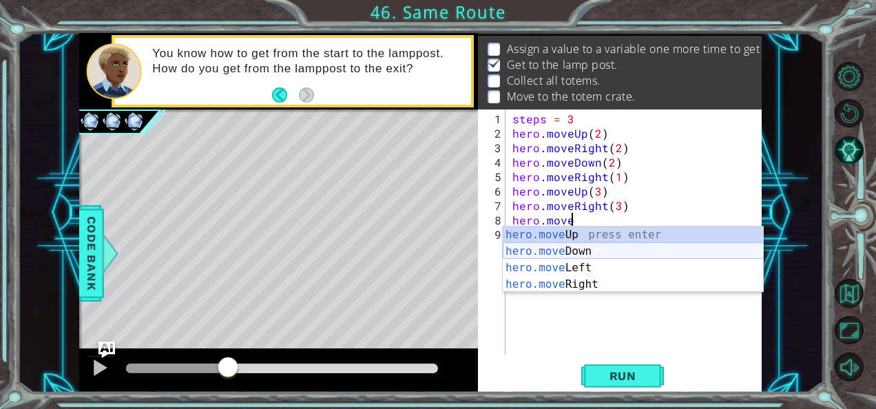
click at [568, 248] on div "hero.move Up press enter hero.move Down press enter hero.move Left press enter …" at bounding box center [633, 276] width 261 height 99
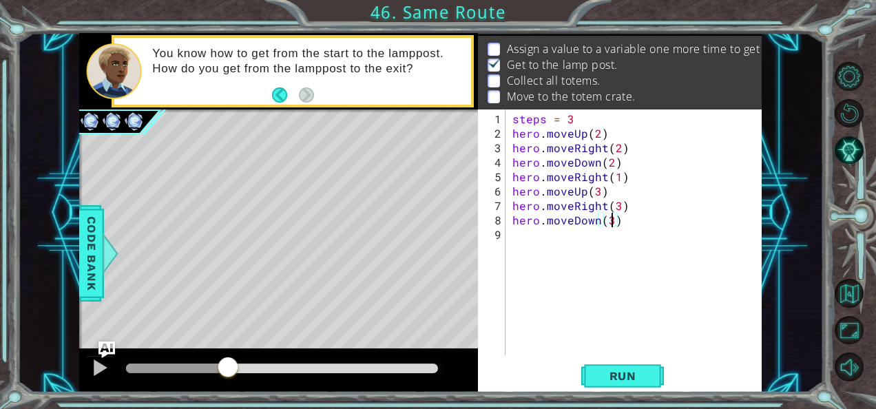
scroll to position [0, 6]
click at [588, 370] on button "Run" at bounding box center [622, 376] width 83 height 28
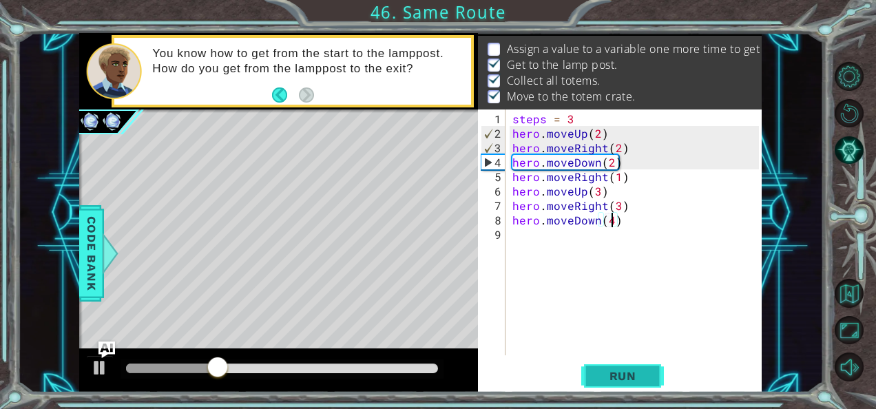
click at [610, 373] on span "Run" at bounding box center [623, 376] width 54 height 14
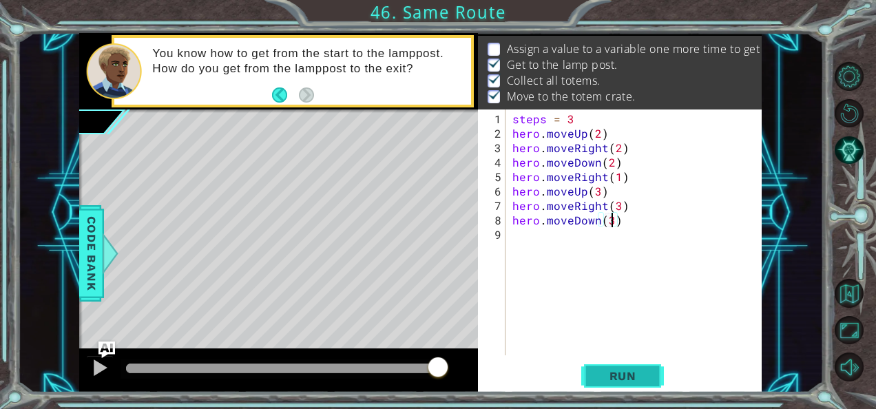
click at [600, 377] on span "Run" at bounding box center [623, 376] width 54 height 14
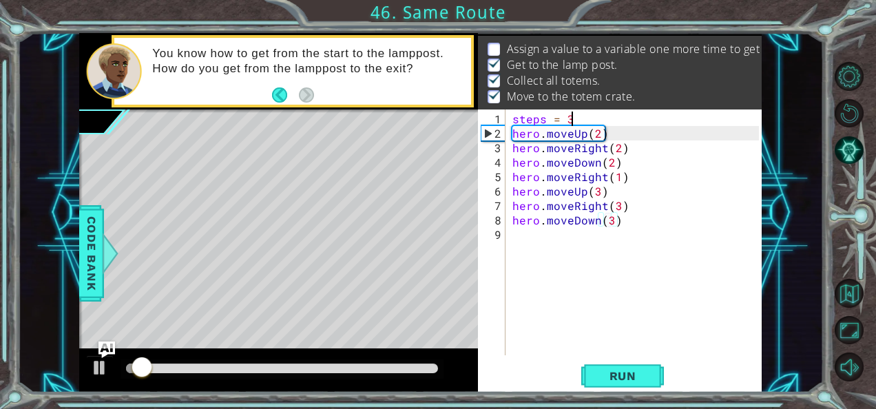
click at [575, 118] on div "steps = 3 hero . moveUp ( 2 ) hero . moveRight ( 2 ) hero . moveDown ( 2 ) hero…" at bounding box center [638, 249] width 256 height 275
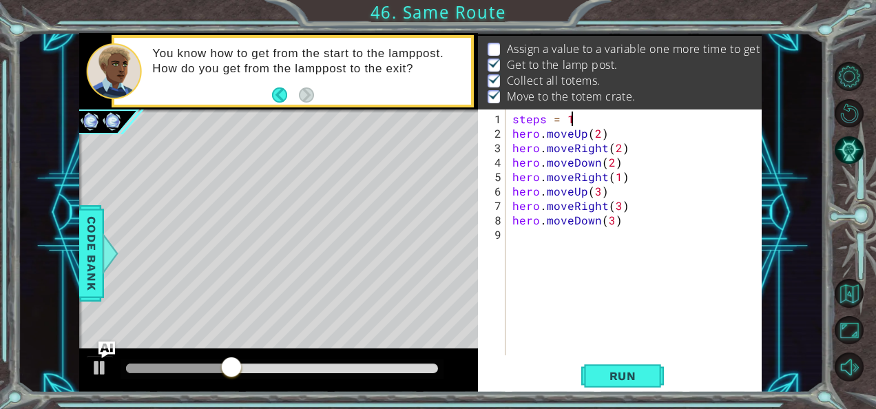
scroll to position [0, 3]
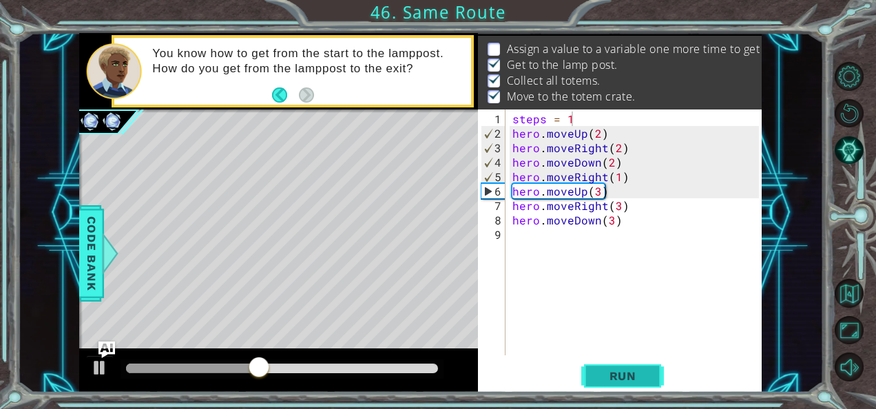
click at [602, 368] on button "Run" at bounding box center [622, 376] width 83 height 28
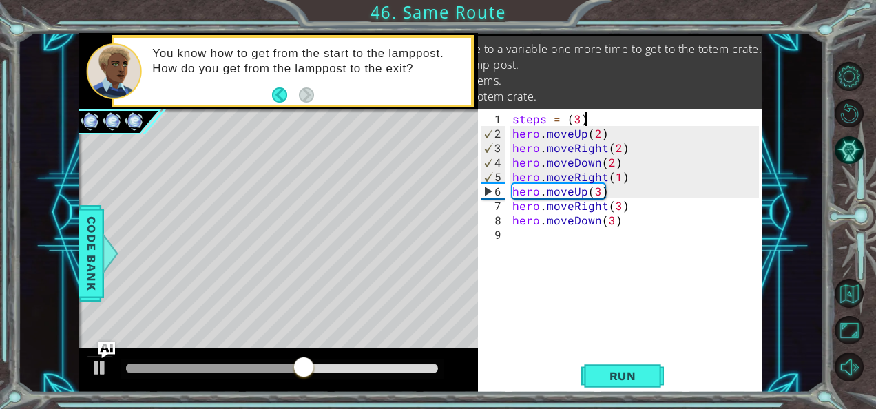
scroll to position [0, 3]
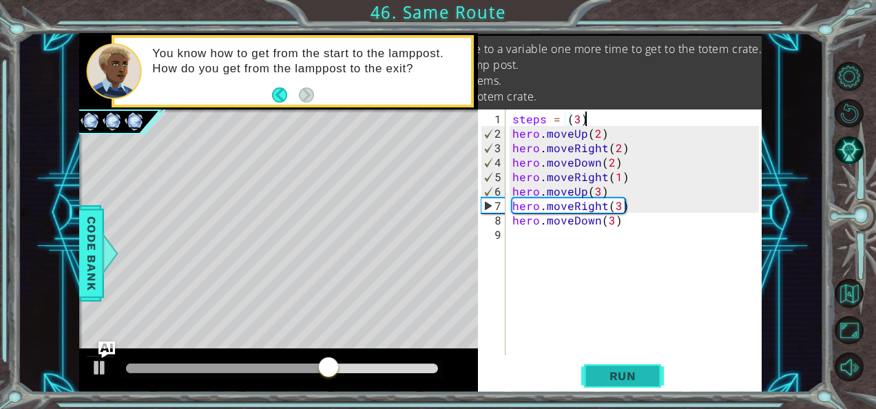
type textarea "steps = (3)"
click at [611, 375] on span "Run" at bounding box center [623, 376] width 54 height 14
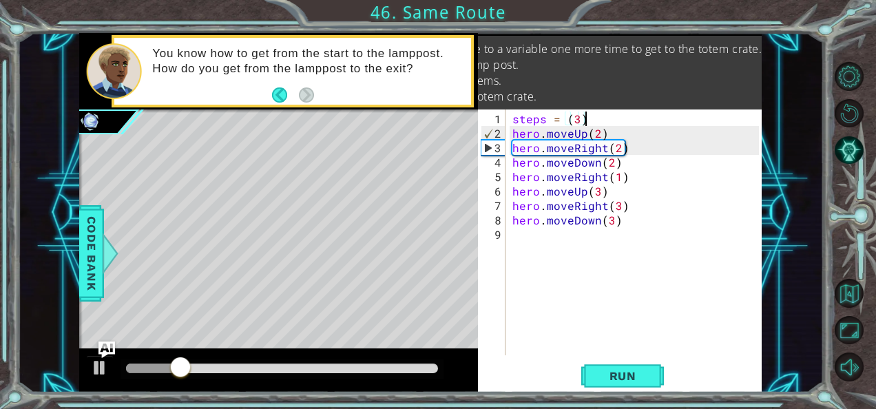
scroll to position [0, 0]
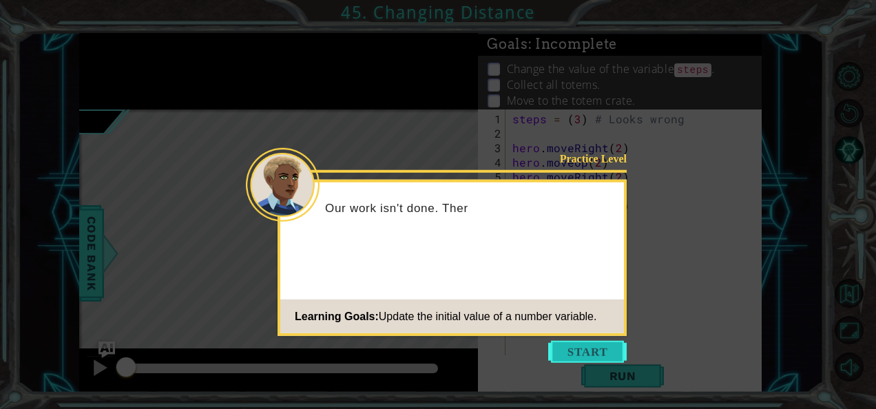
click at [572, 349] on button "Start" at bounding box center [587, 352] width 79 height 22
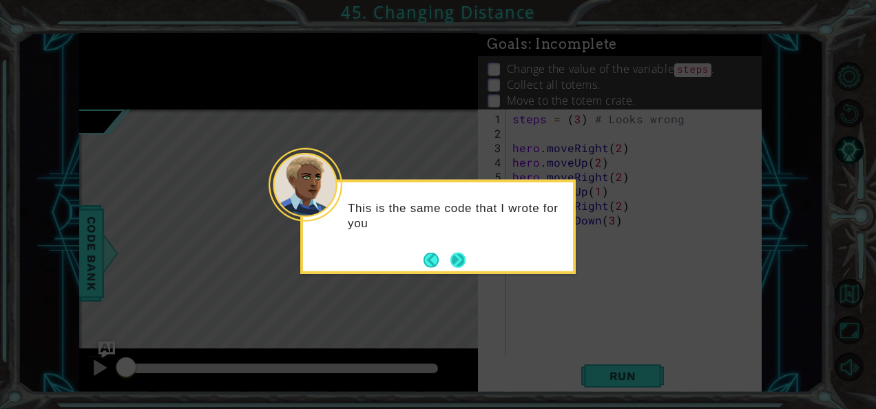
click at [453, 252] on button "Next" at bounding box center [457, 259] width 15 height 15
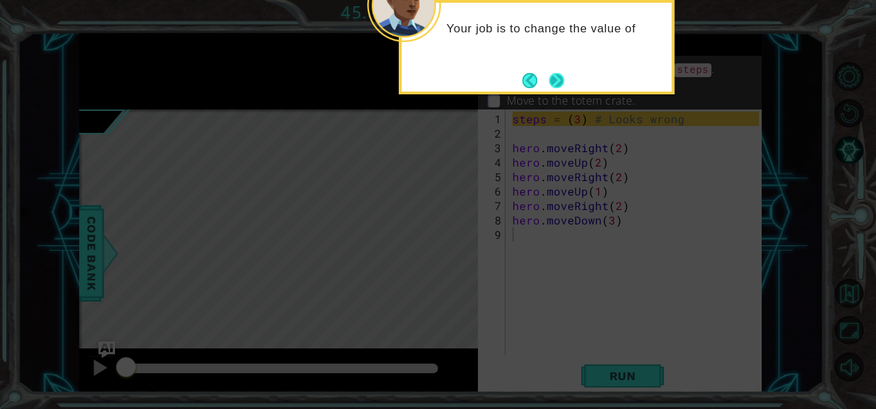
click at [562, 72] on button "Next" at bounding box center [557, 80] width 16 height 16
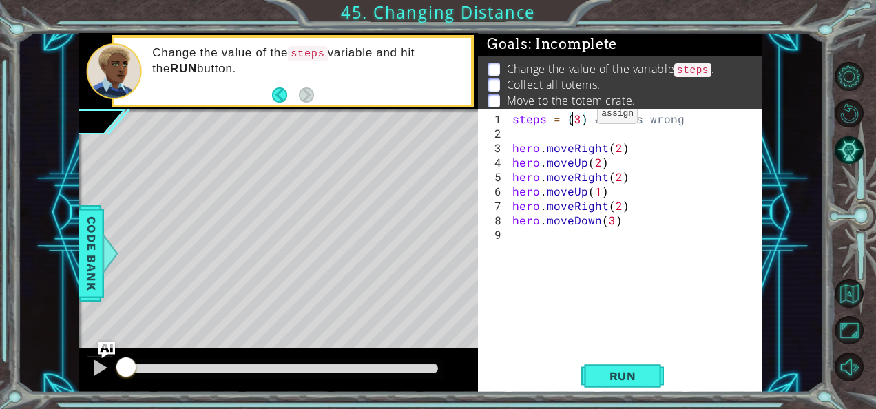
click at [574, 119] on div "steps = ( 3 ) # Looks wrong hero . moveRight ( 2 ) hero . moveUp ( 2 ) hero . m…" at bounding box center [638, 249] width 256 height 275
click at [576, 120] on div "steps = ( 3 ) # Looks wrong hero . moveRight ( 2 ) hero . moveUp ( 2 ) hero . m…" at bounding box center [638, 249] width 256 height 275
type textarea "steps = (2) # Looks wrong"
click at [605, 252] on div "steps = ( 2 ) # Looks wrong hero . moveRight ( 2 ) hero . moveUp ( 2 ) hero . m…" at bounding box center [638, 249] width 256 height 275
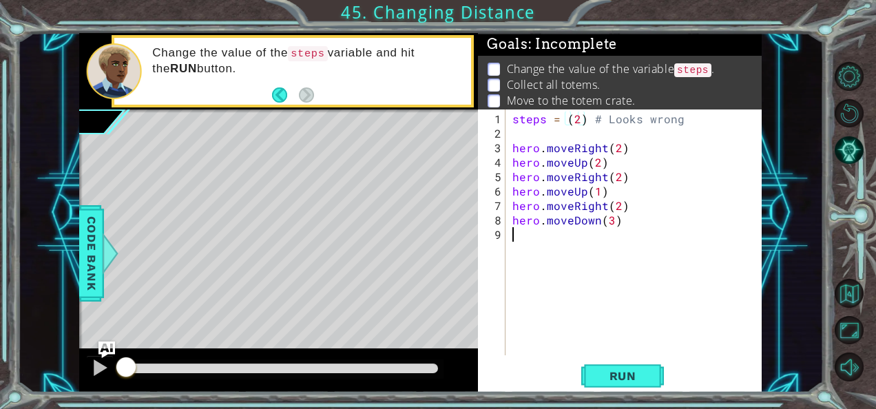
scroll to position [0, 0]
click at [621, 369] on span "Run" at bounding box center [623, 376] width 54 height 14
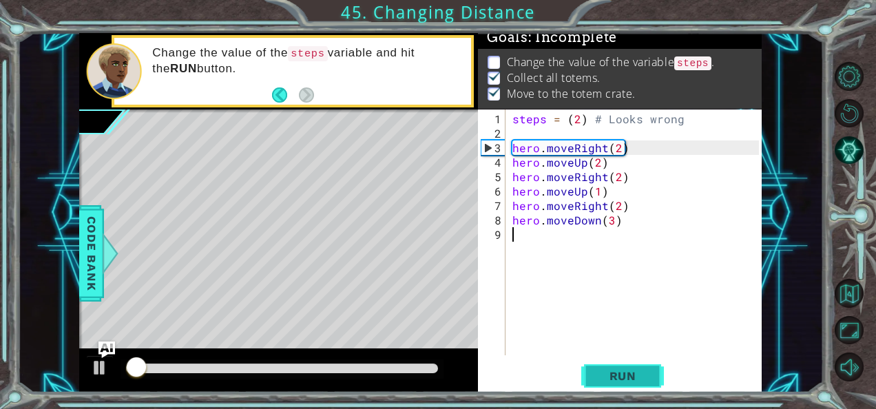
scroll to position [12, 0]
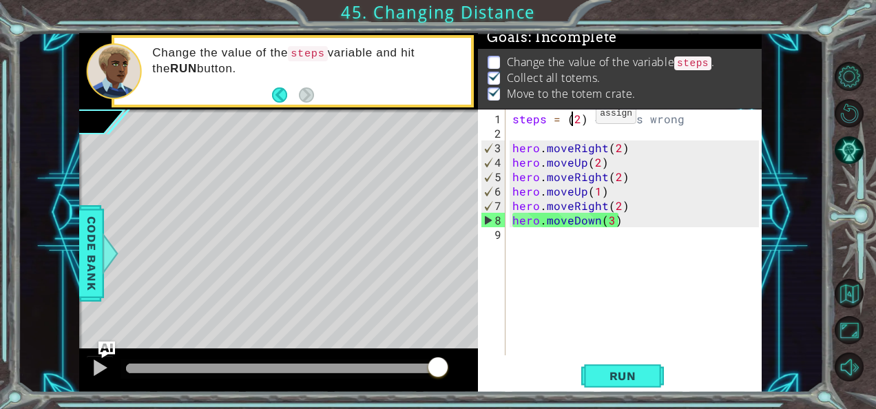
click at [572, 118] on div "steps = ( 2 ) # Looks wrong hero . moveRight ( 2 ) hero . moveUp ( 2 ) hero . m…" at bounding box center [638, 249] width 256 height 275
click at [572, 118] on div "steps = ( 2 ) # Looks wrong hero . moveRight ( 2 ) hero . moveUp ( 2 ) hero . m…" at bounding box center [634, 233] width 249 height 246
click at [572, 118] on div "steps = ( 2 ) # Looks wrong hero . moveRight ( 2 ) hero . moveUp ( 2 ) hero . m…" at bounding box center [638, 249] width 256 height 275
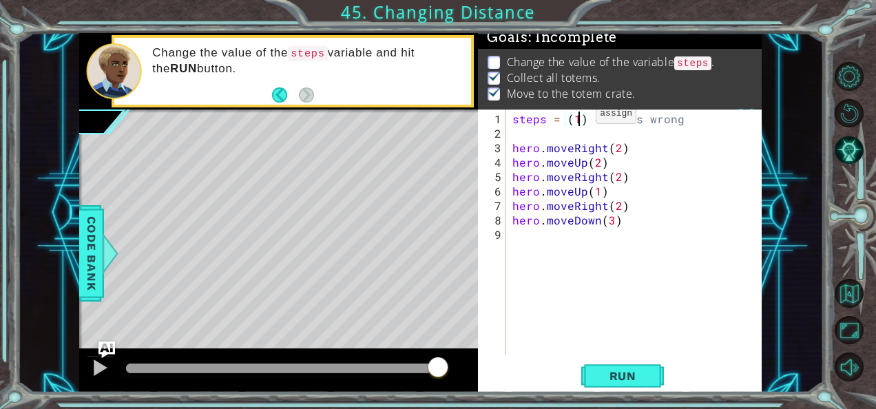
scroll to position [0, 3]
click at [599, 365] on button "Run" at bounding box center [622, 376] width 83 height 28
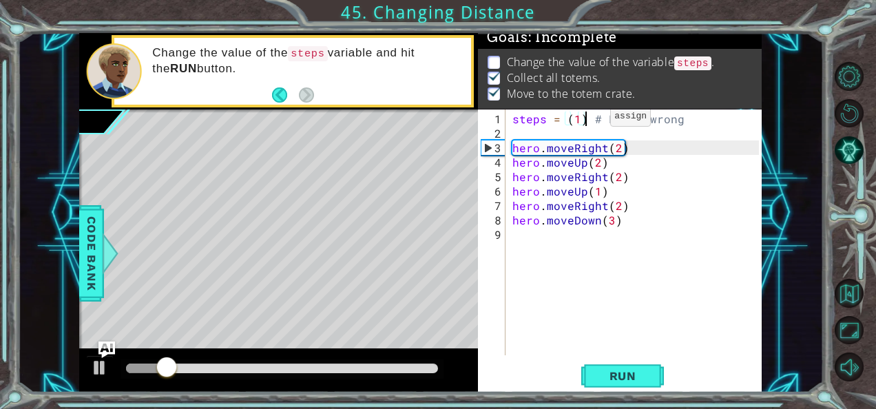
click at [587, 121] on div "steps = ( 1 ) # Looks wrong hero . moveRight ( 2 ) hero . moveUp ( 2 ) hero . m…" at bounding box center [638, 249] width 256 height 275
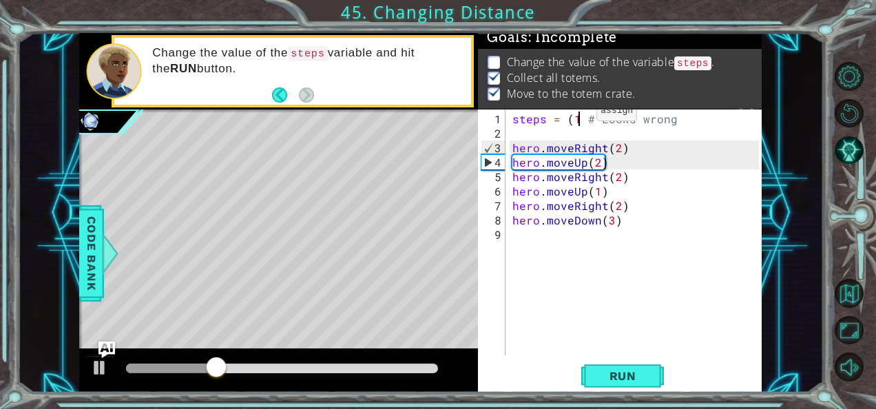
click at [573, 116] on div "steps = ( 1 # Looks wrong hero . moveRight ( 2 ) hero . moveUp ( 2 ) hero . mov…" at bounding box center [638, 249] width 256 height 275
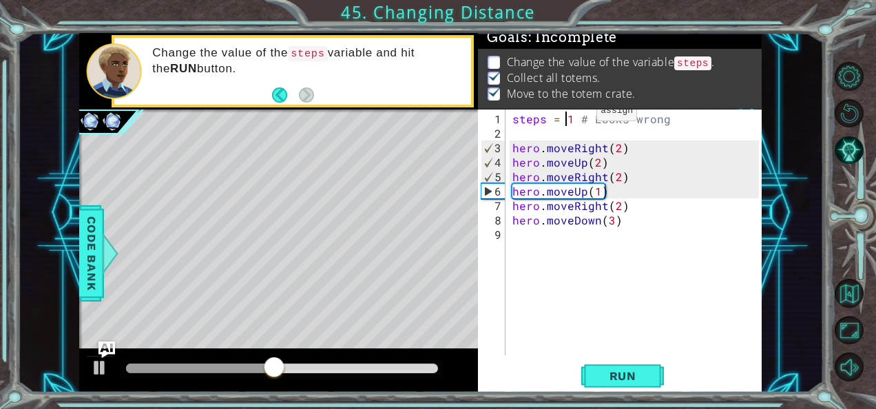
type textarea "steps = 1 # Looks wrong"
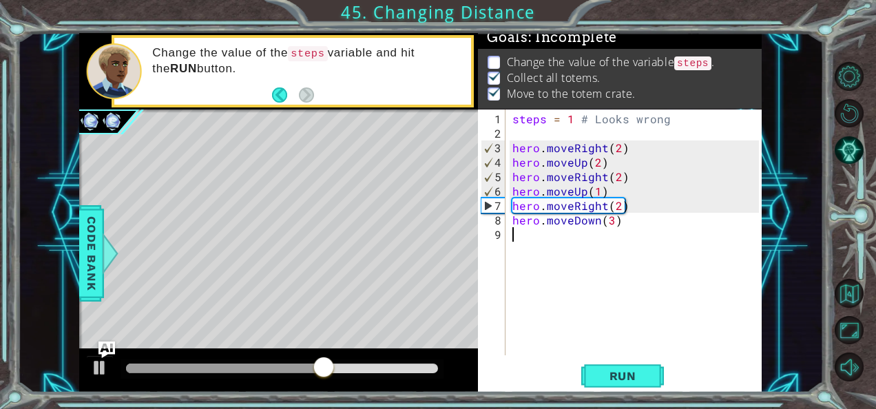
drag, startPoint x: 610, startPoint y: 365, endPoint x: 533, endPoint y: 238, distance: 148.3
click at [533, 238] on div "steps = 1 # Looks wrong hero . moveRight ( 2 ) hero . moveUp ( 2 ) hero . moveR…" at bounding box center [638, 249] width 256 height 275
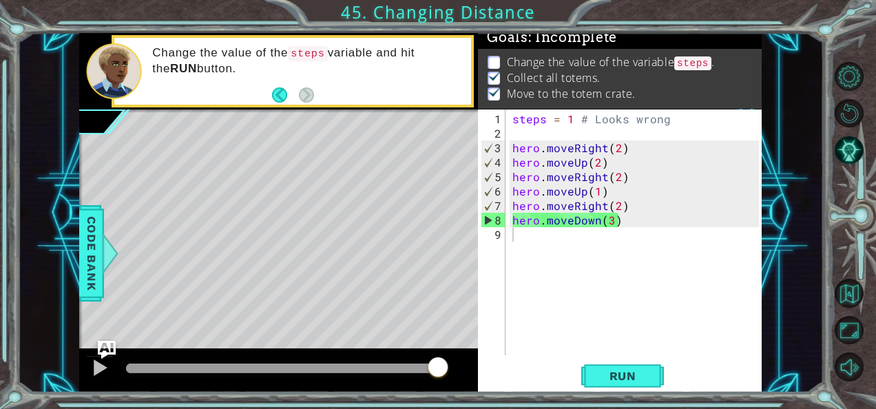
click at [106, 345] on img "Ask AI" at bounding box center [107, 350] width 18 height 18
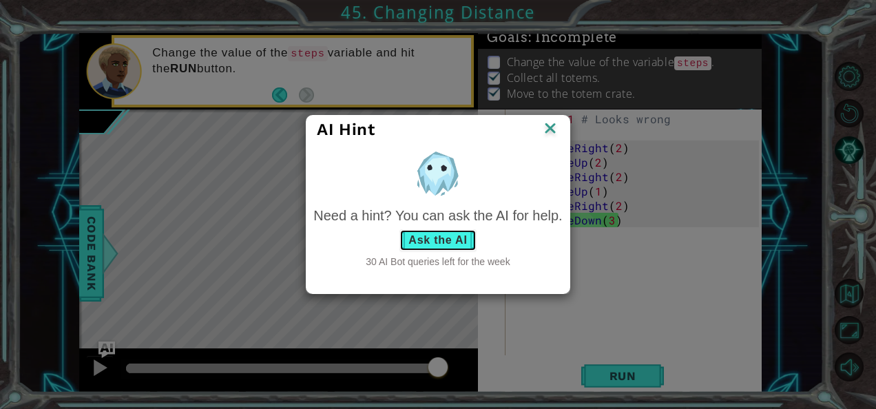
click at [446, 240] on button "Ask the AI" at bounding box center [437, 240] width 76 height 22
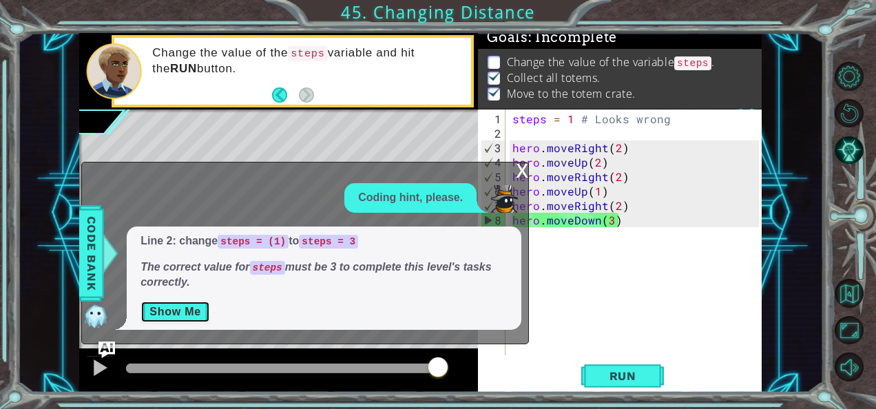
click at [184, 307] on button "Show Me" at bounding box center [175, 312] width 70 height 22
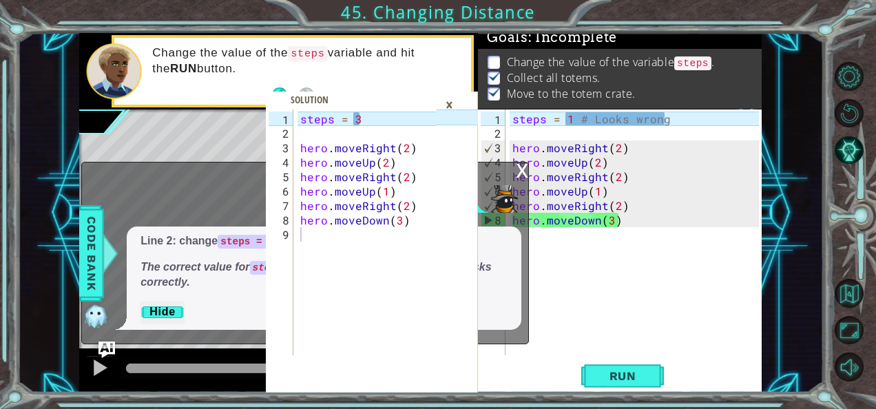
click at [451, 102] on div "×" at bounding box center [449, 104] width 21 height 23
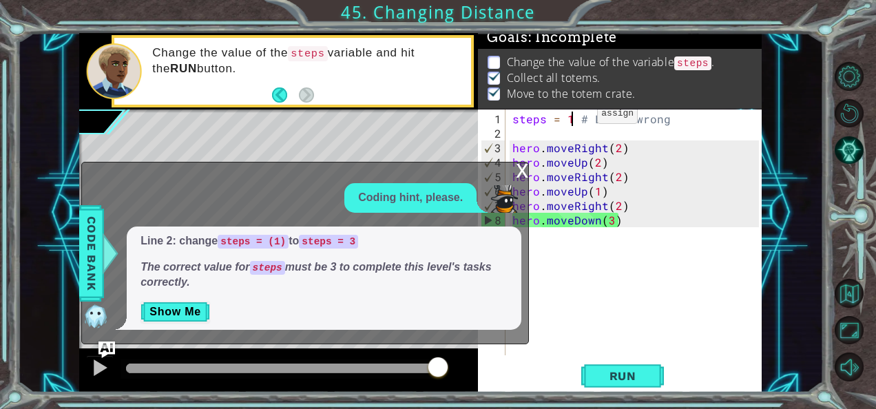
click at [573, 118] on div "steps = 1 # Looks wrong hero . moveRight ( 2 ) hero . moveUp ( 2 ) hero . moveR…" at bounding box center [638, 249] width 256 height 275
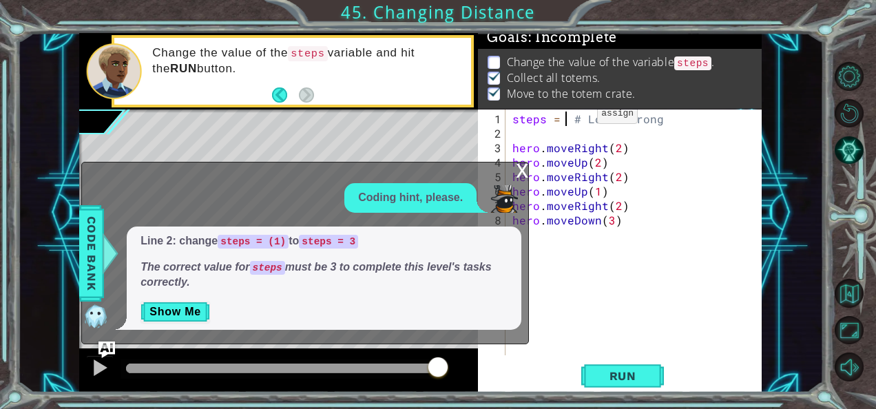
scroll to position [0, 3]
type textarea "steps = 3 # Looks wrong"
click at [597, 374] on span "Run" at bounding box center [623, 376] width 54 height 14
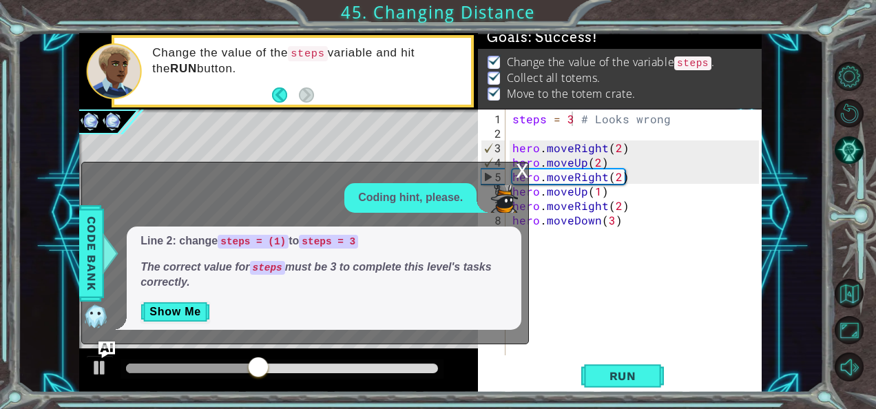
click at [521, 172] on div "x" at bounding box center [522, 170] width 12 height 14
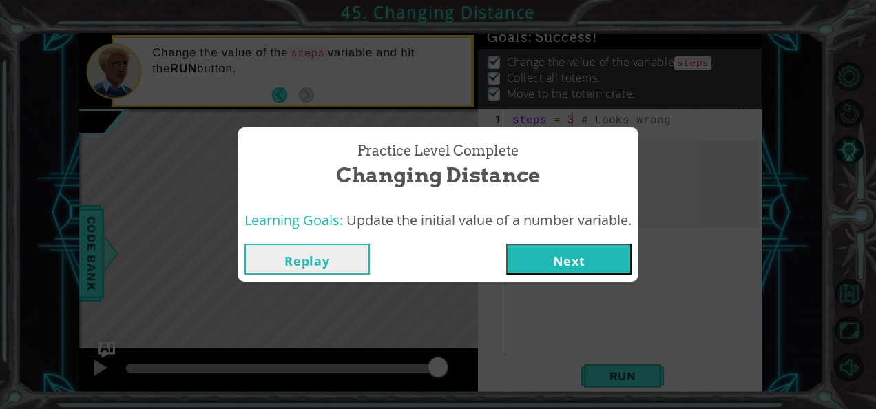
click at [597, 260] on button "Next" at bounding box center [568, 259] width 125 height 31
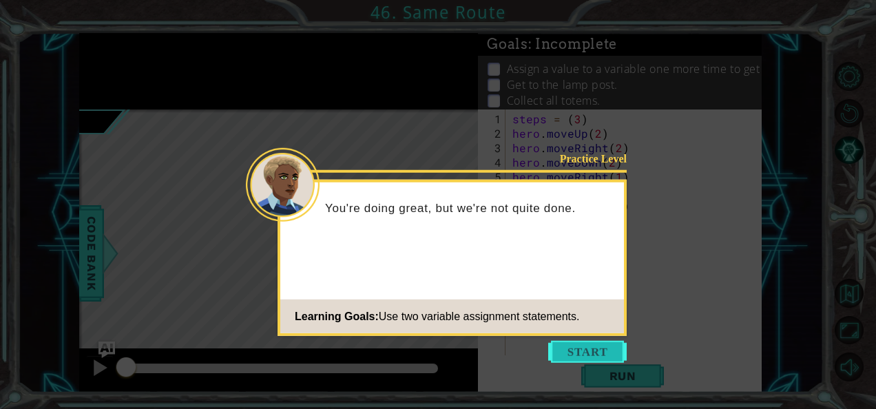
click at [577, 345] on button "Start" at bounding box center [587, 352] width 79 height 22
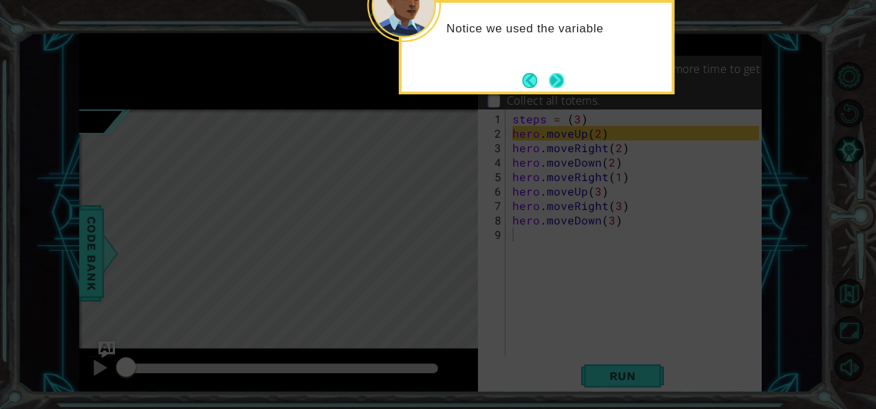
click at [552, 77] on button "Next" at bounding box center [557, 80] width 16 height 16
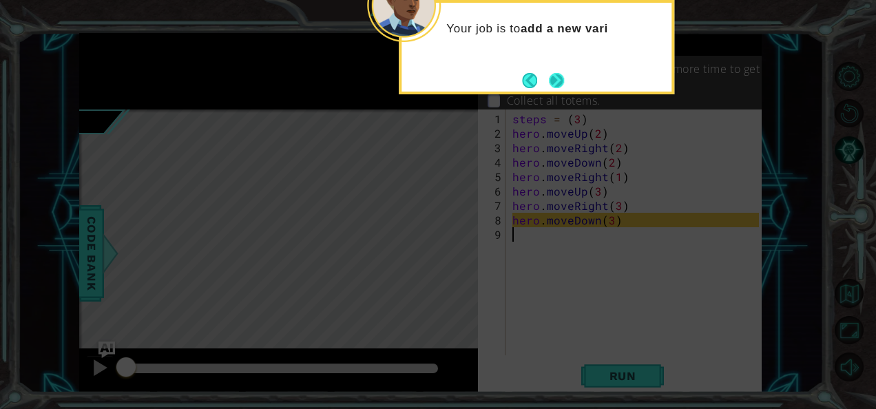
click at [559, 79] on button "Next" at bounding box center [556, 80] width 25 height 25
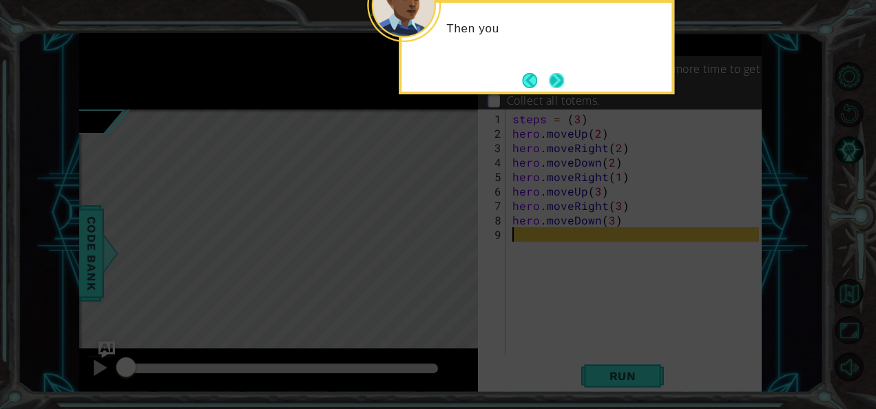
click at [559, 79] on button "Next" at bounding box center [557, 80] width 16 height 16
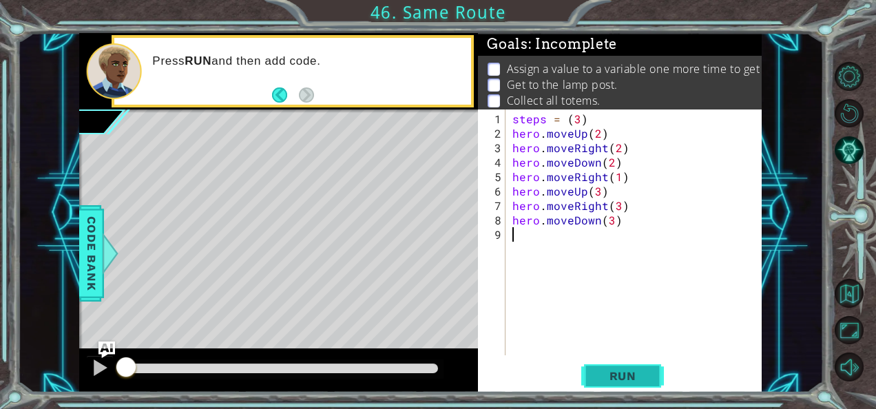
click at [623, 381] on span "Run" at bounding box center [623, 376] width 54 height 14
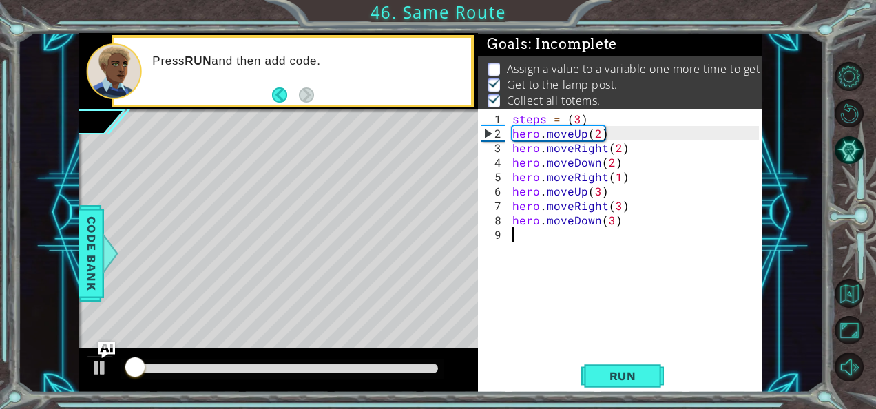
scroll to position [20, 0]
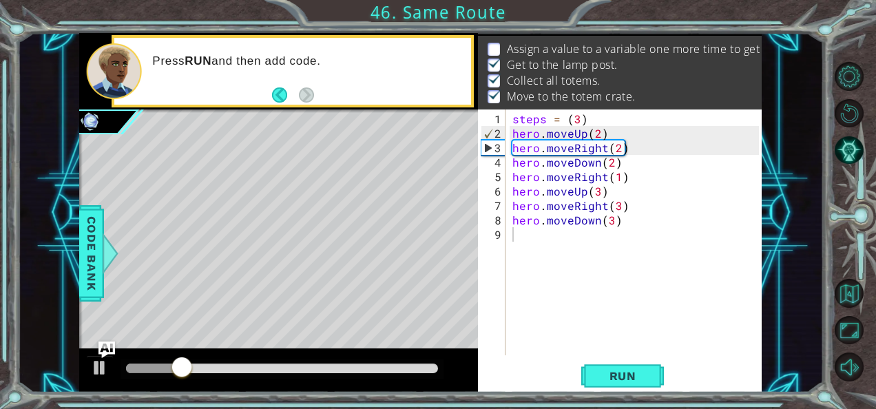
click at [70, 360] on div "1 ההההההההההההההההההההההההההההההההההההההההההההההההההההההההההההההההההההההההההההה…" at bounding box center [420, 213] width 806 height 360
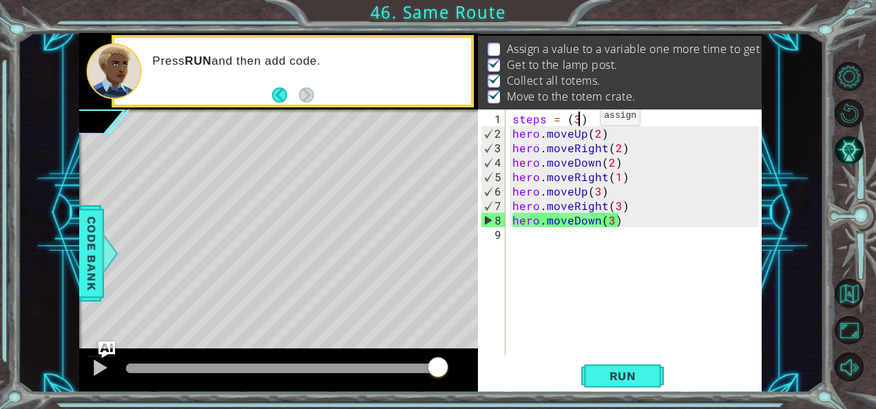
click at [576, 121] on div "steps = ( 3 ) hero . moveUp ( 2 ) hero . moveRight ( 2 ) hero . moveDown ( 2 ) …" at bounding box center [638, 249] width 256 height 275
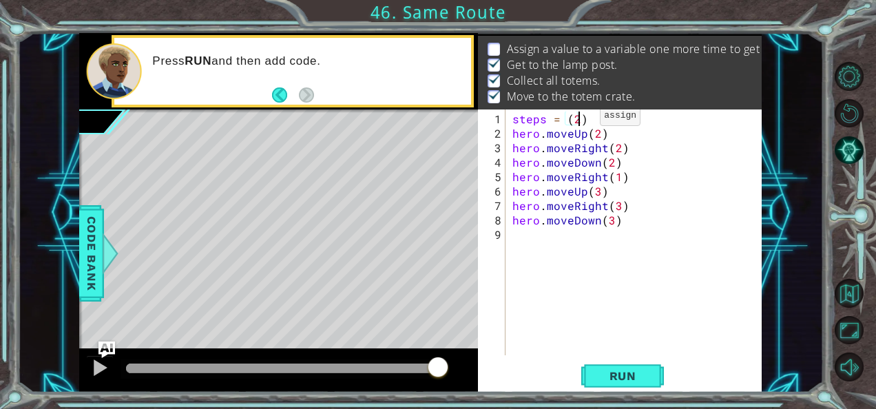
scroll to position [0, 3]
click at [594, 385] on button "Run" at bounding box center [622, 376] width 83 height 28
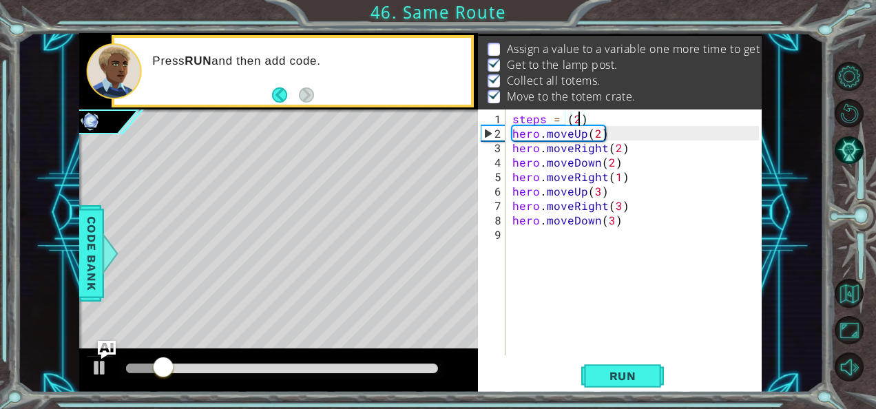
click at [107, 343] on img "Ask AI" at bounding box center [107, 350] width 18 height 18
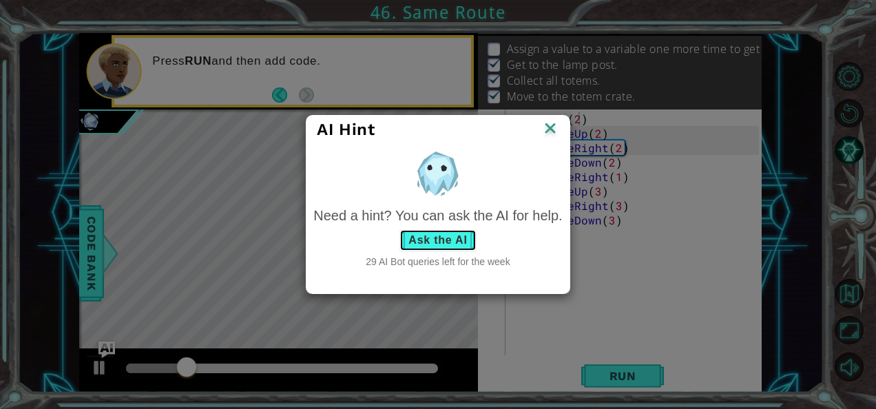
click at [457, 241] on button "Ask the AI" at bounding box center [437, 240] width 76 height 22
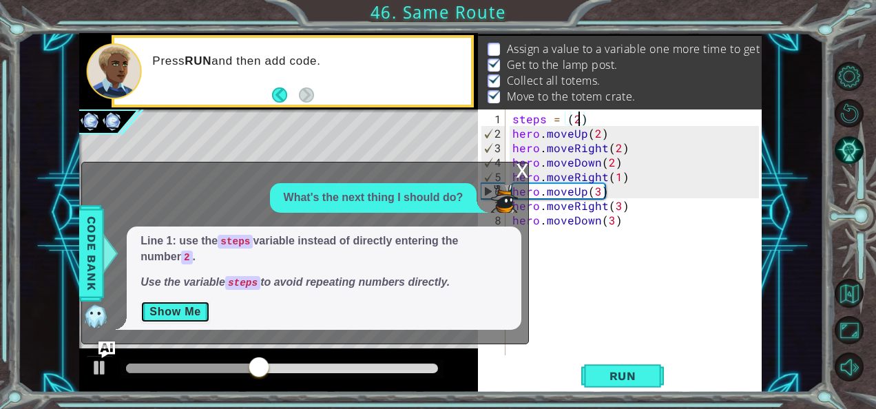
click at [191, 313] on button "Show Me" at bounding box center [175, 312] width 70 height 22
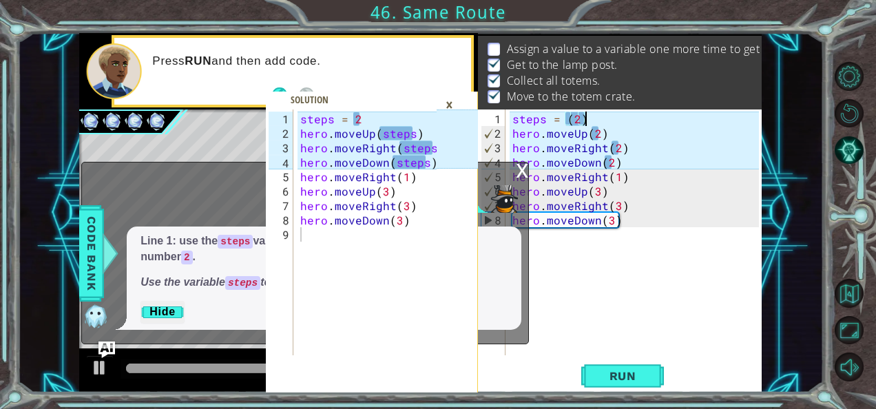
click at [585, 121] on div "steps = ( 2 ) hero . moveUp ( 2 ) hero . moveRight ( 2 ) hero . moveDown ( 2 ) …" at bounding box center [638, 249] width 256 height 275
click at [569, 123] on div "steps = ( 2 hero . moveUp ( 2 ) hero . moveRight ( 2 ) hero . moveDown ( 2 ) he…" at bounding box center [638, 249] width 256 height 275
type textarea "steps = 2"
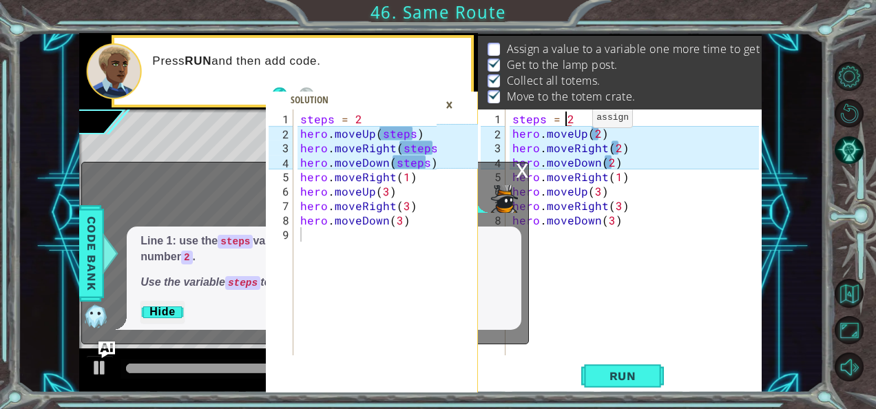
scroll to position [0, 3]
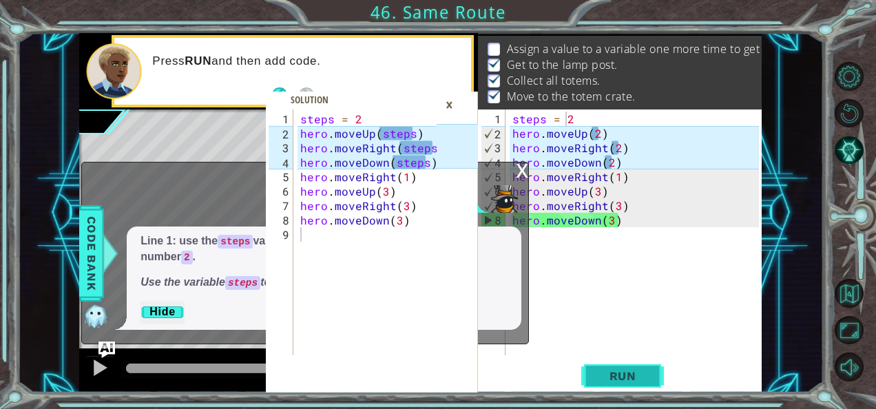
click at [614, 385] on button "Run" at bounding box center [622, 376] width 83 height 28
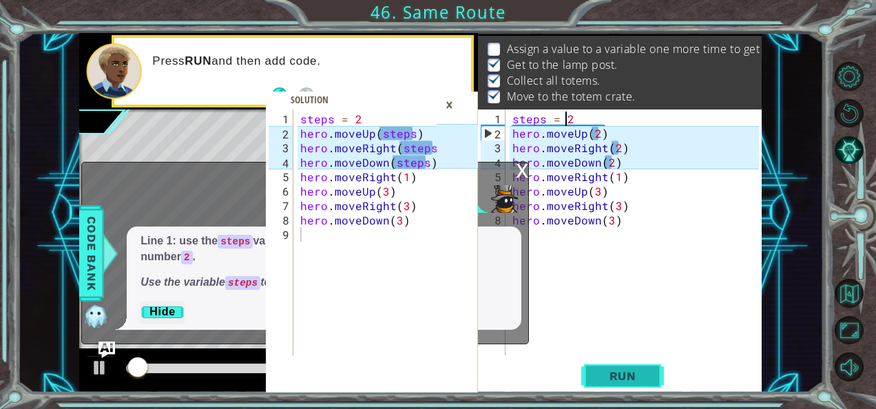
click at [614, 377] on span "Run" at bounding box center [623, 376] width 54 height 14
click at [101, 341] on img "Ask AI" at bounding box center [107, 350] width 18 height 18
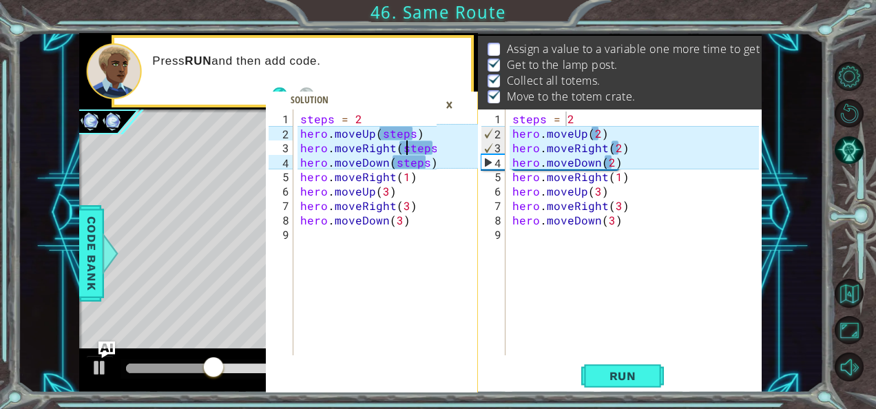
type textarea "hero.moveRight(steps)"
click at [408, 149] on div "steps = 2 hero . moveUp ( steps ) hero . moveRight ( steps ) hero . moveDown ( …" at bounding box center [371, 249] width 147 height 275
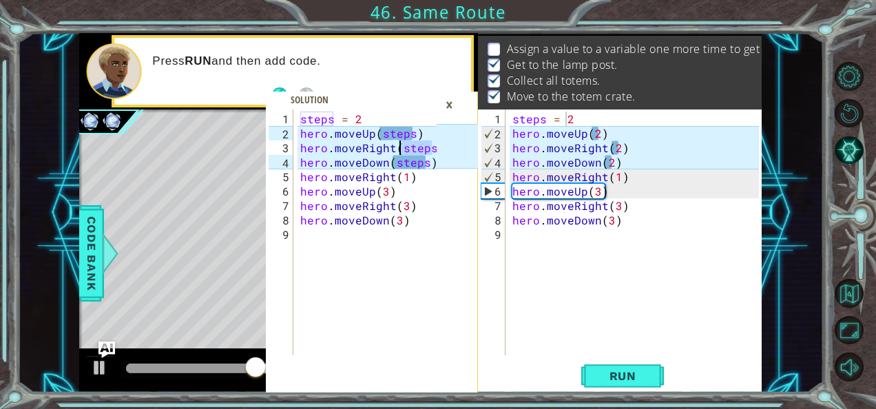
drag, startPoint x: 408, startPoint y: 149, endPoint x: 410, endPoint y: 295, distance: 146.0
click at [410, 295] on div "steps = 2 hero . moveUp ( steps ) hero . moveRight ( steps ) hero . moveDown ( …" at bounding box center [371, 249] width 147 height 275
click at [446, 103] on div "×" at bounding box center [449, 104] width 21 height 23
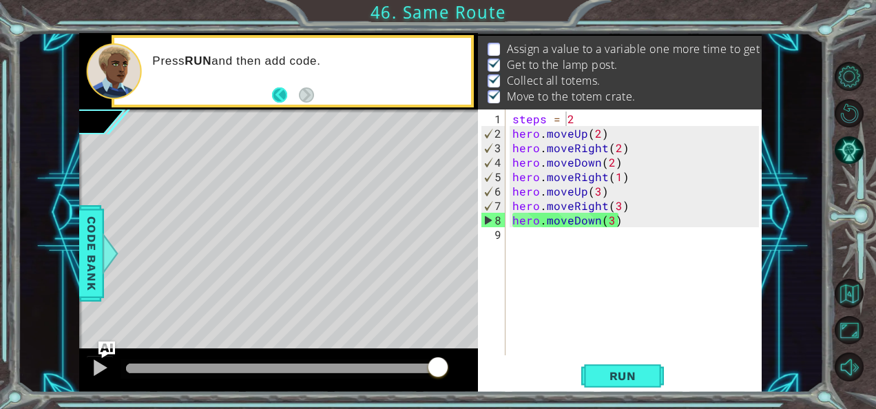
click at [274, 94] on button "Back" at bounding box center [285, 94] width 27 height 15
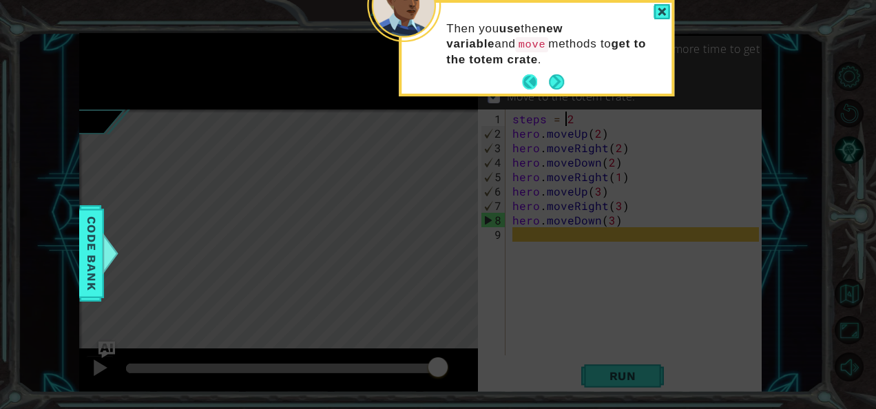
click at [529, 83] on button "Back" at bounding box center [535, 81] width 27 height 15
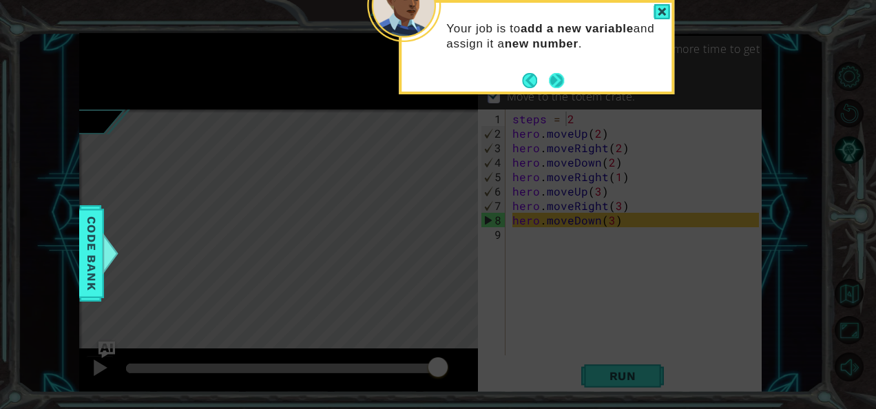
click at [551, 83] on button "Next" at bounding box center [557, 80] width 16 height 16
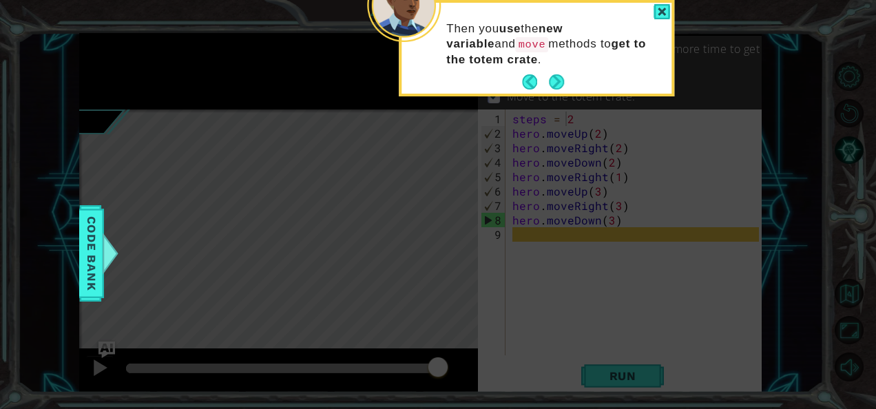
click at [551, 83] on button "Next" at bounding box center [556, 81] width 15 height 15
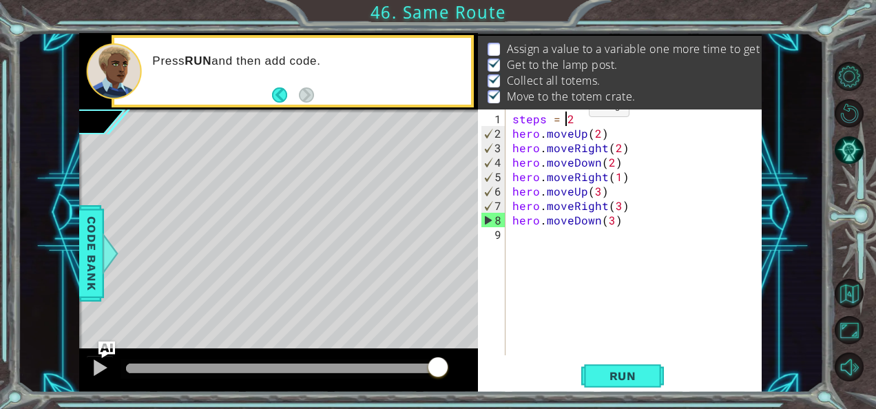
type textarea "steps = (2"
click at [576, 120] on div "steps = ( 2 hero . moveUp ( 2 ) hero . moveRight ( 2 ) hero . moveDown ( 2 ) he…" at bounding box center [638, 249] width 256 height 275
type textarea "9"
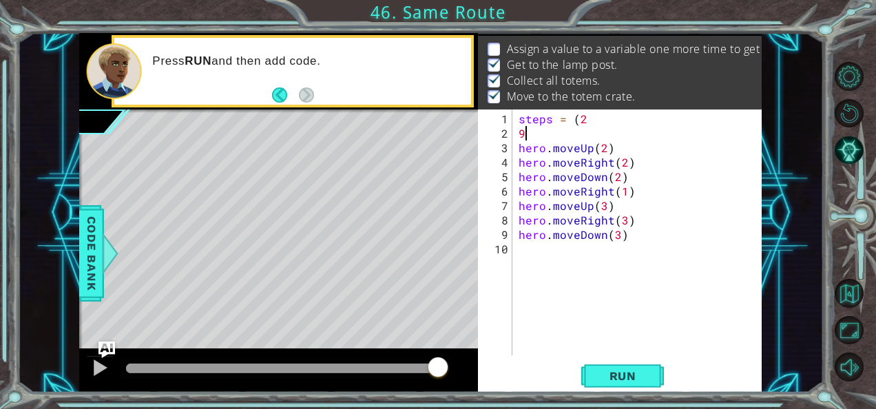
scroll to position [0, 0]
type textarea "steps = (2"
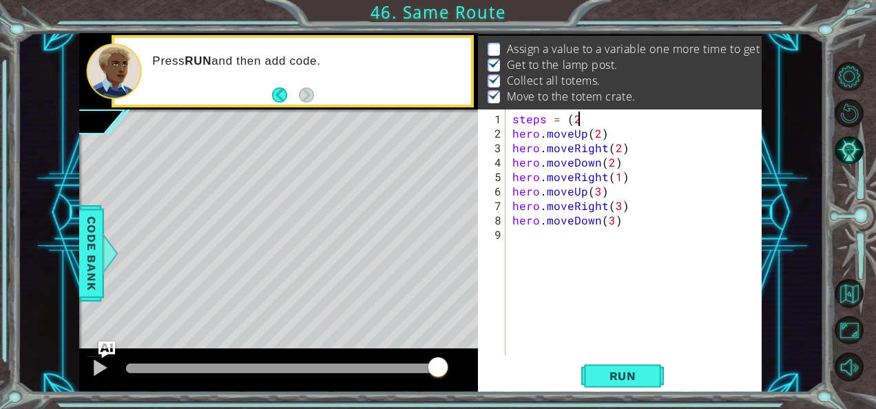
type textarea "9"
click at [618, 368] on button "Run" at bounding box center [622, 376] width 83 height 28
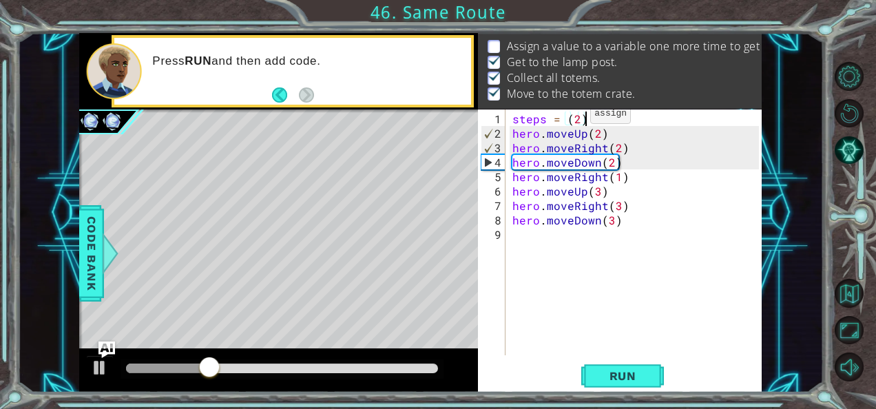
scroll to position [0, 0]
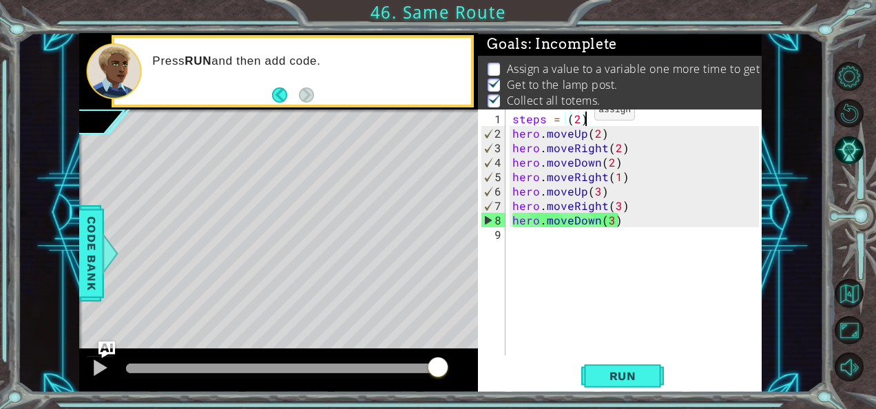
click at [570, 116] on div "steps = ( 2 ) hero . moveUp ( 2 ) hero . moveRight ( 2 ) hero . moveDown ( 2 ) …" at bounding box center [638, 249] width 256 height 275
click at [565, 114] on div "steps = ( 2 ) hero . moveUp ( 2 ) hero . moveRight ( 2 ) hero . moveDown ( 2 ) …" at bounding box center [638, 249] width 256 height 275
click at [570, 114] on div "steps = ( 2 ) hero . moveUp ( 2 ) hero . moveRight ( 2 ) hero . moveDown ( 2 ) …" at bounding box center [638, 249] width 256 height 275
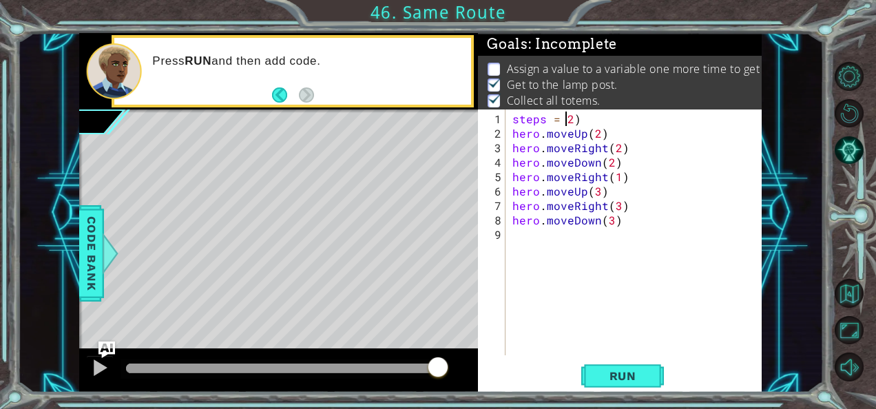
click at [585, 117] on div "steps = 2 ) hero . moveUp ( 2 ) hero . moveRight ( 2 ) hero . moveDown ( 2 ) he…" at bounding box center [638, 249] width 256 height 275
click at [601, 382] on span "Run" at bounding box center [623, 376] width 54 height 14
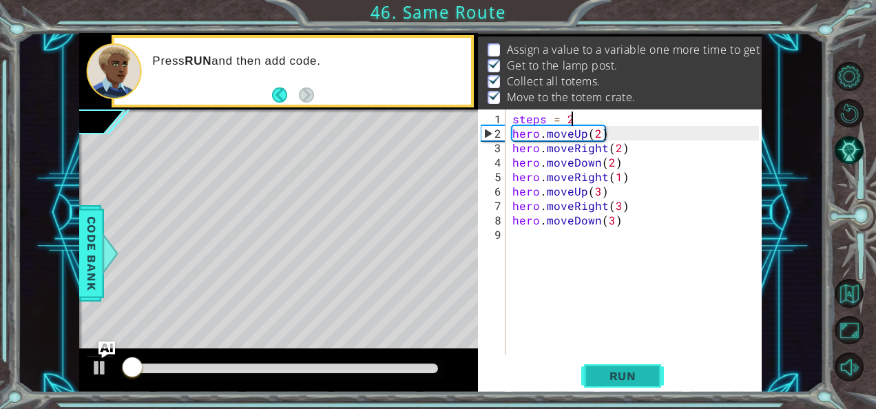
scroll to position [20, 0]
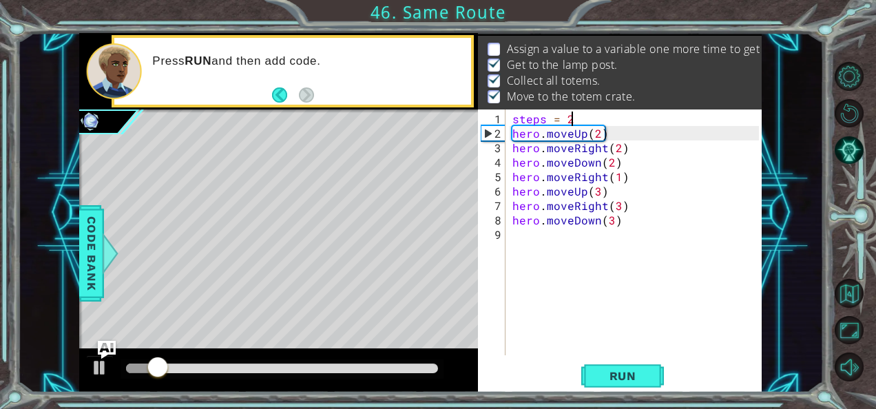
click at [102, 344] on img "Ask AI" at bounding box center [107, 350] width 18 height 18
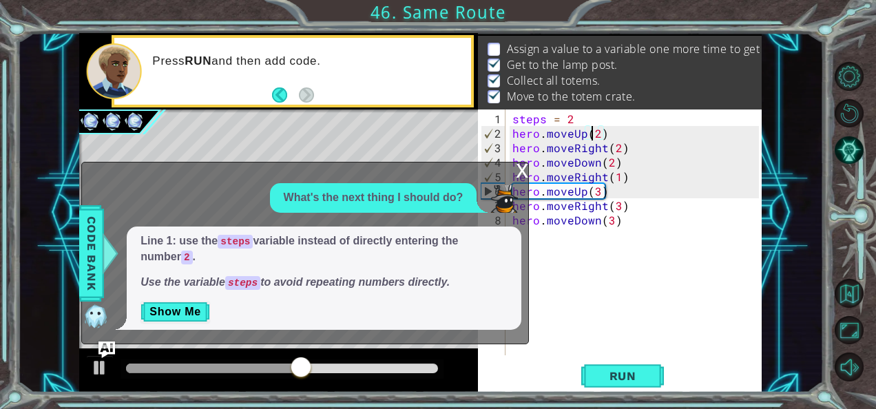
click at [594, 131] on div "steps = 2 hero . moveUp ( 2 ) hero . moveRight ( 2 ) hero . moveDown ( 2 ) hero…" at bounding box center [638, 249] width 256 height 275
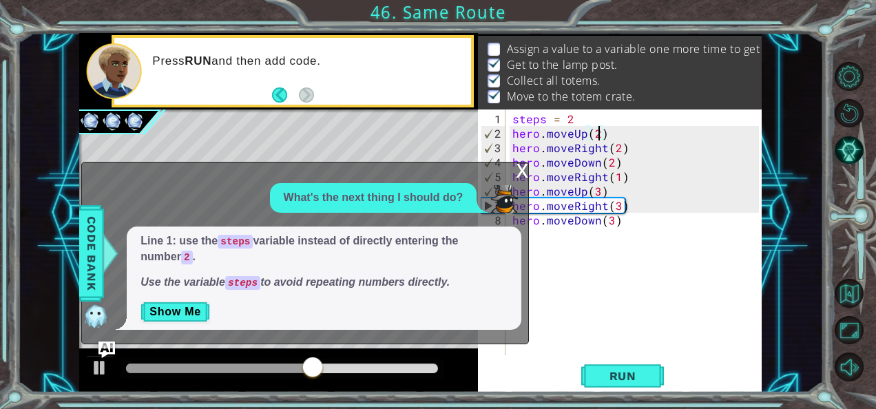
click at [599, 134] on div "steps = 2 hero . moveUp ( 2 ) hero . moveRight ( 2 ) hero . moveDown ( 2 ) hero…" at bounding box center [638, 249] width 256 height 275
click at [201, 308] on button "Show Me" at bounding box center [175, 312] width 70 height 22
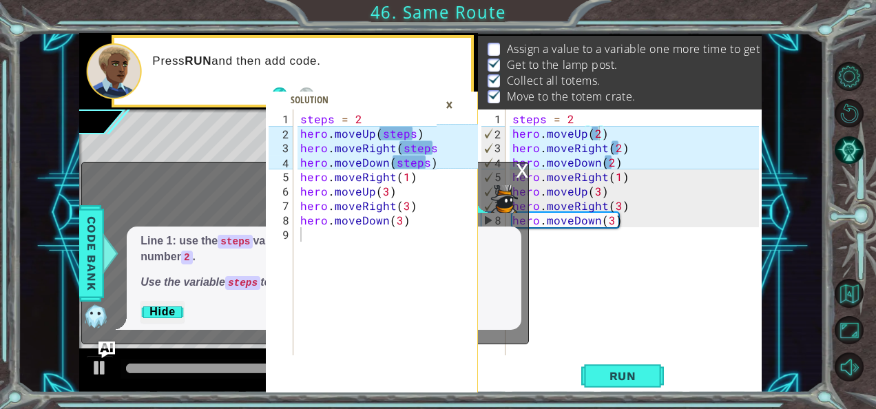
click at [453, 105] on div "×" at bounding box center [449, 104] width 21 height 23
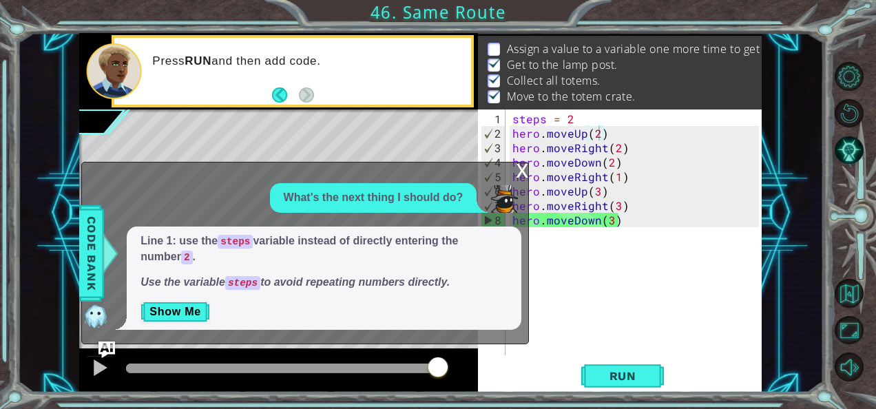
click at [519, 173] on div "x" at bounding box center [522, 170] width 12 height 14
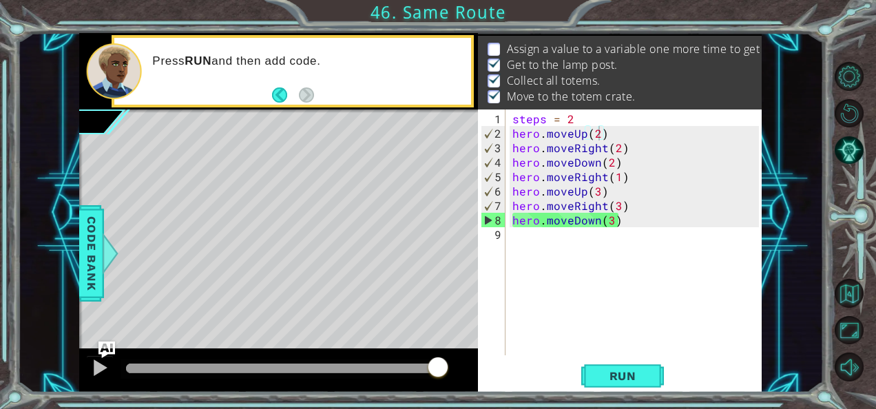
click at [594, 131] on div "steps = 2 hero . moveUp ( 2 ) hero . moveRight ( 2 ) hero . moveDown ( 2 ) hero…" at bounding box center [638, 249] width 256 height 275
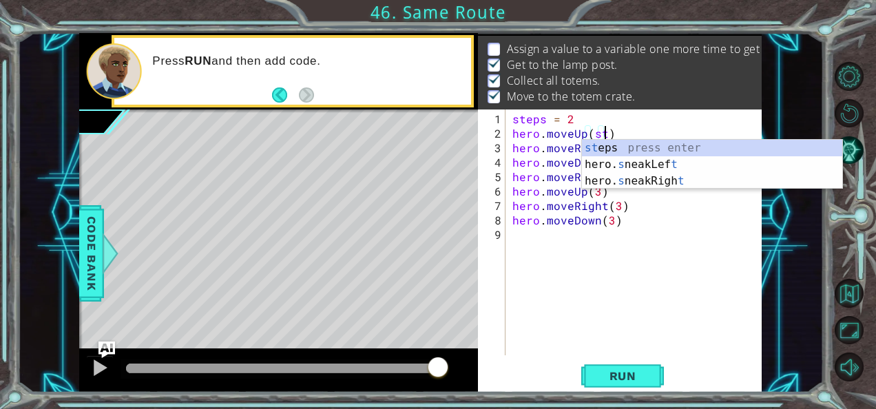
scroll to position [0, 6]
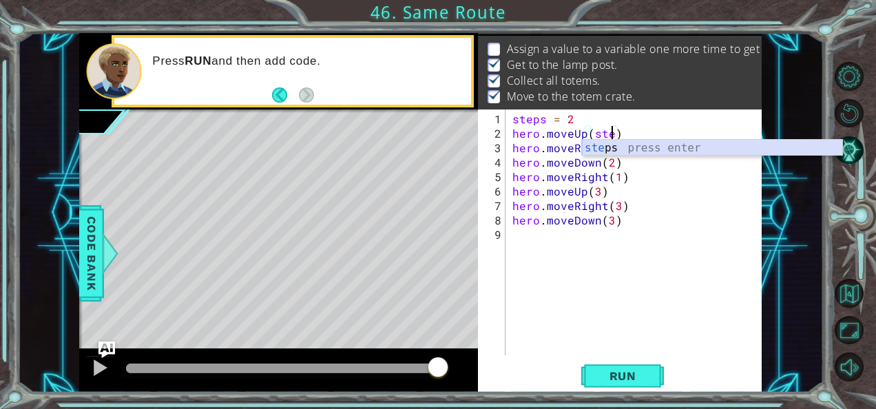
click at [599, 142] on div "ste ps press enter" at bounding box center [712, 165] width 261 height 50
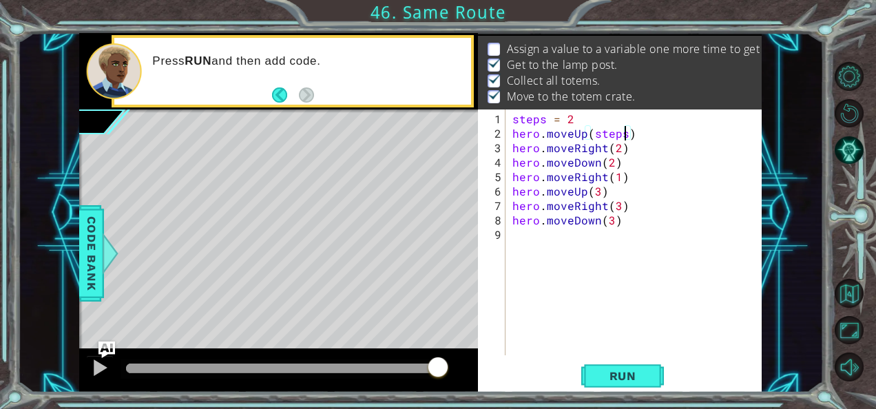
click at [614, 148] on div "steps = 2 hero . moveUp ( steps ) hero . moveRight ( 2 ) hero . moveDown ( 2 ) …" at bounding box center [638, 249] width 256 height 275
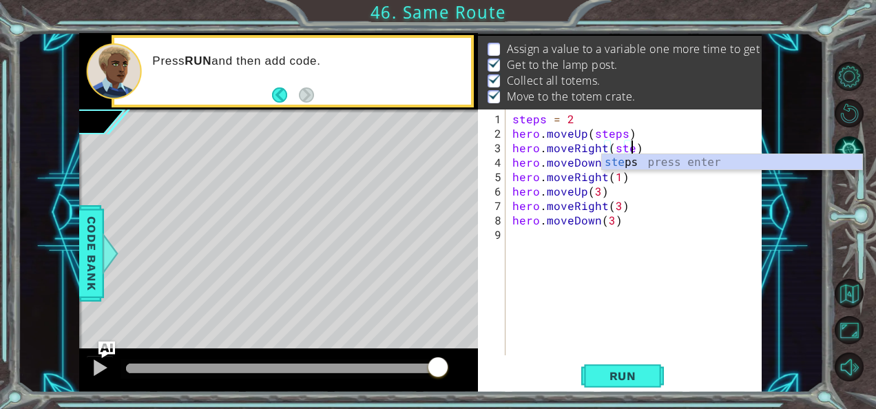
scroll to position [0, 7]
click at [626, 163] on div "ste ps press enter" at bounding box center [732, 179] width 261 height 50
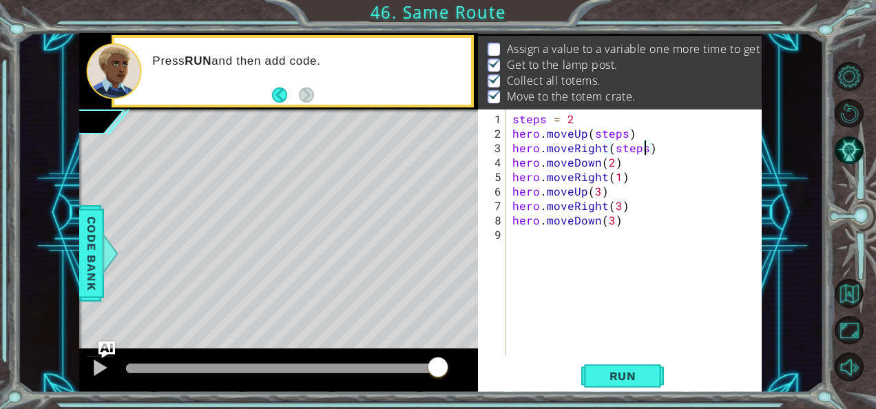
click at [609, 160] on div "steps = 2 hero . moveUp ( steps ) hero . moveRight ( steps ) hero . moveDown ( …" at bounding box center [638, 249] width 256 height 275
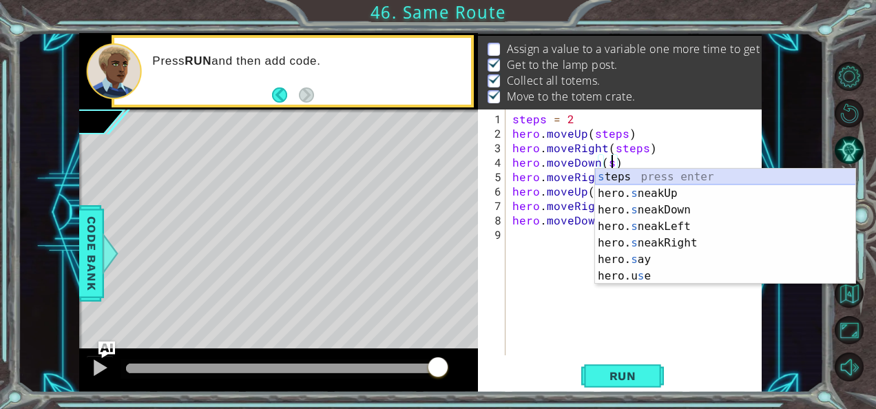
click at [616, 174] on div "s teps press enter hero. s neakUp press enter hero. s neakDown press enter hero…" at bounding box center [725, 243] width 261 height 149
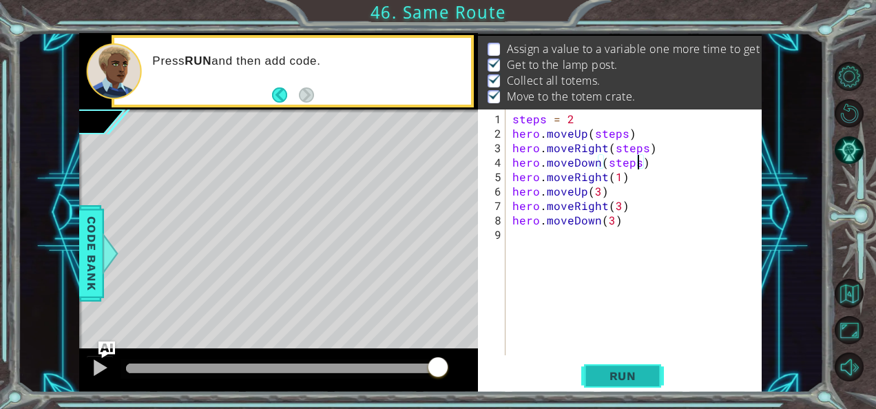
type textarea "hero.moveDown(steps)"
click at [609, 381] on span "Run" at bounding box center [623, 376] width 54 height 14
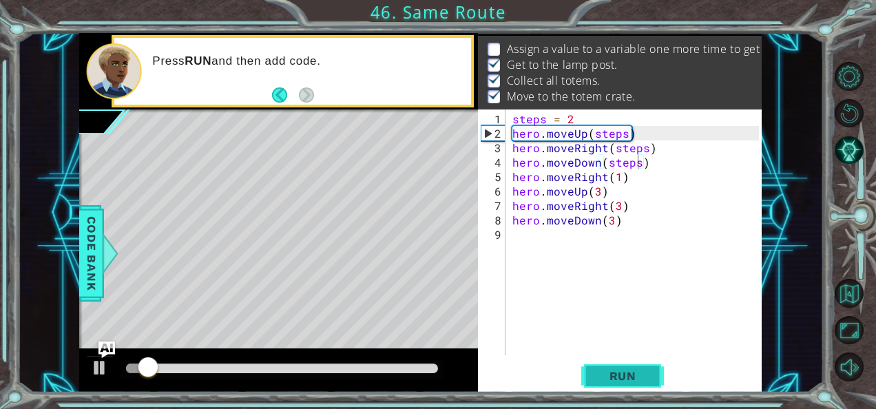
click at [612, 373] on span "Run" at bounding box center [623, 376] width 54 height 14
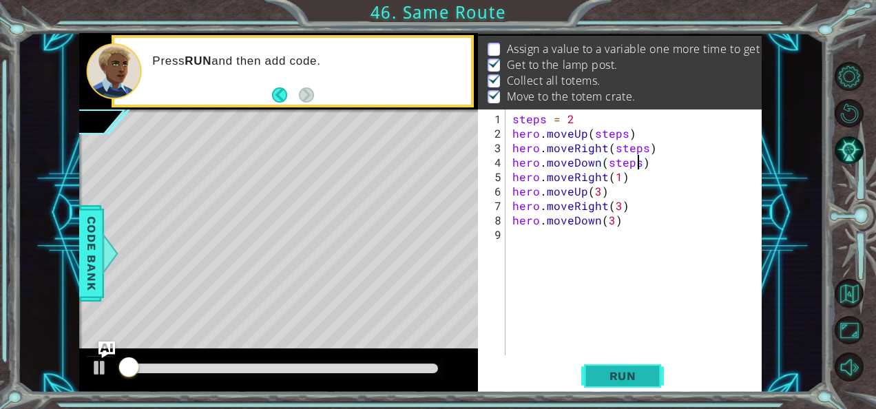
click at [612, 373] on span "Run" at bounding box center [623, 376] width 54 height 14
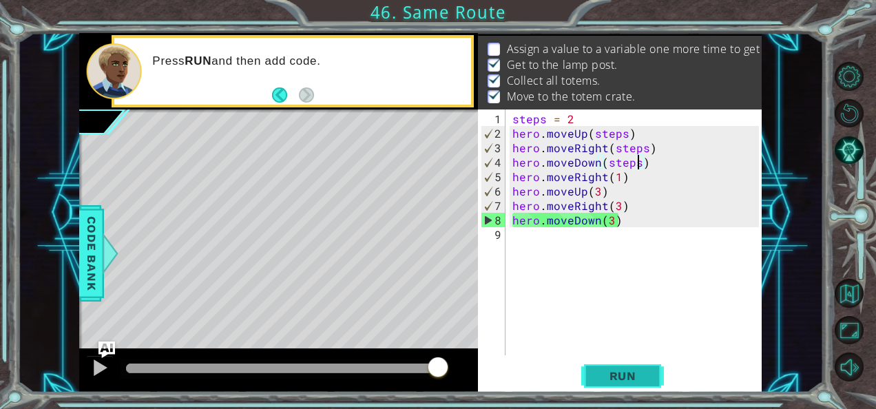
click at [623, 369] on span "Run" at bounding box center [623, 376] width 54 height 14
click at [101, 344] on img "Ask AI" at bounding box center [107, 350] width 18 height 18
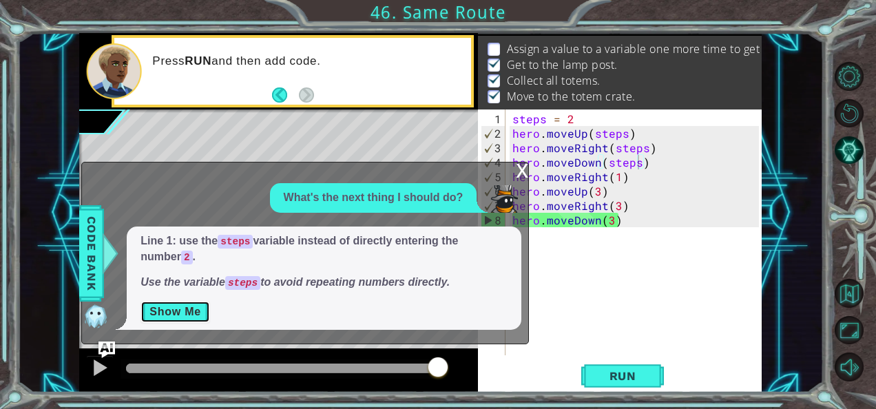
click at [183, 311] on button "Show Me" at bounding box center [175, 312] width 70 height 22
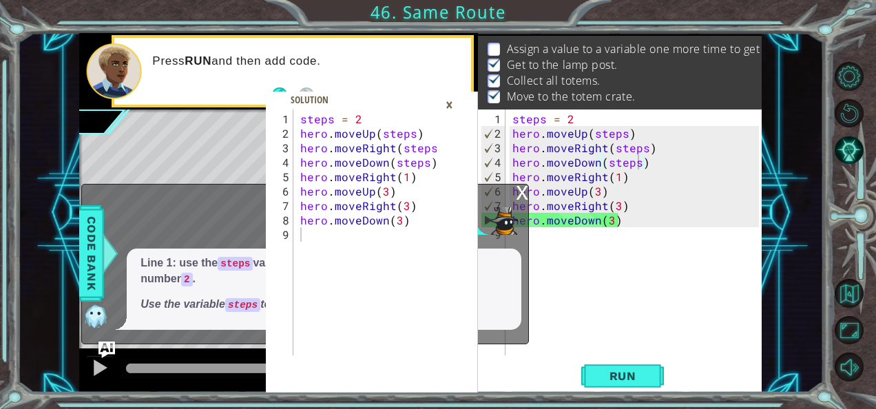
click at [521, 193] on div "x" at bounding box center [522, 192] width 12 height 14
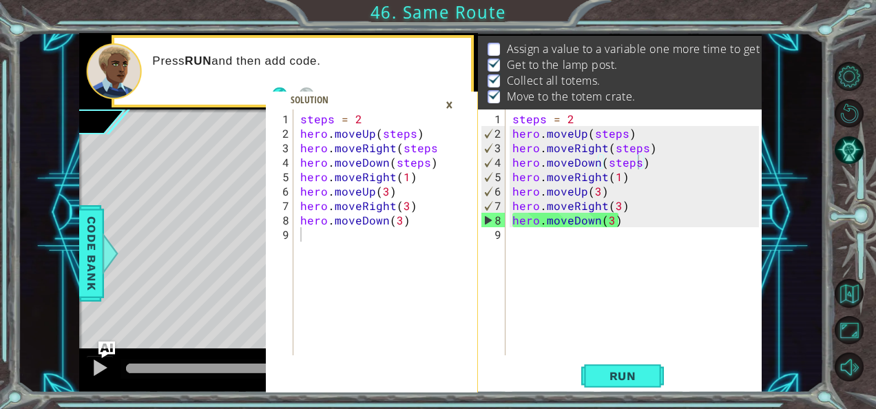
click at [522, 242] on div "steps = 2 hero . moveUp ( steps ) hero . moveRight ( steps ) hero . moveDown ( …" at bounding box center [638, 249] width 256 height 275
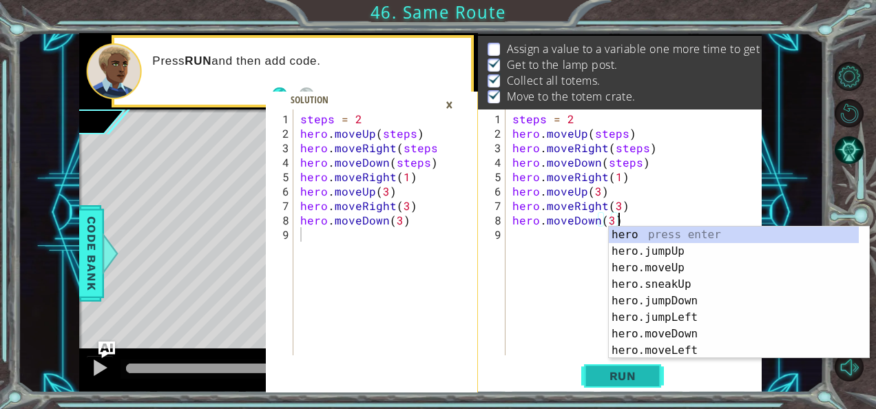
click at [598, 377] on span "Run" at bounding box center [623, 376] width 54 height 14
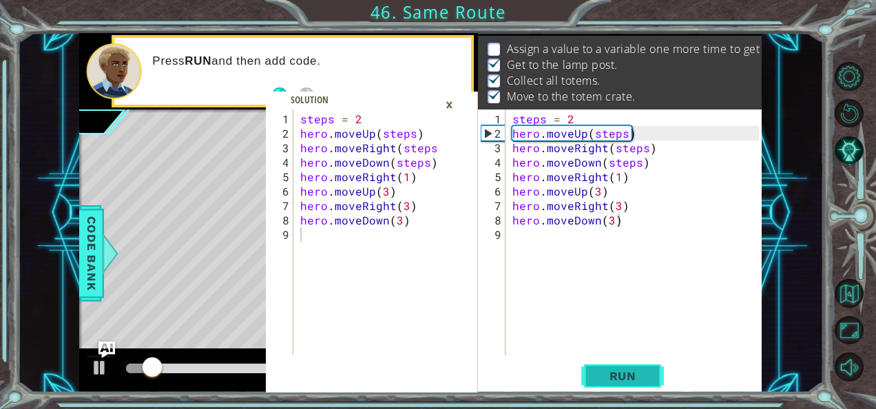
click at [598, 377] on span "Run" at bounding box center [623, 376] width 54 height 14
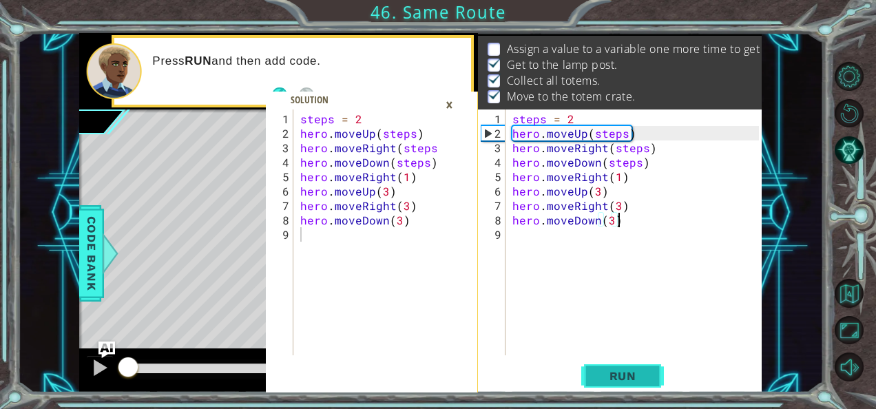
click at [598, 377] on span "Run" at bounding box center [623, 376] width 54 height 14
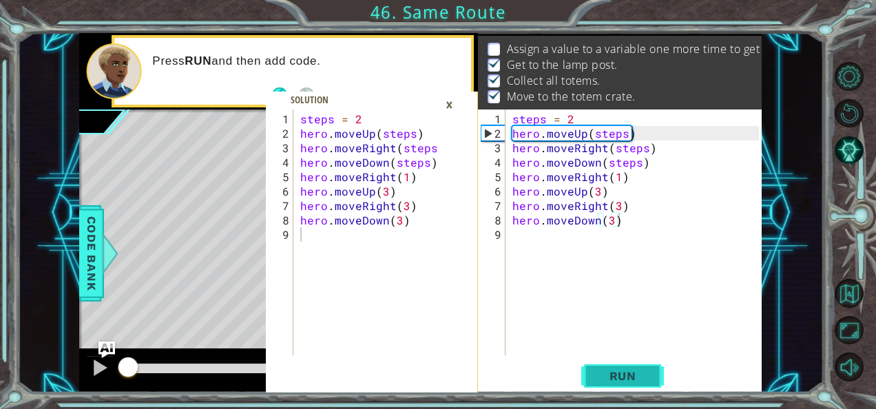
click at [598, 377] on span "Run" at bounding box center [623, 376] width 54 height 14
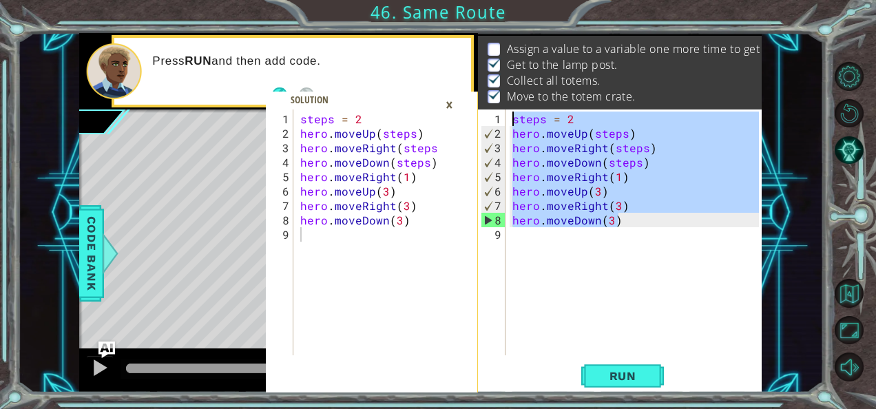
drag, startPoint x: 627, startPoint y: 220, endPoint x: 493, endPoint y: 114, distance: 170.2
click at [493, 114] on div "hero.moveDown(3) 1 2 3 4 5 6 7 8 9 steps = 2 hero . moveUp ( steps ) hero . mov…" at bounding box center [618, 233] width 281 height 246
type textarea "steps = 2 hero.moveUp(steps)"
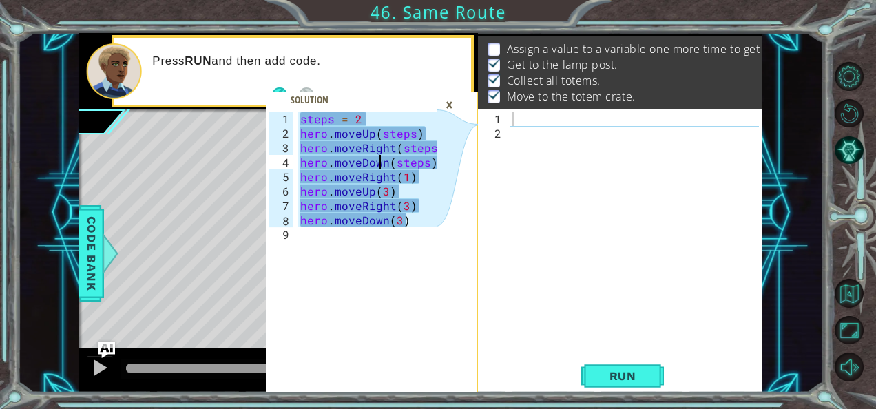
click at [376, 163] on div "steps = 2 hero . moveUp ( steps ) hero . moveRight ( steps ) hero . moveDown ( …" at bounding box center [371, 249] width 147 height 275
click at [532, 118] on div at bounding box center [638, 249] width 256 height 275
drag, startPoint x: 426, startPoint y: 219, endPoint x: 431, endPoint y: 249, distance: 30.8
click at [431, 249] on div "steps = 2 hero . moveUp ( steps ) hero . moveRight ( steps ) hero . moveDown ( …" at bounding box center [371, 249] width 147 height 275
type textarea "hero.moveDown(3)"
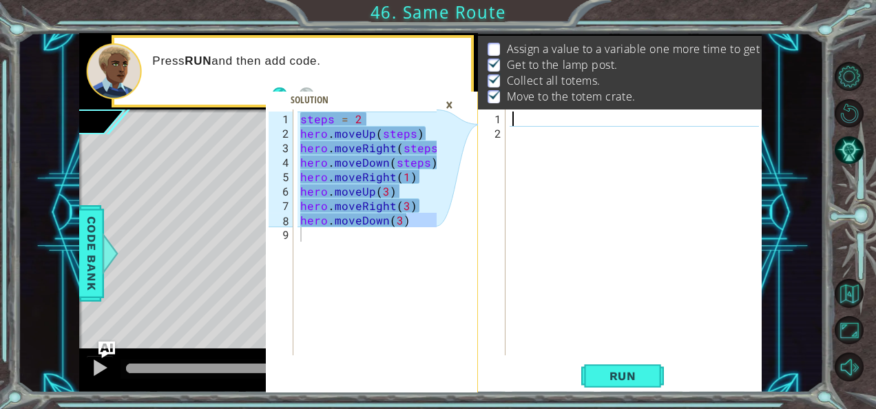
click at [520, 120] on div at bounding box center [638, 249] width 256 height 275
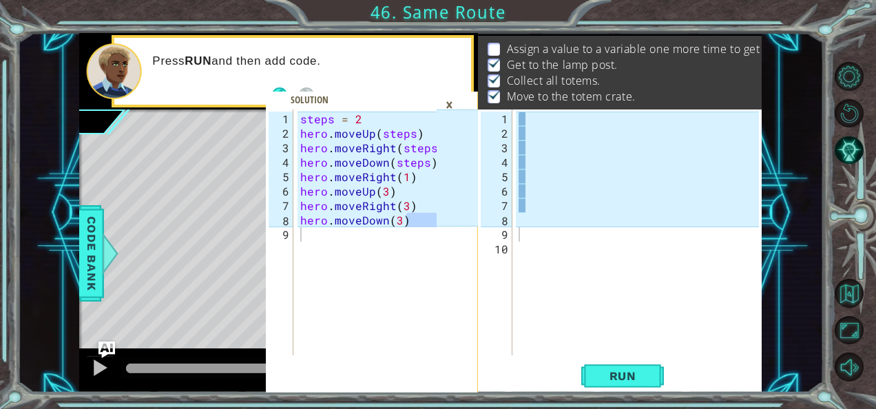
click at [450, 134] on icon at bounding box center [457, 168] width 43 height 116
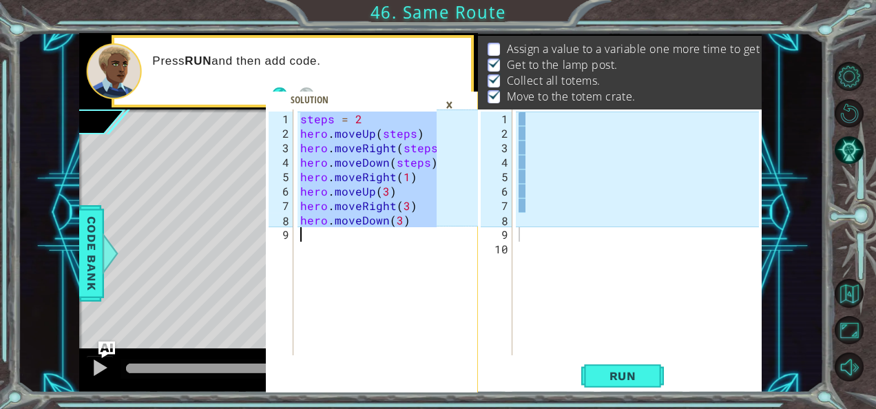
drag, startPoint x: 301, startPoint y: 116, endPoint x: 415, endPoint y: 229, distance: 160.2
click at [415, 229] on div "steps = 2 hero . moveUp ( steps ) hero . moveRight ( steps ) hero . moveDown ( …" at bounding box center [371, 249] width 147 height 275
type textarea "hero.moveDown(3)"
click at [531, 125] on div at bounding box center [641, 249] width 250 height 275
click at [528, 118] on div at bounding box center [641, 249] width 250 height 275
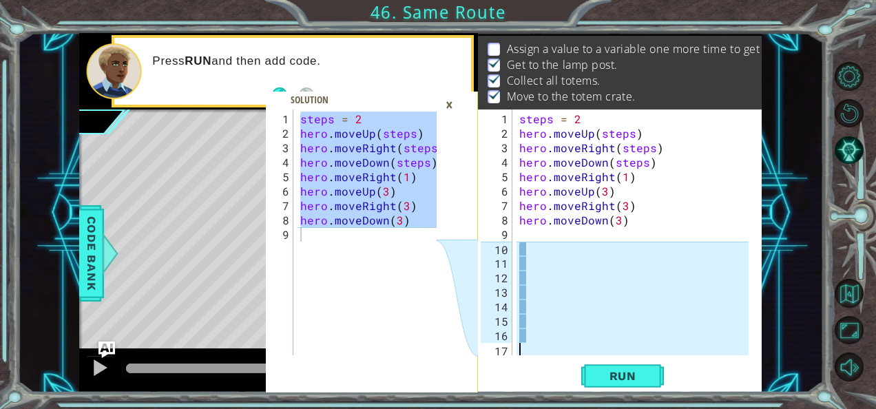
click at [537, 343] on div "steps = 2 hero . moveUp ( steps ) hero . moveRight ( steps ) hero . moveDown ( …" at bounding box center [636, 249] width 239 height 275
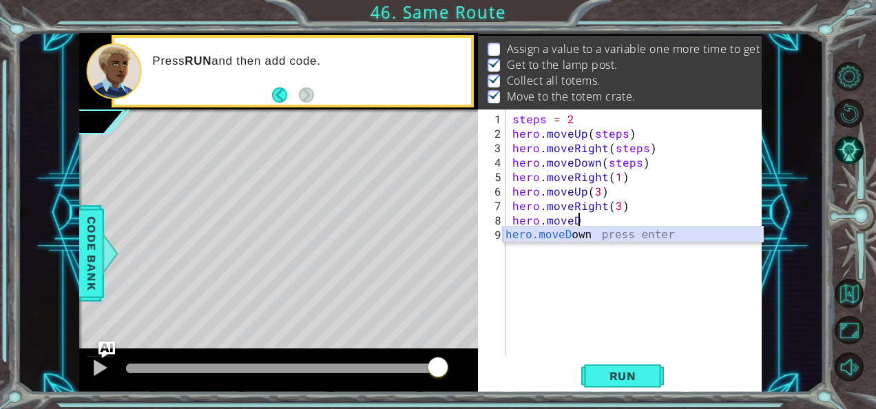
click at [581, 235] on div "hero.moveD own press enter" at bounding box center [633, 252] width 261 height 50
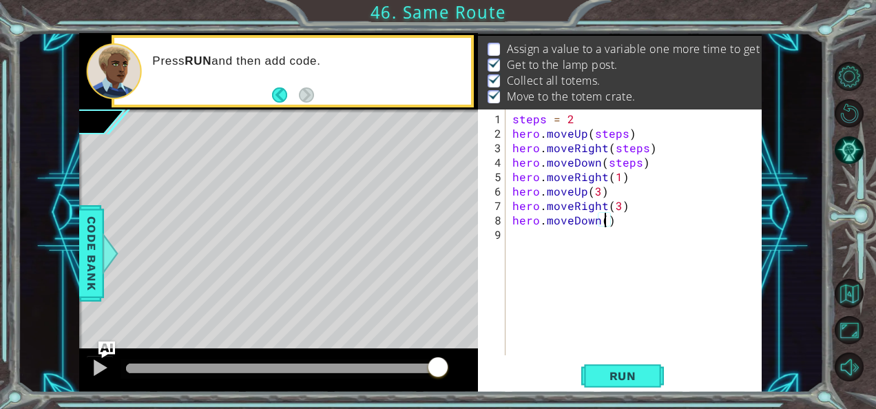
scroll to position [0, 6]
click at [621, 375] on span "Run" at bounding box center [623, 376] width 54 height 14
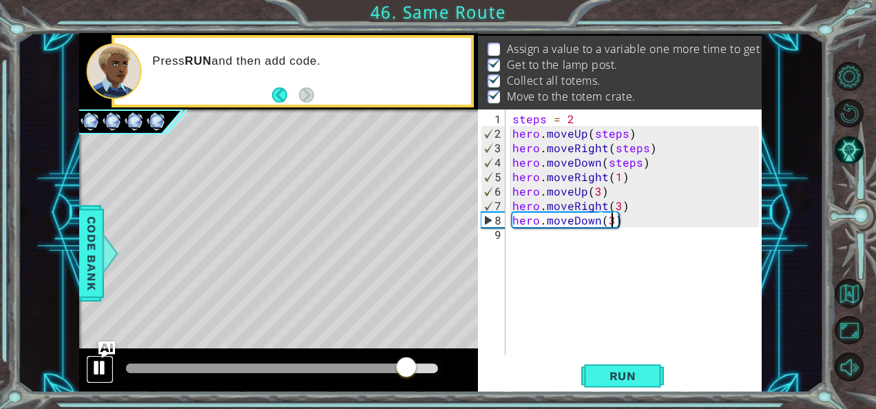
click at [91, 371] on div at bounding box center [100, 368] width 18 height 18
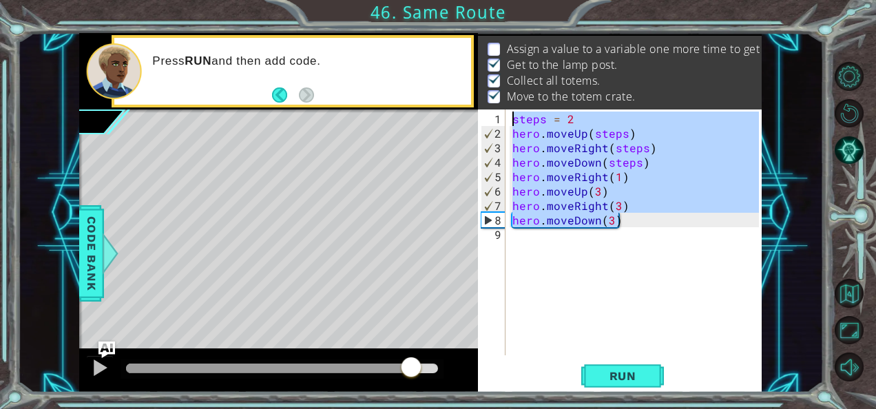
drag, startPoint x: 641, startPoint y: 225, endPoint x: 510, endPoint y: 118, distance: 168.9
click at [510, 118] on div "steps = 2 hero . moveUp ( steps ) hero . moveRight ( steps ) hero . moveDown ( …" at bounding box center [638, 249] width 256 height 275
type textarea "steps = 2 hero.moveUp(steps)"
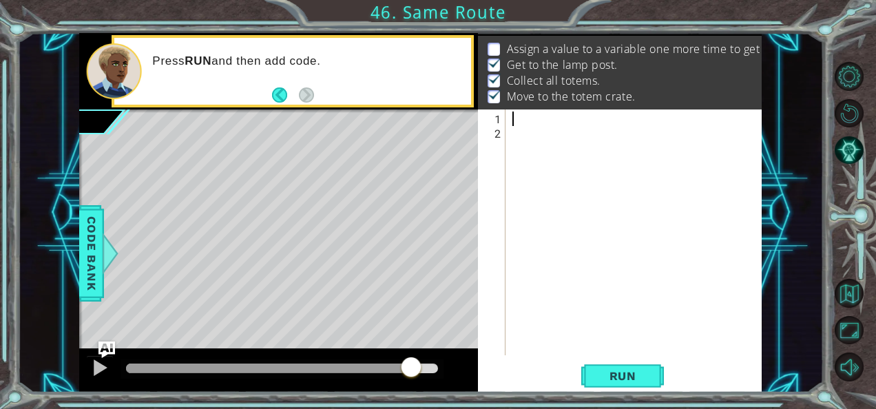
scroll to position [0, 0]
click at [101, 349] on img "Ask AI" at bounding box center [107, 350] width 18 height 18
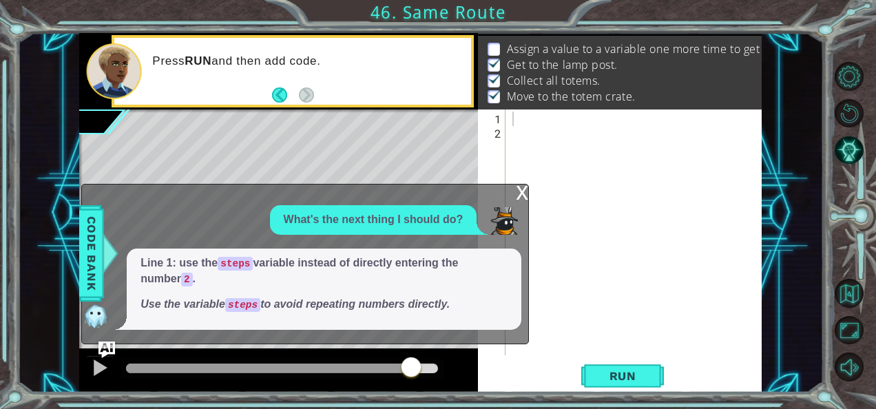
click at [318, 294] on span "Line 1: use the steps variable instead of directly entering the number 2 . Use …" at bounding box center [323, 285] width 367 height 58
click at [395, 311] on p "Use the variable steps to avoid repeating numbers directly." at bounding box center [323, 305] width 367 height 16
click at [95, 319] on img at bounding box center [96, 316] width 28 height 28
click at [850, 158] on button "AI Hint" at bounding box center [849, 150] width 29 height 29
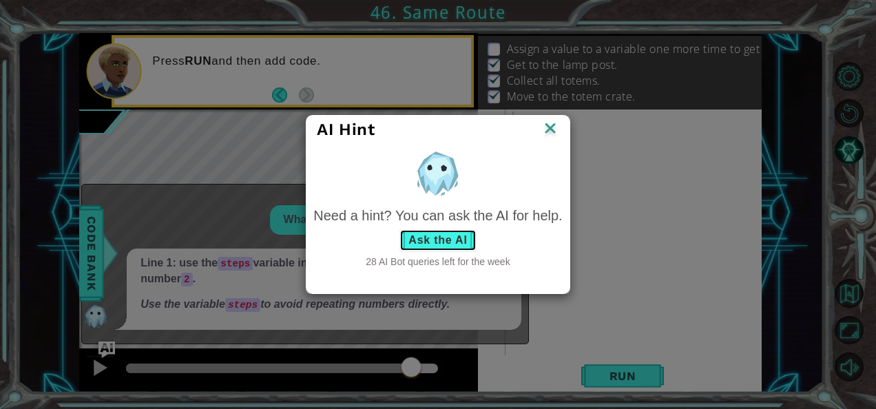
click at [443, 234] on button "Ask the AI" at bounding box center [437, 240] width 76 height 22
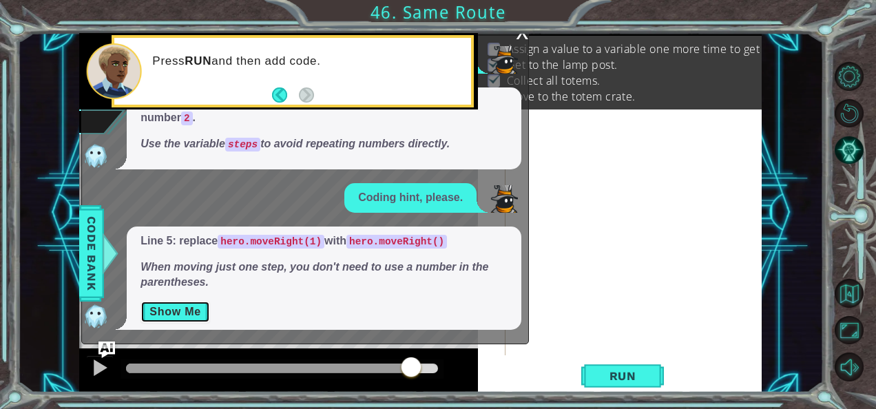
click at [177, 310] on button "Show Me" at bounding box center [175, 312] width 70 height 22
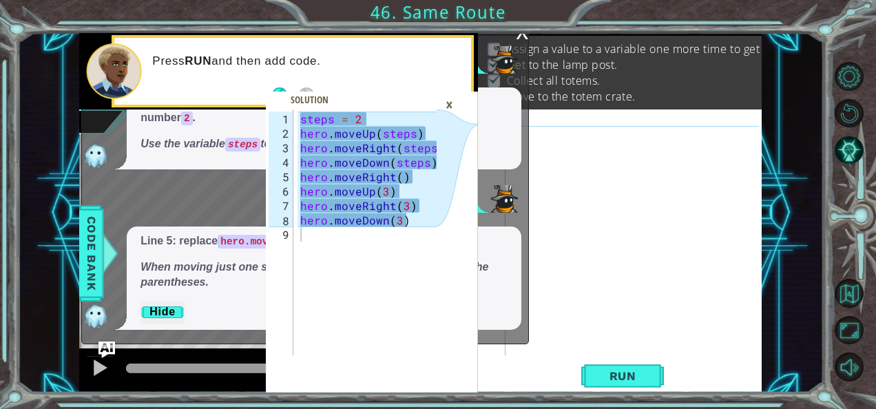
click at [403, 226] on div "steps = 2 hero . moveUp ( steps ) hero . moveRight ( steps ) hero . moveDown ( …" at bounding box center [371, 249] width 147 height 275
click at [402, 235] on div "steps = 2 hero . moveUp ( steps ) hero . moveRight ( steps ) hero . moveDown ( …" at bounding box center [371, 249] width 147 height 275
drag, startPoint x: 409, startPoint y: 216, endPoint x: 406, endPoint y: 229, distance: 12.9
click at [406, 229] on div "steps = 2 hero . moveUp ( steps ) hero . moveRight ( steps ) hero . moveDown ( …" at bounding box center [371, 249] width 147 height 275
click at [569, 112] on div at bounding box center [638, 249] width 256 height 275
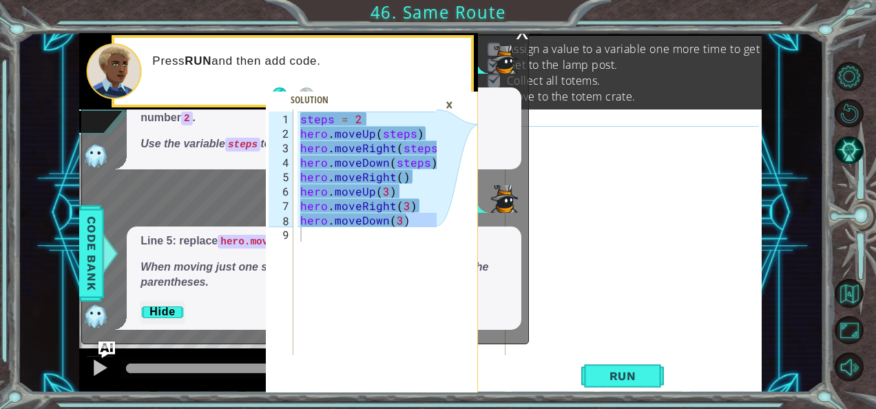
click at [557, 117] on div at bounding box center [638, 249] width 256 height 275
click at [552, 138] on div at bounding box center [638, 249] width 256 height 275
click at [517, 37] on div "x" at bounding box center [522, 31] width 12 height 14
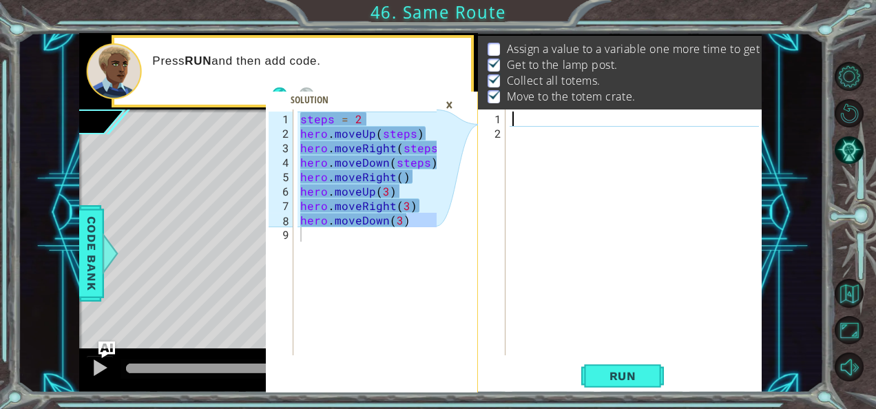
click at [515, 112] on div at bounding box center [638, 249] width 256 height 275
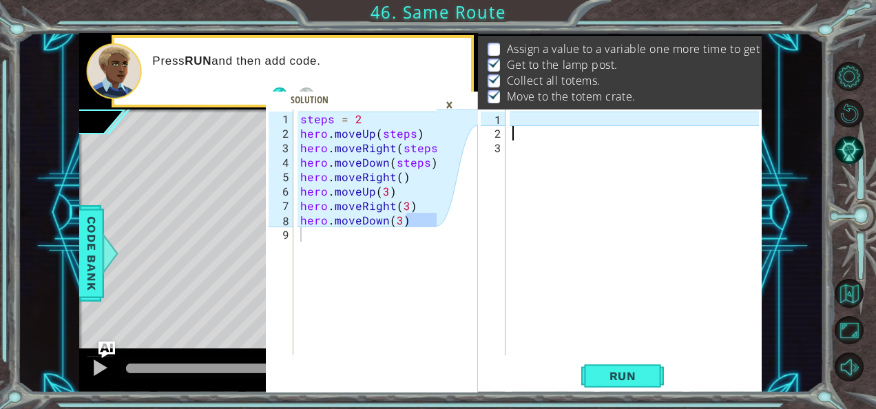
click at [428, 187] on div "steps = 2 hero . moveUp ( steps ) hero . moveRight ( steps ) hero . moveDown ( …" at bounding box center [371, 249] width 147 height 275
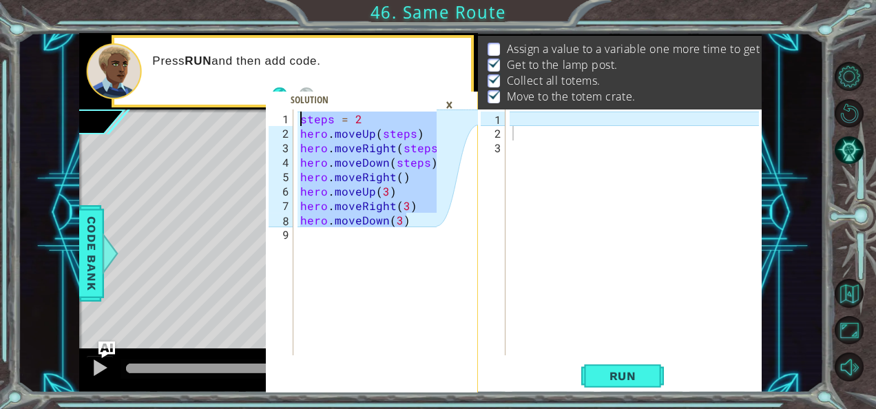
drag, startPoint x: 409, startPoint y: 217, endPoint x: 299, endPoint y: 119, distance: 147.3
click at [299, 119] on div "steps = 2 hero . moveUp ( steps ) hero . moveRight ( steps ) hero . moveDown ( …" at bounding box center [371, 249] width 147 height 275
type textarea "steps = 2 hero.moveUp(steps)"
click at [521, 113] on div at bounding box center [638, 249] width 256 height 275
paste textarea "hero.moveDown(3)"
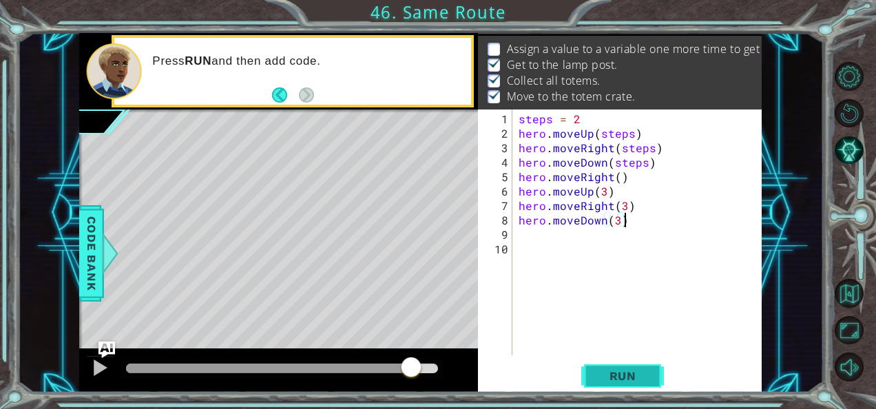
click at [610, 377] on span "Run" at bounding box center [623, 376] width 54 height 14
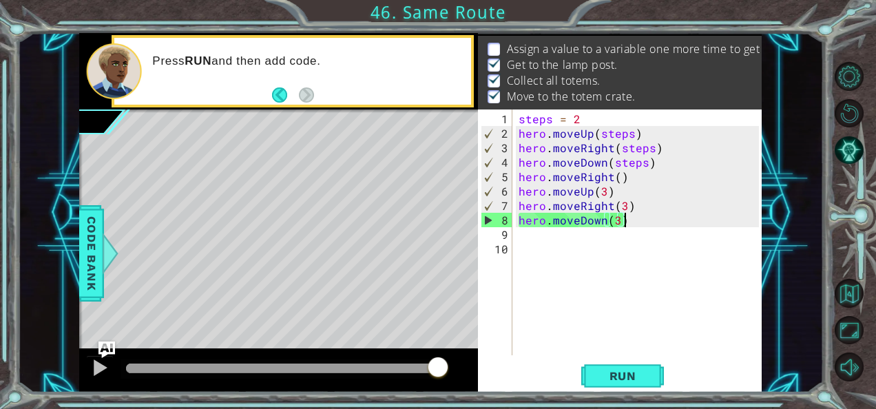
click at [591, 117] on div "steps = 2 hero . moveUp ( steps ) hero . moveRight ( steps ) hero . moveDown ( …" at bounding box center [641, 249] width 250 height 275
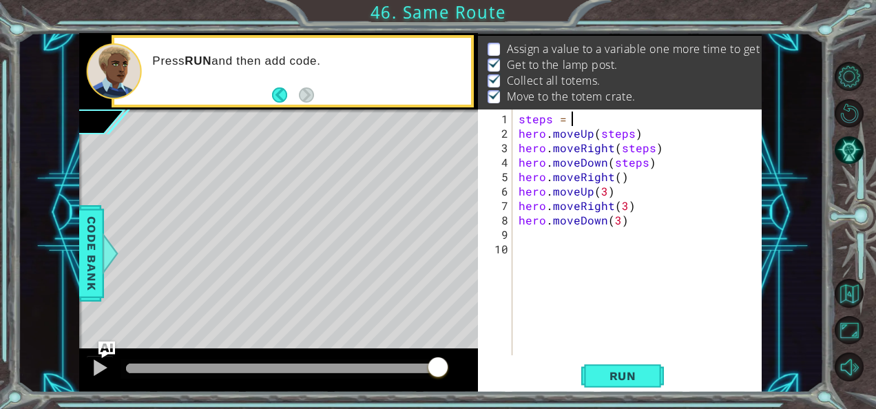
scroll to position [0, 3]
click at [612, 368] on button "Run" at bounding box center [622, 376] width 83 height 28
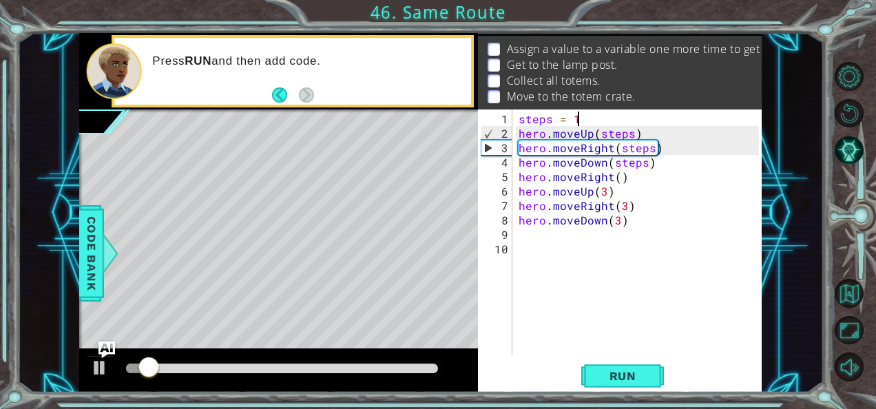
click at [587, 117] on div "steps = 1 hero . moveUp ( steps ) hero . moveRight ( steps ) hero . moveDown ( …" at bounding box center [641, 249] width 250 height 275
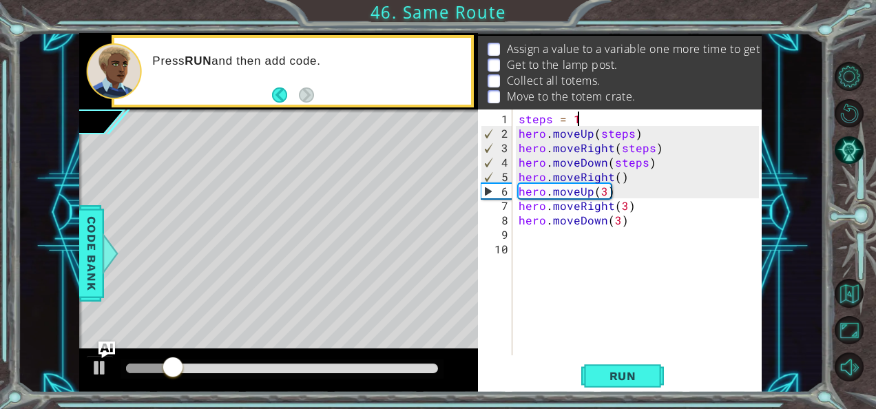
click at [587, 117] on div "steps = 1 hero . moveUp ( steps ) hero . moveRight ( steps ) hero . moveDown ( …" at bounding box center [641, 249] width 250 height 275
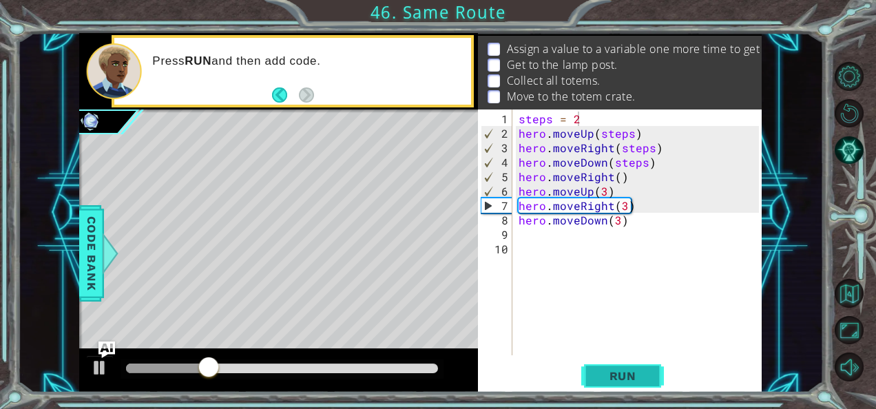
click at [625, 368] on button "Run" at bounding box center [622, 376] width 83 height 28
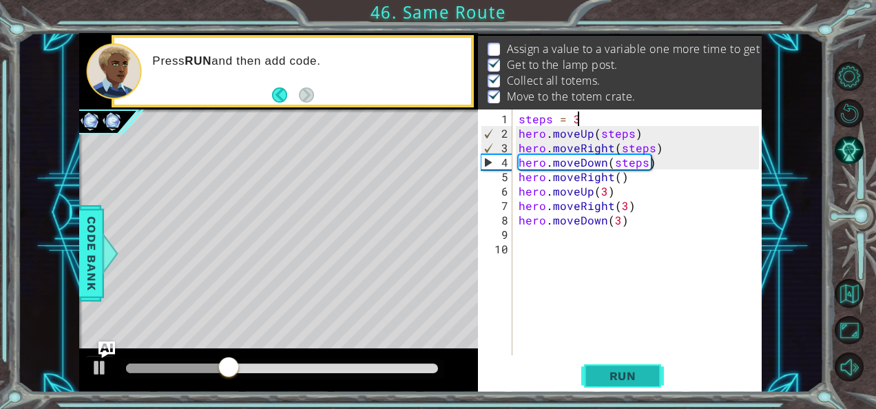
click at [615, 381] on span "Run" at bounding box center [623, 376] width 54 height 14
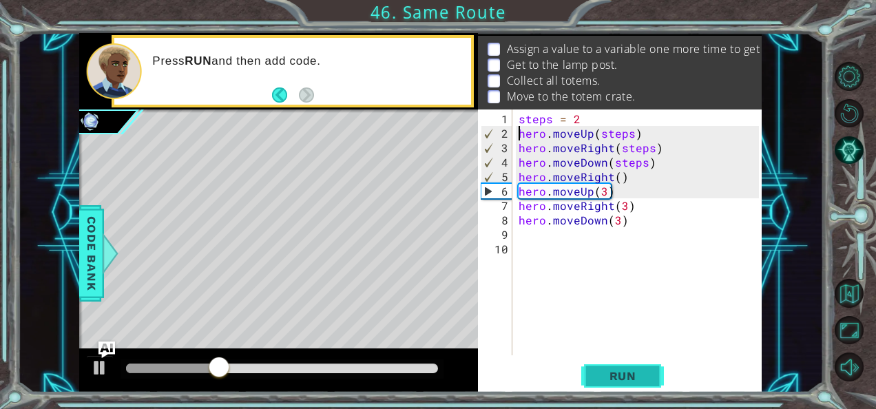
type textarea "hero.moveUp(steps)"
click at [611, 384] on button "Run" at bounding box center [622, 376] width 83 height 28
